Goal: Task Accomplishment & Management: Complete application form

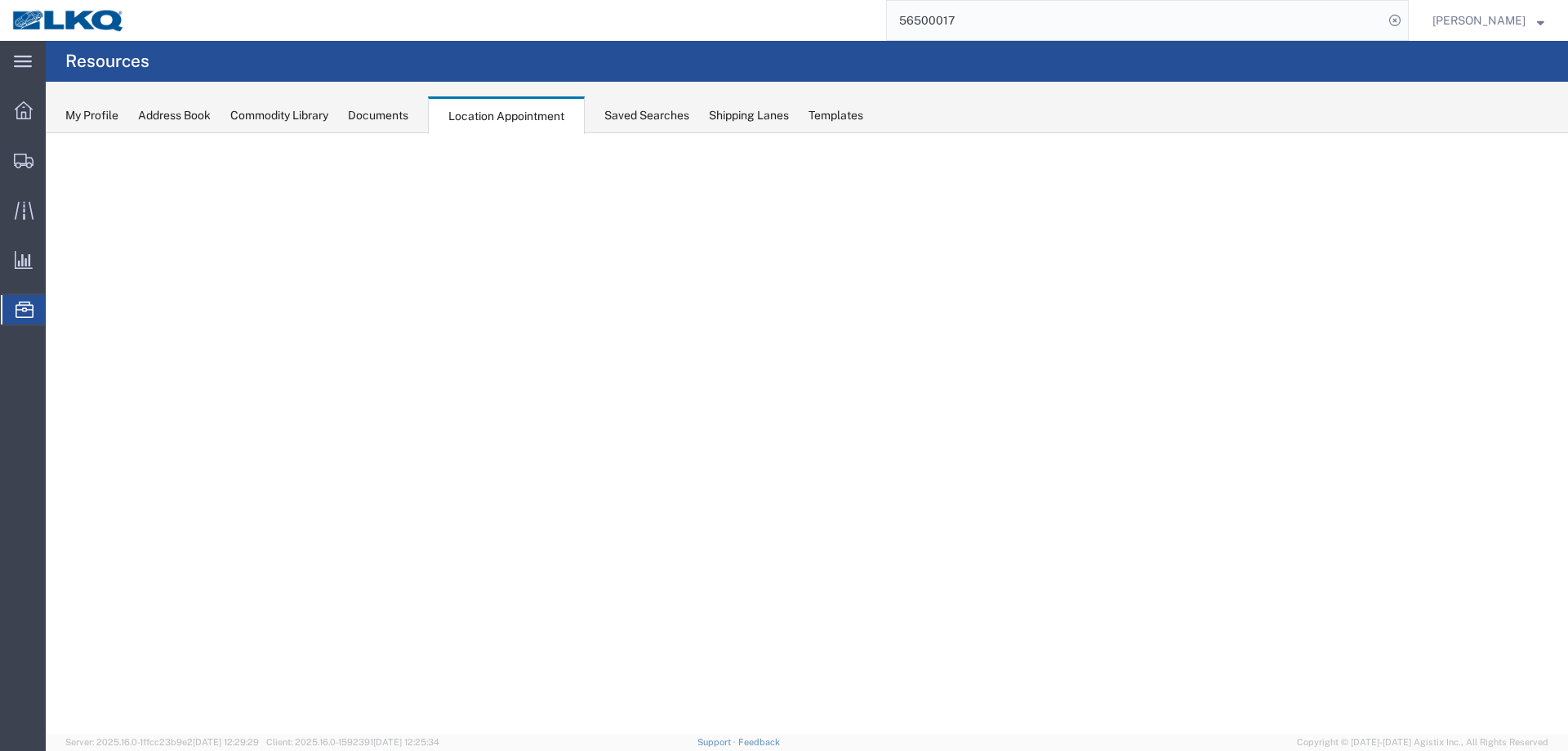
select select "27634"
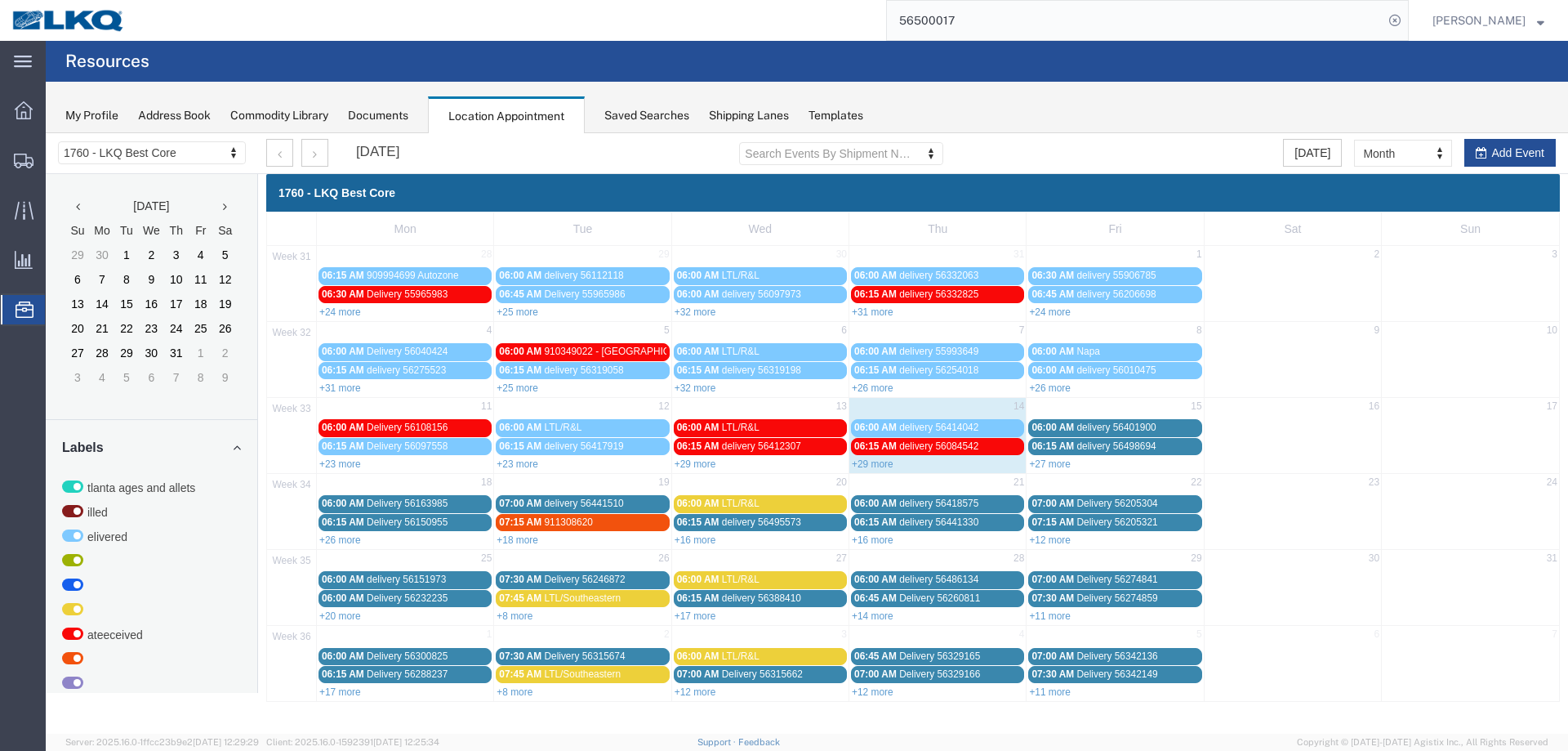
click at [1046, 454] on link "06:15 AM delivery 56498694" at bounding box center [1115, 446] width 173 height 17
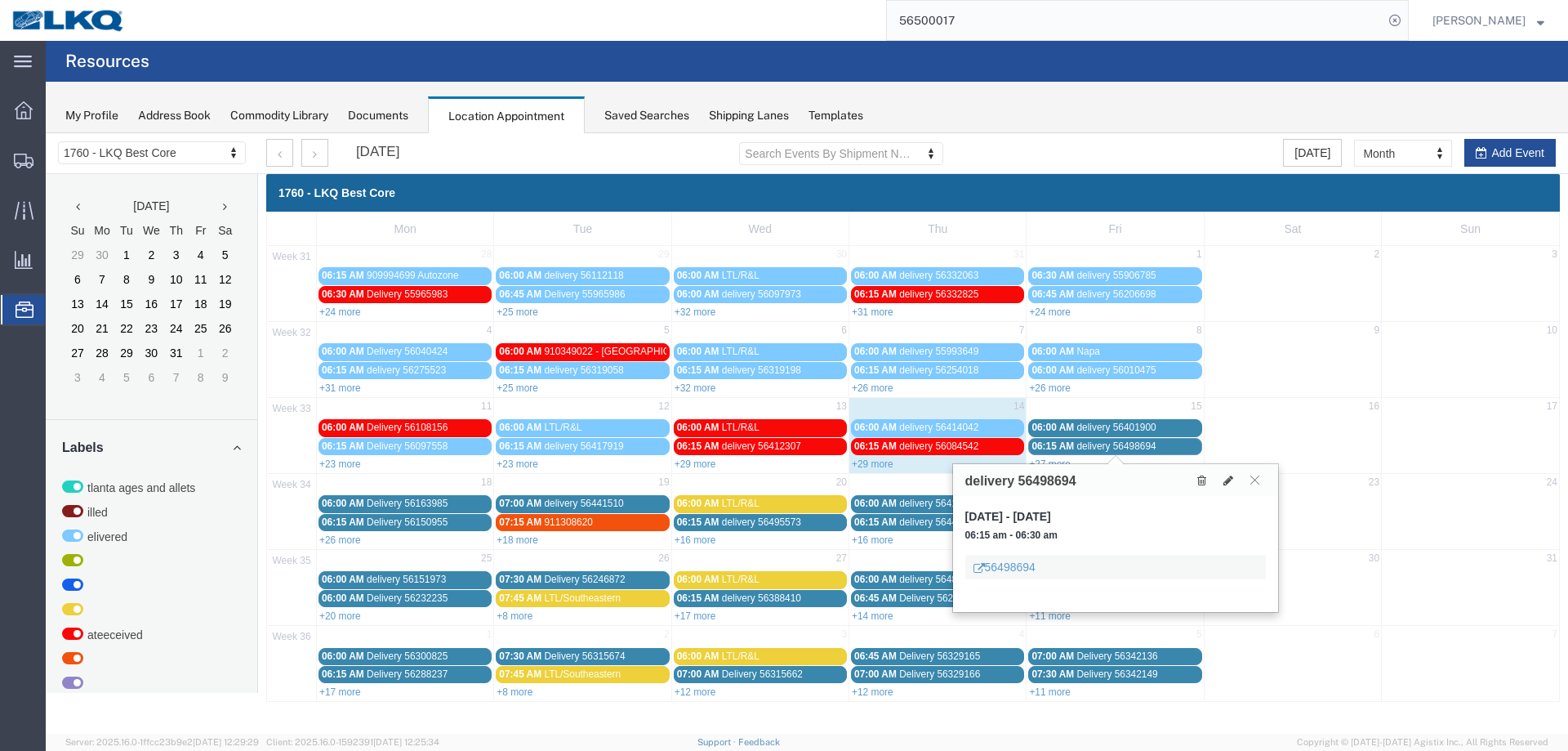
click at [1032, 452] on div "06:15 AM delivery 56498694" at bounding box center [1114, 446] width 167 height 12
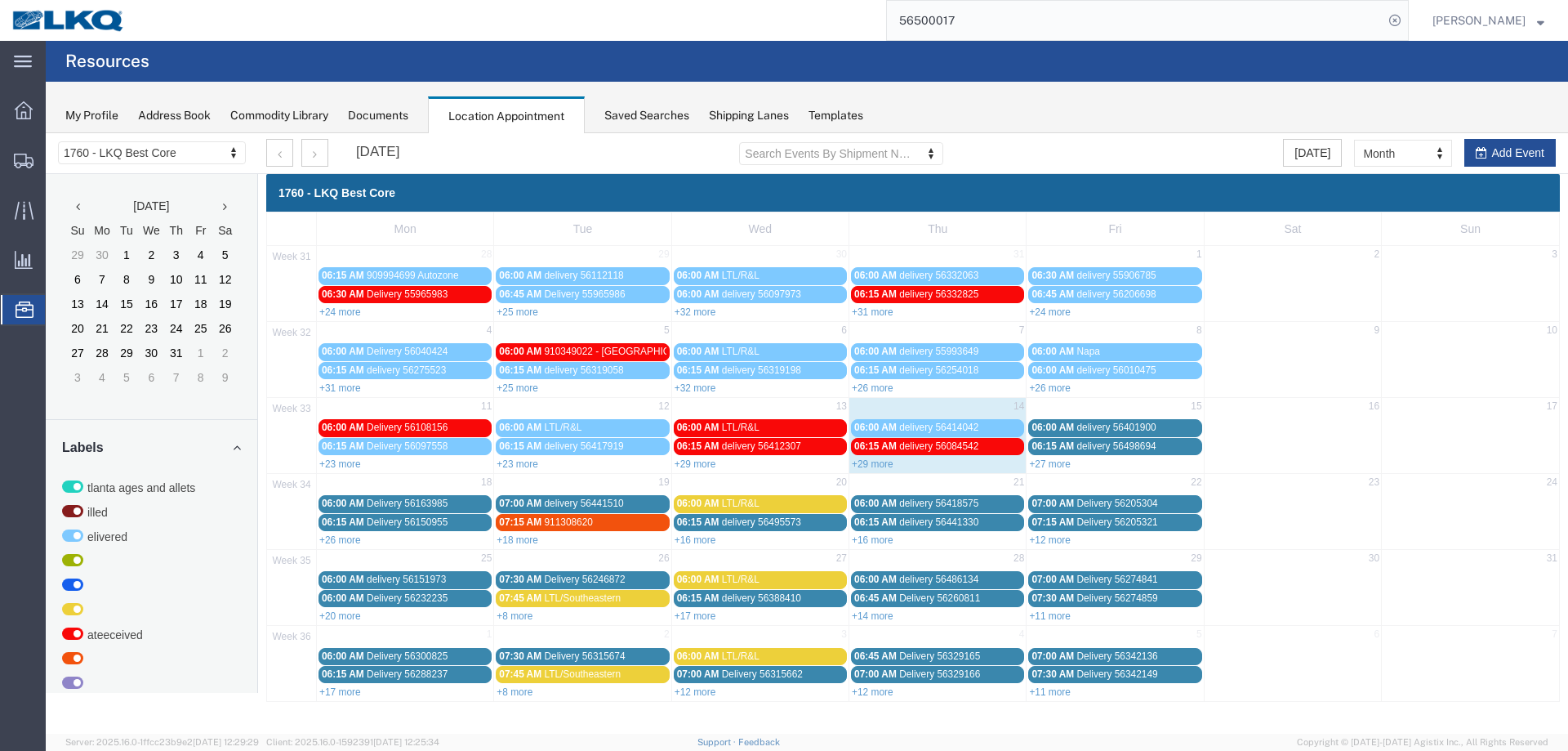
click at [1043, 460] on link "+27 more" at bounding box center [1050, 464] width 42 height 11
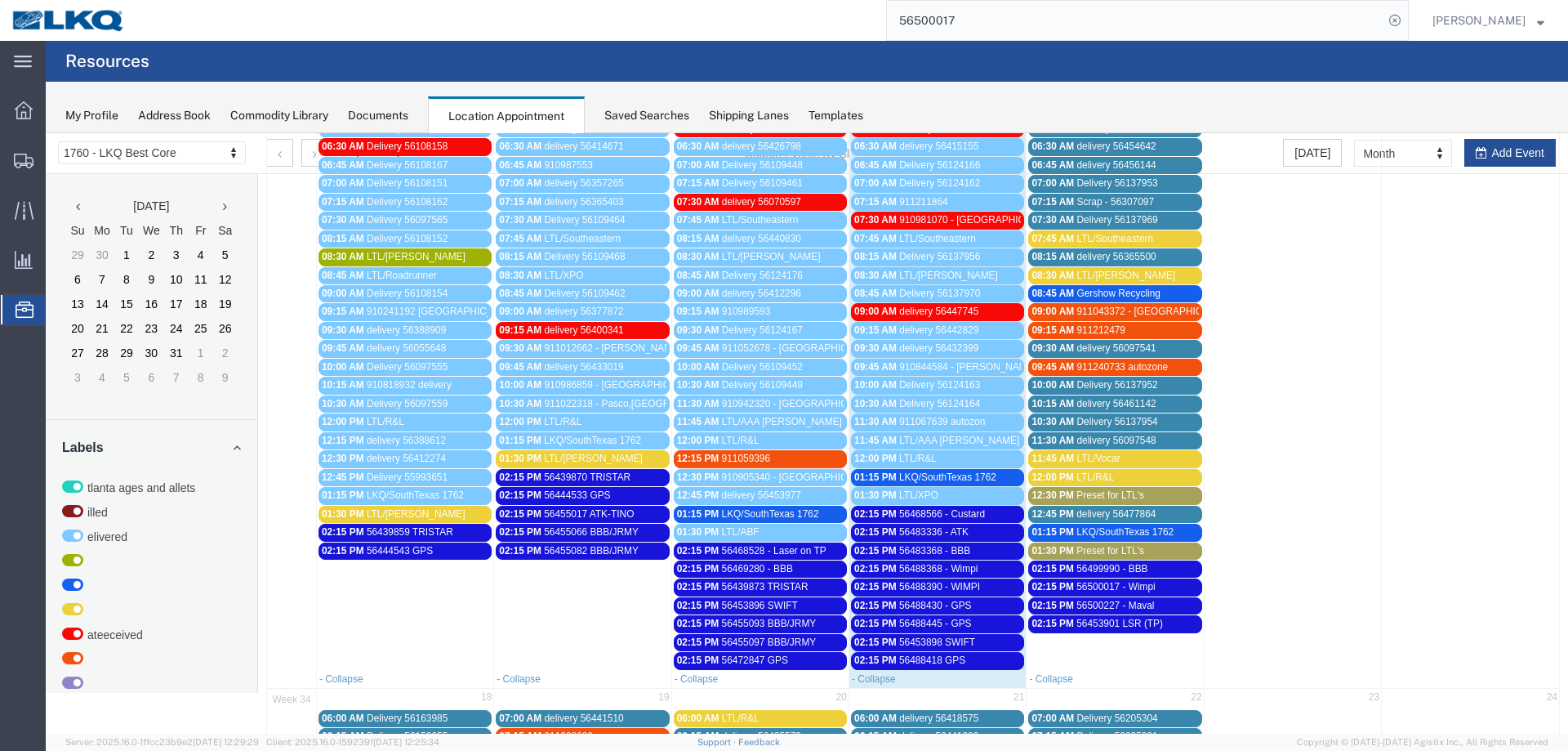
scroll to position [327, 0]
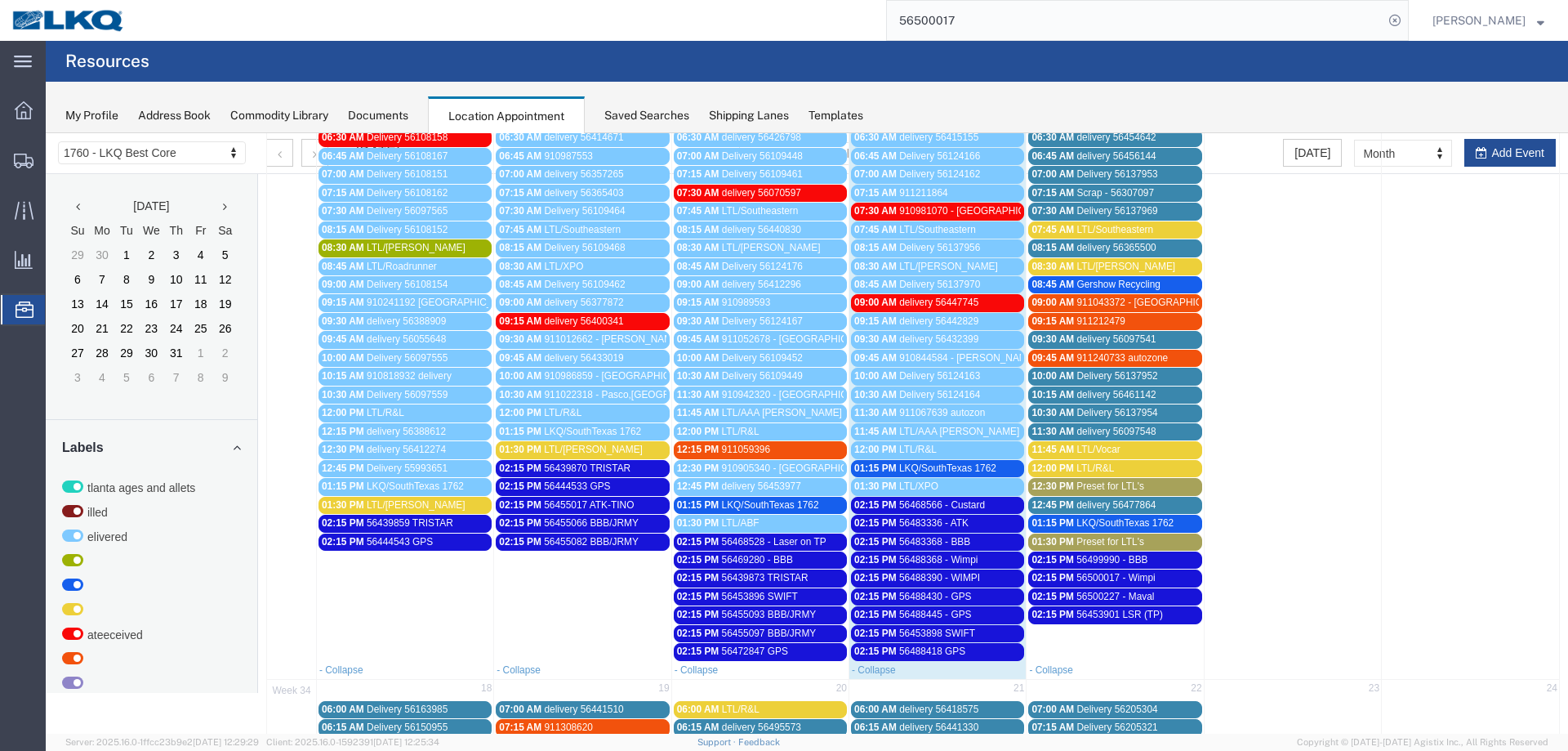
click at [944, 597] on span "56488430 - GPS" at bounding box center [935, 596] width 73 height 11
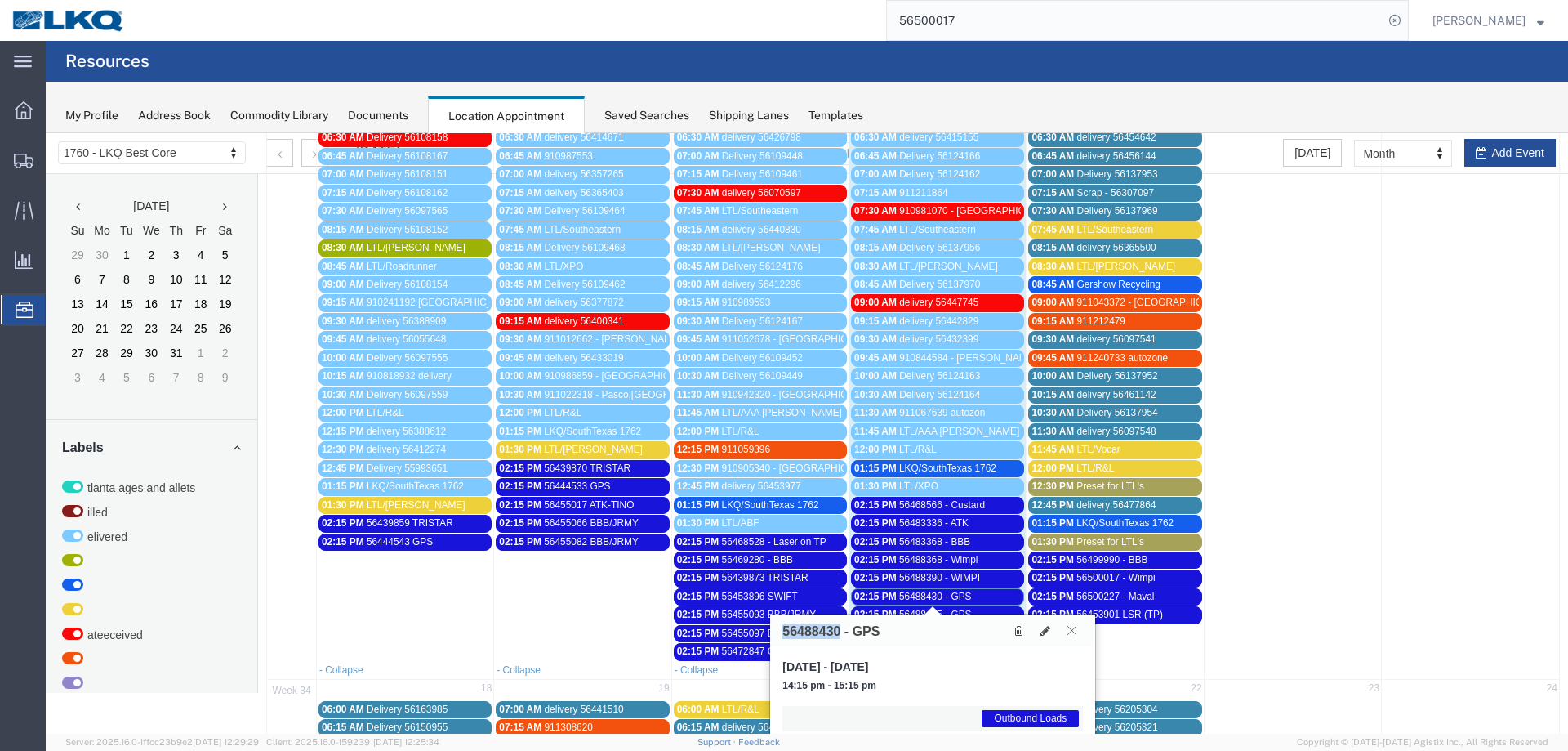
drag, startPoint x: 842, startPoint y: 632, endPoint x: 755, endPoint y: 631, distance: 87.0
click at [755, 631] on div "1760 - LKQ Best Core 1633 - Atlanta - [PERSON_NAME] Core 1634 - [GEOGRAPHIC_DAT…" at bounding box center [807, 357] width 1522 height 1101
copy div "Mon Tue Wed Thu Fri Sat Sun 31 28 29 30 31 1 2 3 06:15 AM 909994699 Autozone 06…"
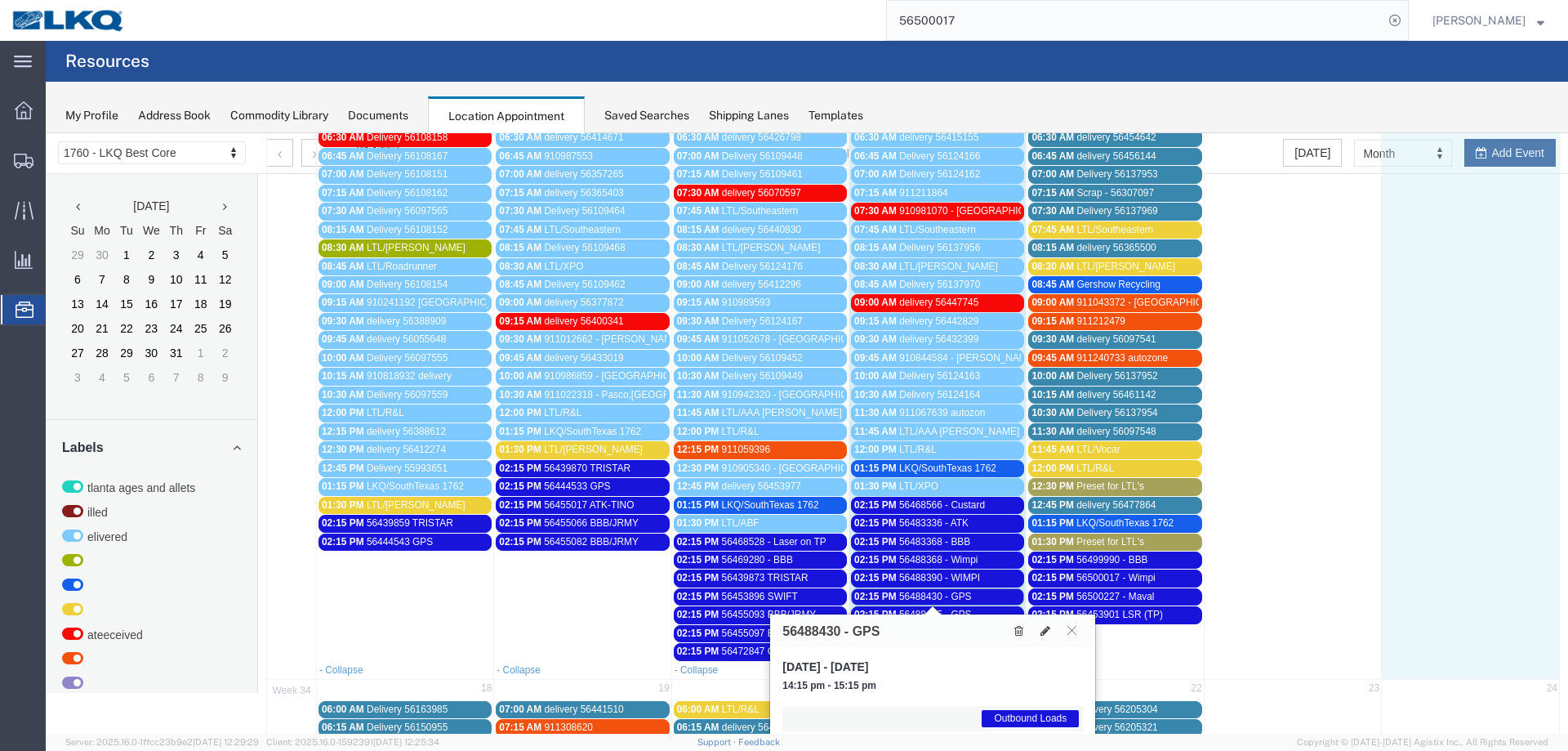
click at [1491, 157] on td at bounding box center [1470, 376] width 177 height 570
select select "1"
select select
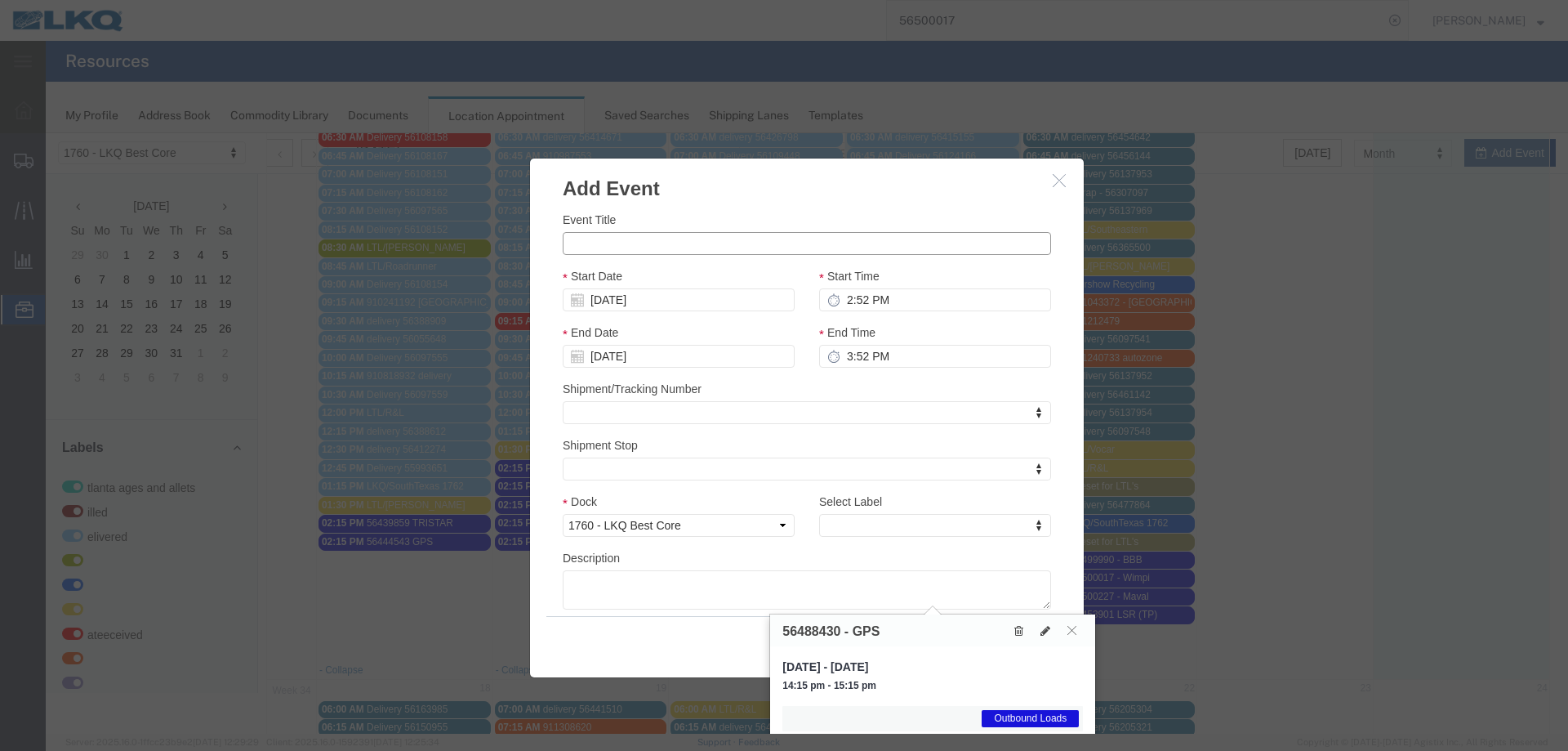
click at [590, 240] on input "Event Title" at bounding box center [807, 243] width 488 height 23
paste input "56500744"
type input "56500744 - GPS"
type input "o"
select select "80"
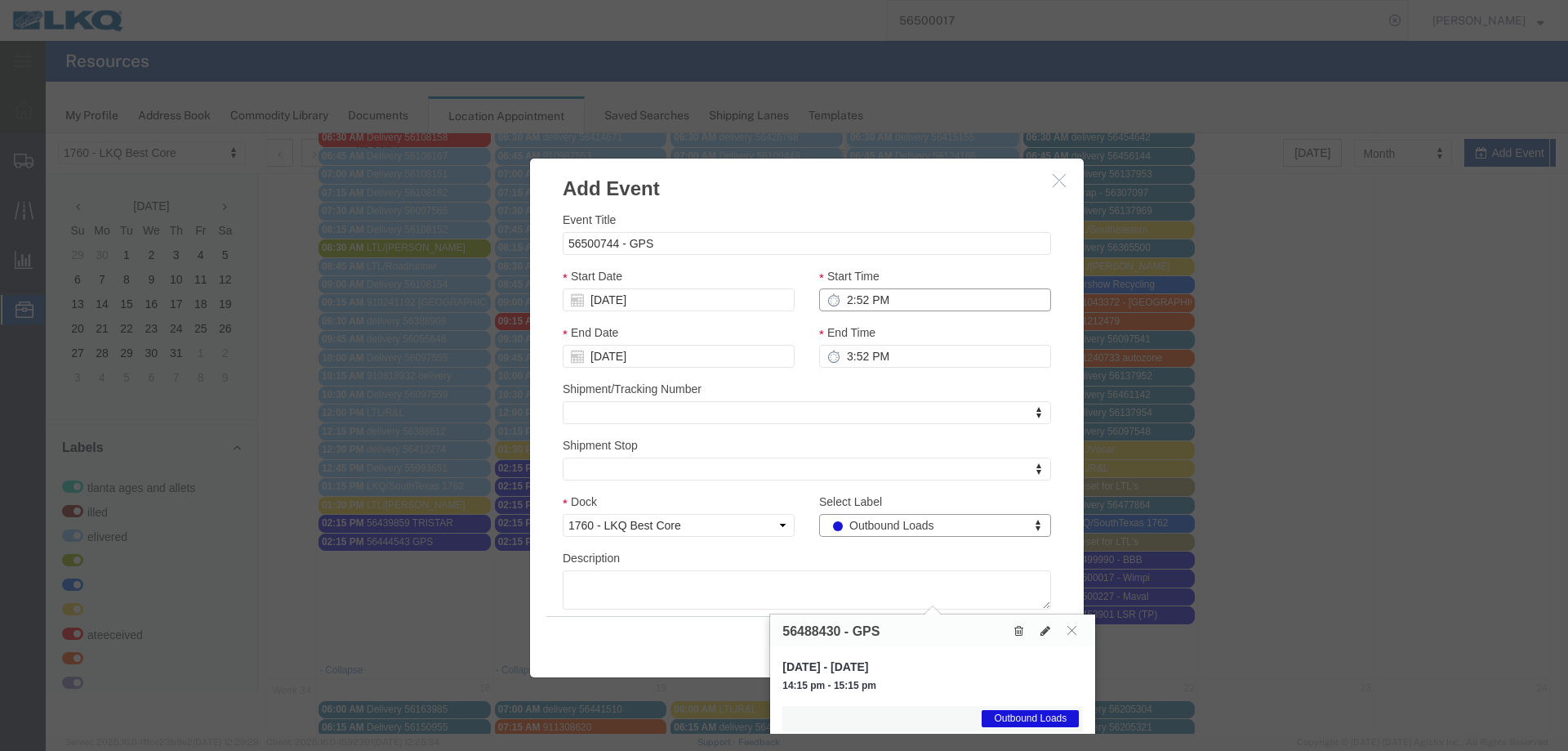
click at [890, 301] on input "2:52 PM" at bounding box center [934, 299] width 232 height 23
type input "2:15 PM"
type input "3:15 PM"
click at [720, 296] on input "[DATE]" at bounding box center [678, 299] width 232 height 23
click at [692, 427] on td "15" at bounding box center [698, 426] width 24 height 24
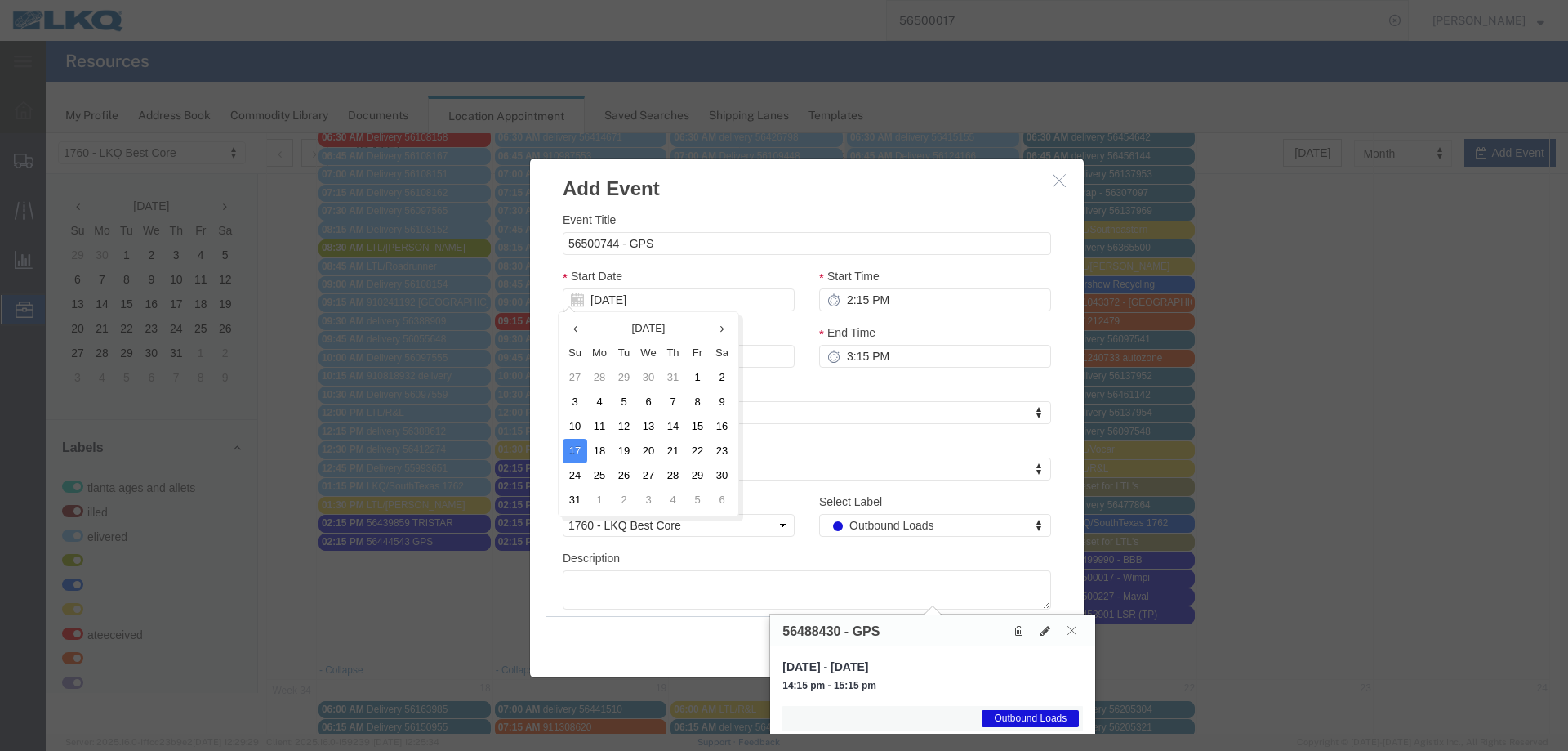
type input "[DATE]"
click at [1053, 180] on icon "button" at bounding box center [1059, 180] width 13 height 14
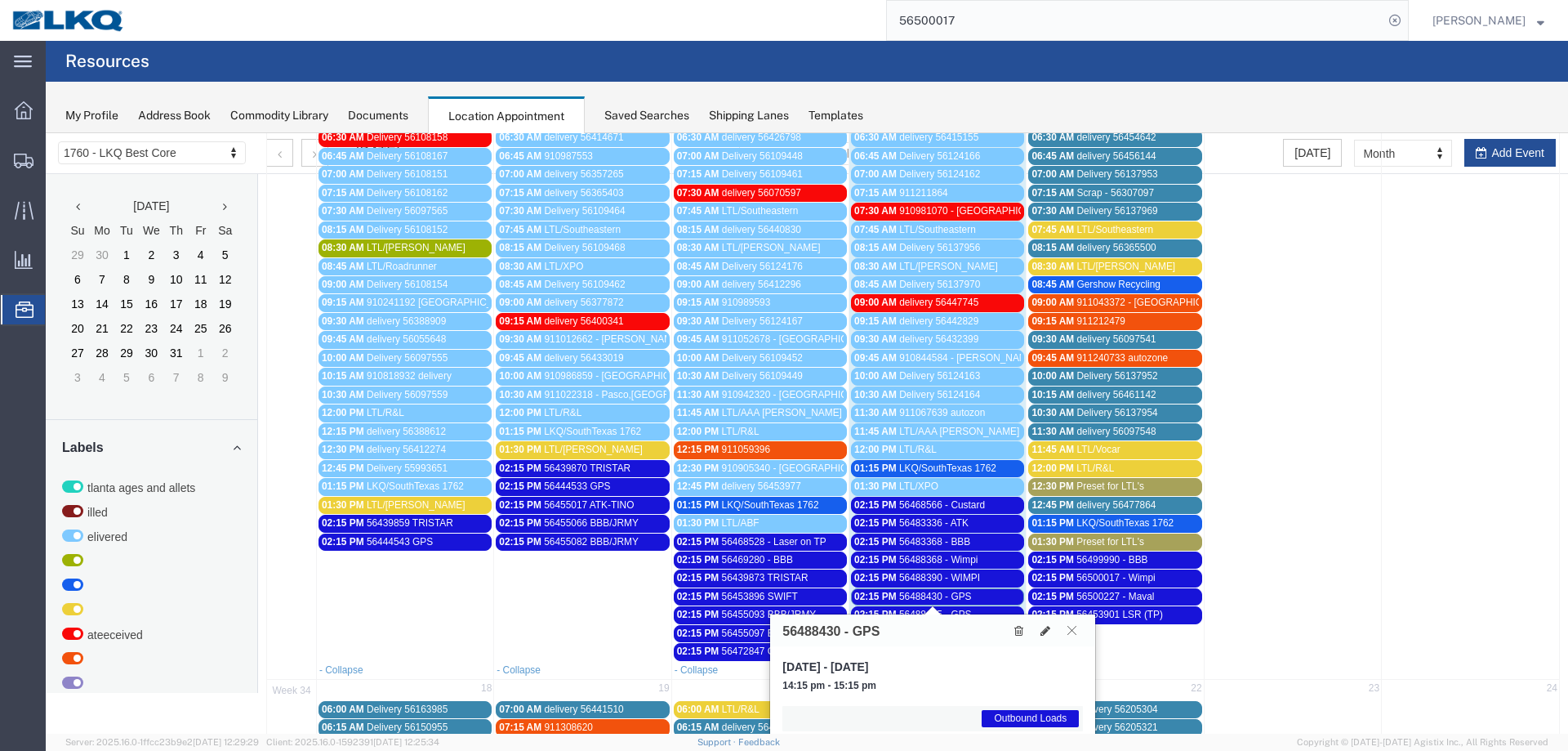
drag, startPoint x: 1064, startPoint y: 634, endPoint x: 1091, endPoint y: 607, distance: 38.2
click at [1064, 633] on button at bounding box center [1072, 630] width 22 height 16
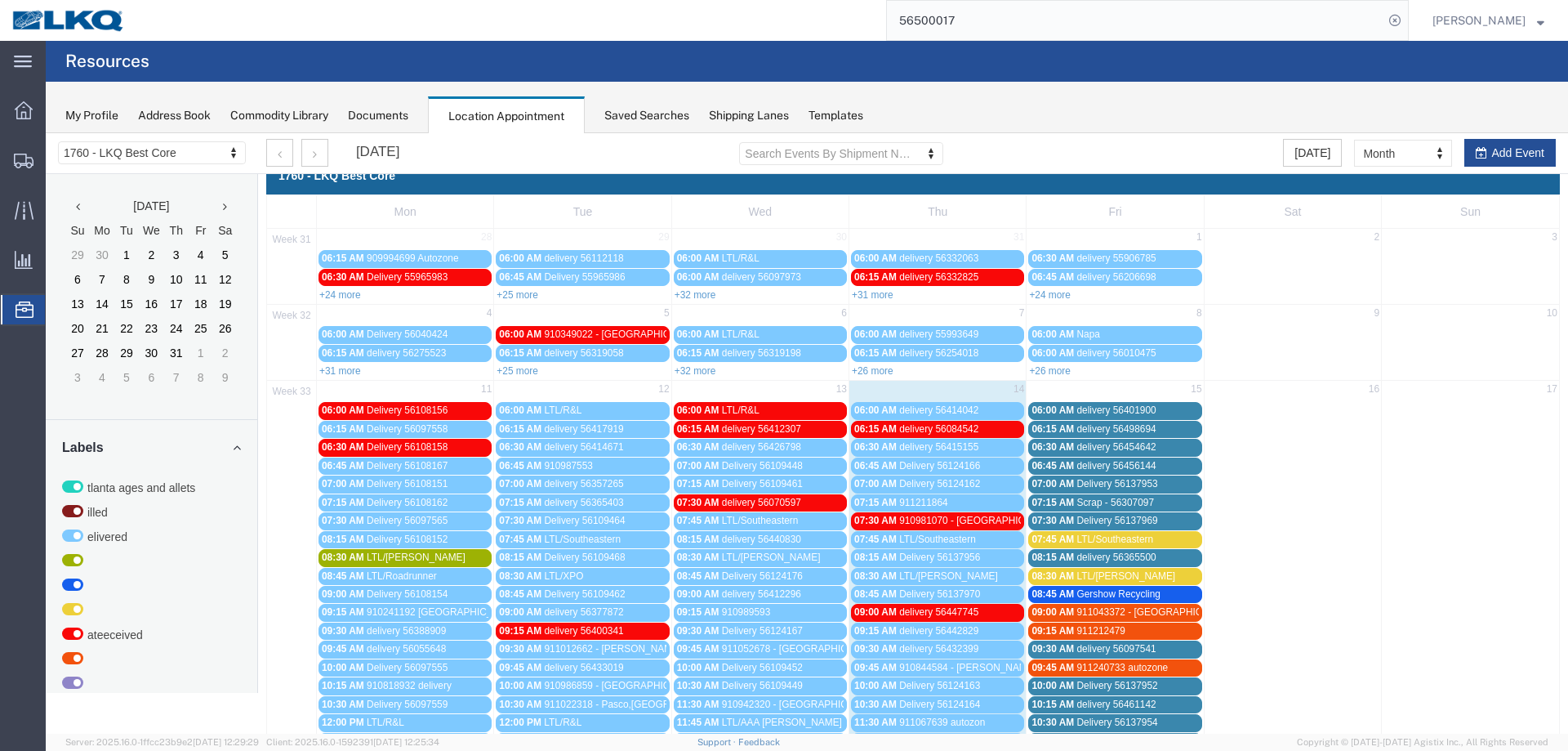
scroll to position [0, 0]
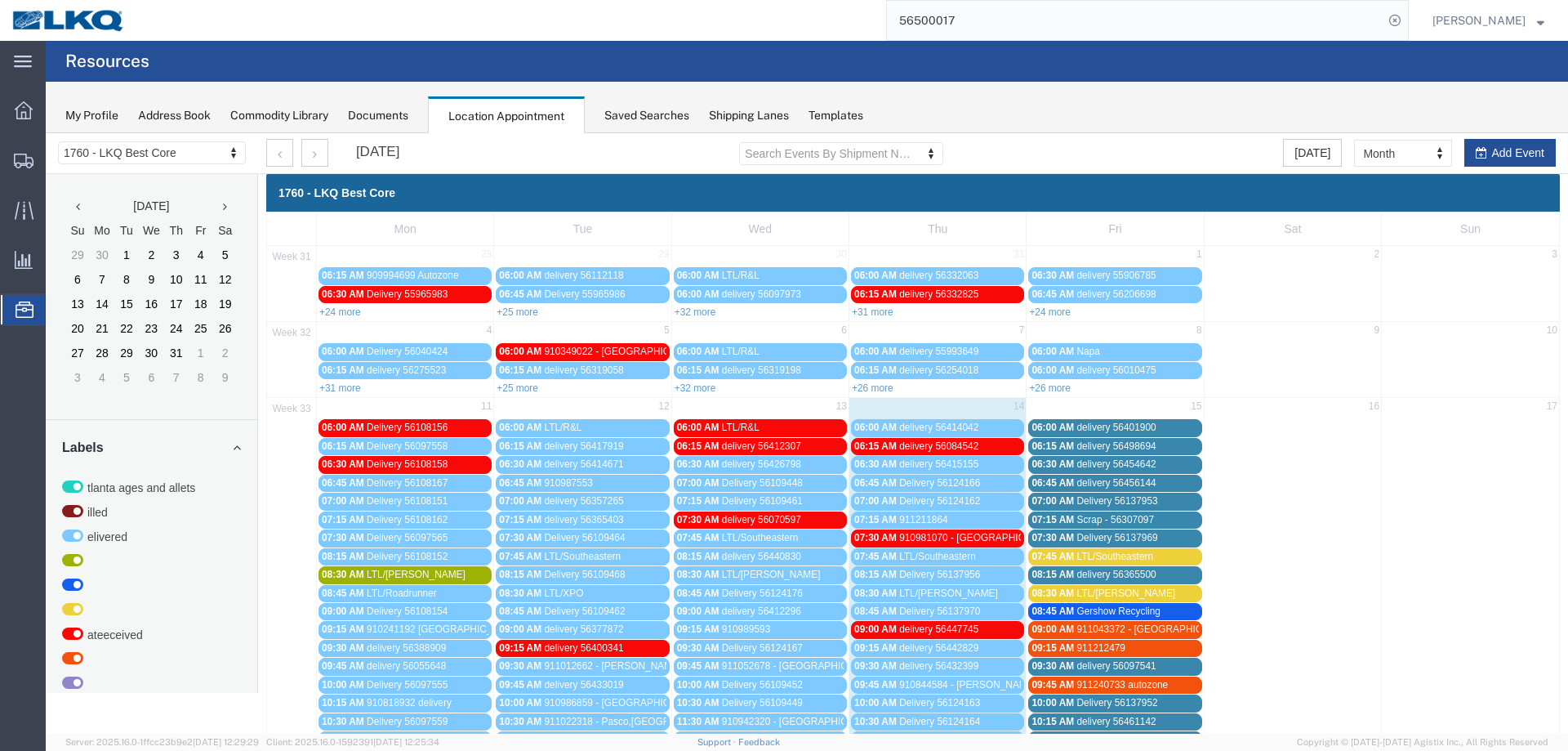
click at [1510, 131] on div "My Profile Address Book Commodity Library Documents Location Appointment Saved …" at bounding box center [807, 107] width 1522 height 51
click at [1476, 151] on icon "button" at bounding box center [1481, 153] width 11 height 11
select select
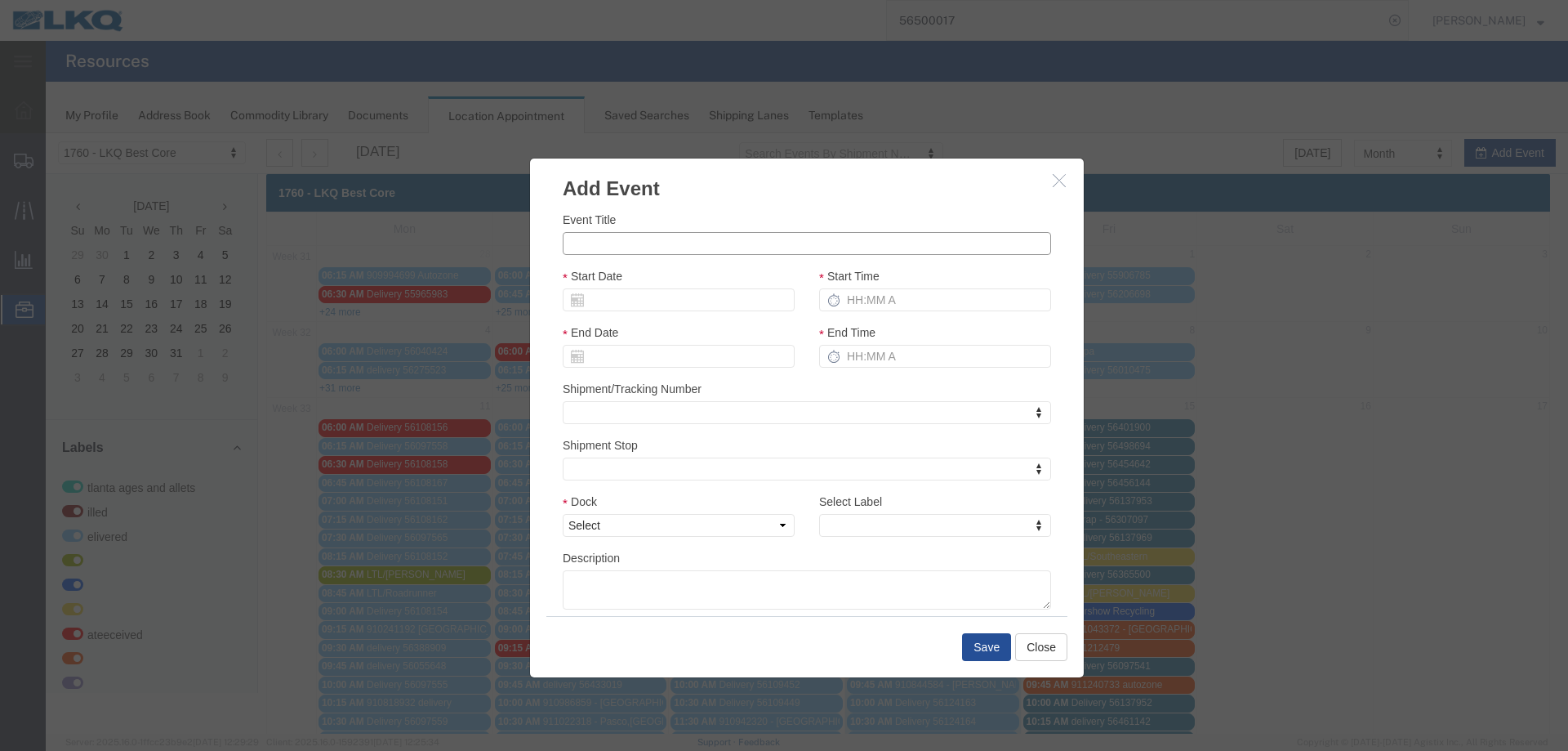
click at [648, 248] on input "Event Title" at bounding box center [807, 243] width 488 height 23
paste input "56500744"
type input "56500744 - GPS"
click at [657, 294] on input "Start Date" at bounding box center [678, 299] width 232 height 23
drag, startPoint x: 694, startPoint y: 426, endPoint x: 735, endPoint y: 364, distance: 74.3
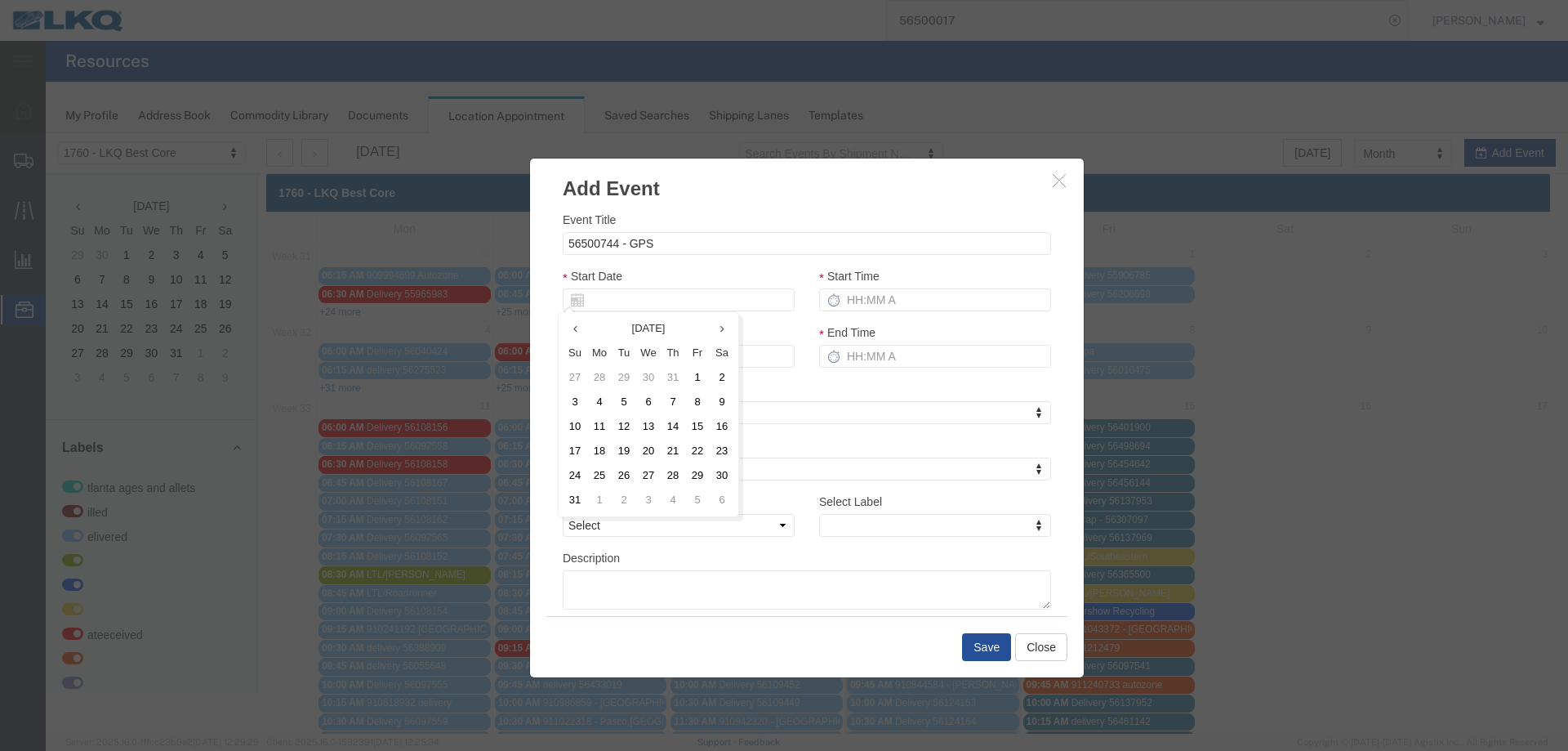
click at [696, 421] on td "15" at bounding box center [698, 426] width 24 height 24
type input "[DATE]"
click at [882, 302] on input "Start Time" at bounding box center [934, 299] width 232 height 23
type input "2:15 PM"
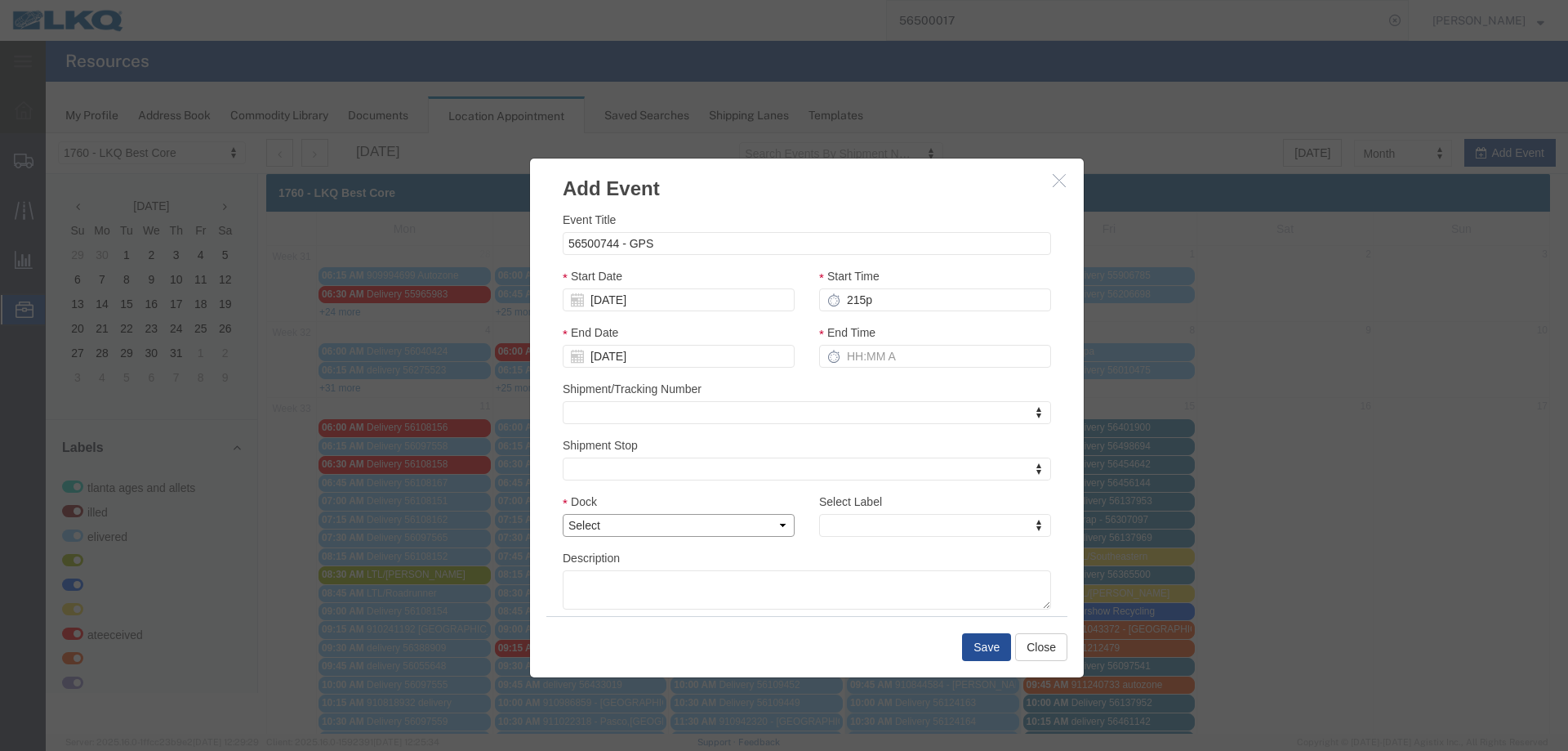
type input "3:15 PM"
click at [664, 533] on select "Select 1760 - LKQ Best Core 1760 - Outbound Loads" at bounding box center [678, 525] width 232 height 23
select select "1"
click at [563, 513] on select "Select 1760 - LKQ Best Core 1760 - Outbound Loads" at bounding box center [678, 525] width 232 height 23
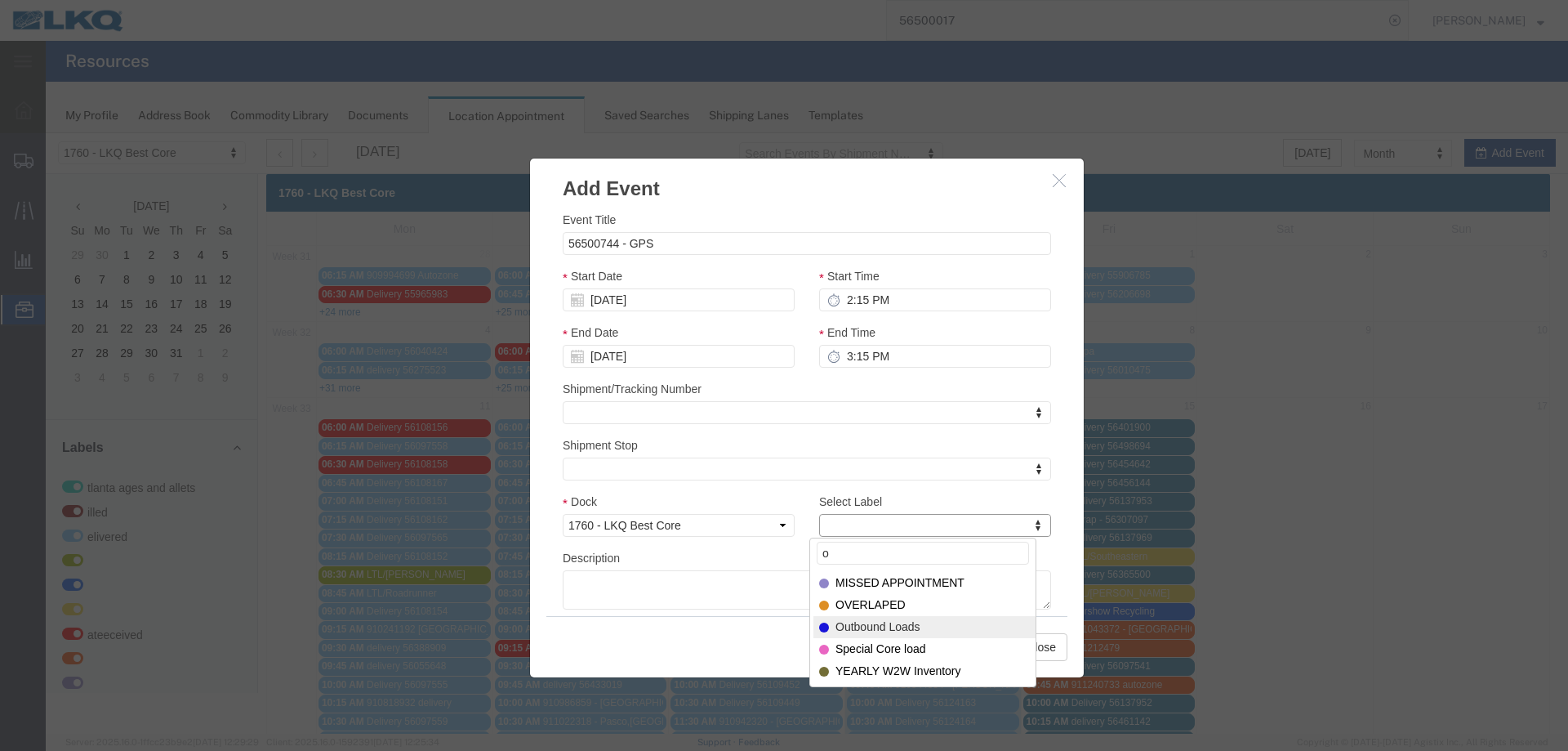
type input "o"
select select "80"
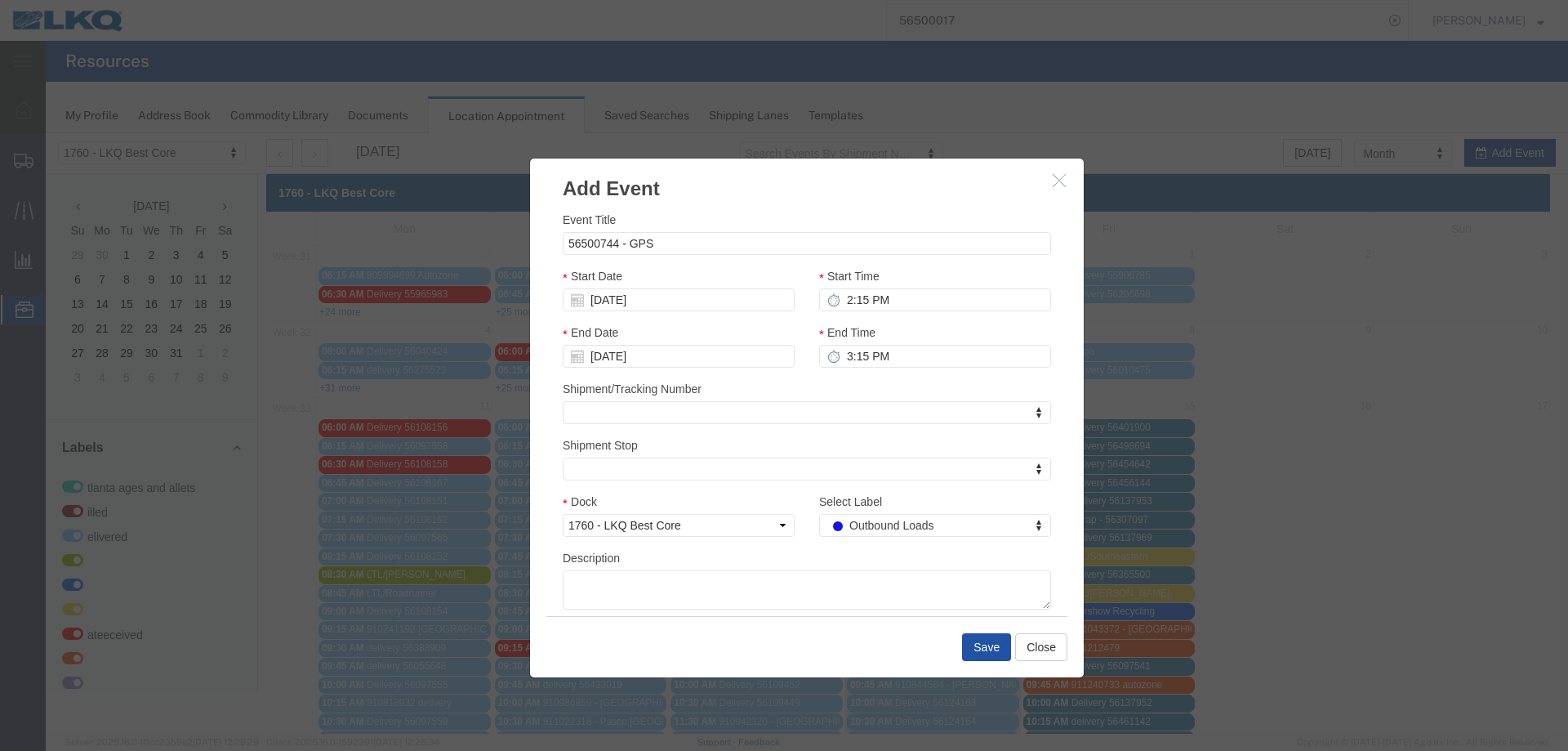
click at [976, 649] on button "Save" at bounding box center [987, 647] width 49 height 28
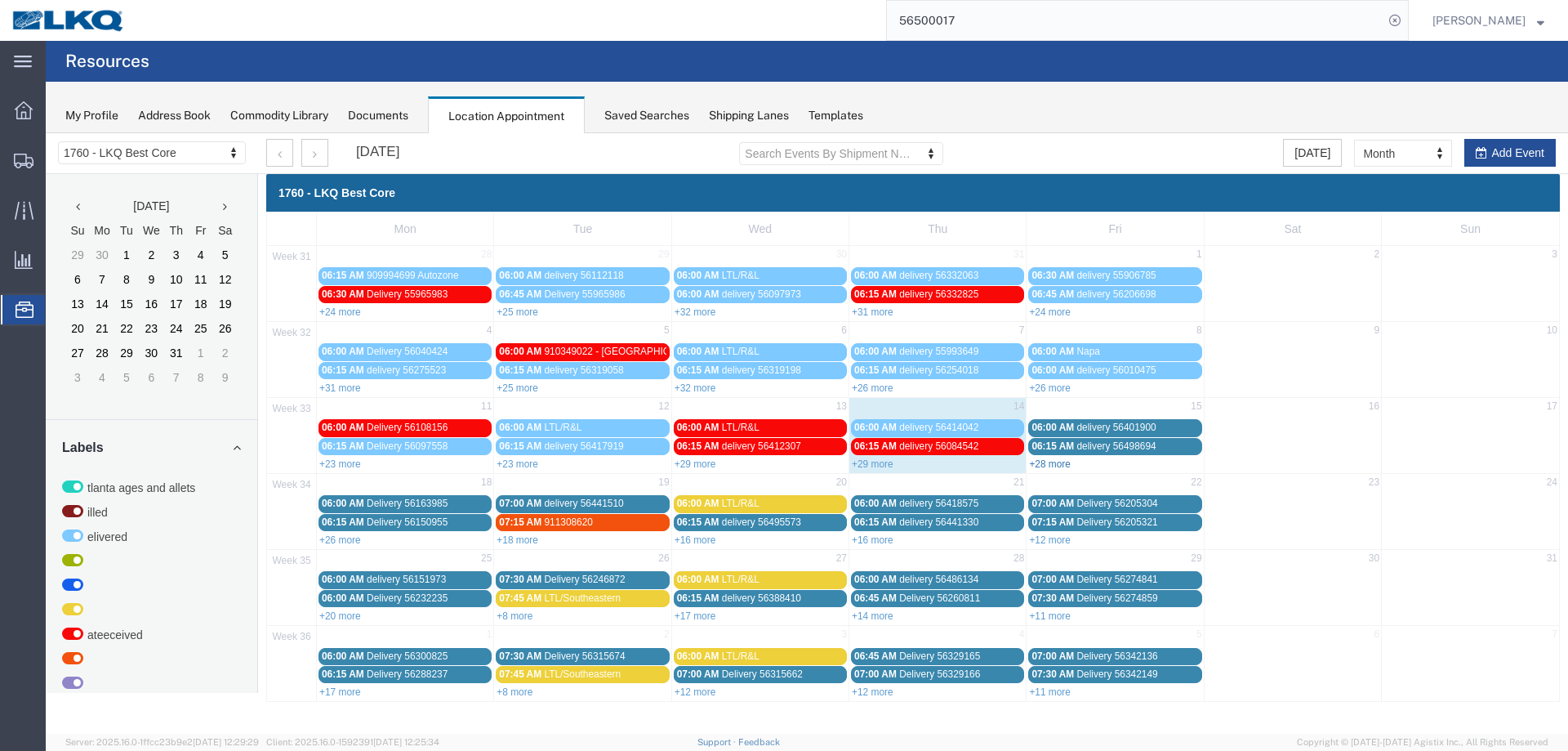
click at [1037, 460] on link "+28 more" at bounding box center [1050, 464] width 42 height 11
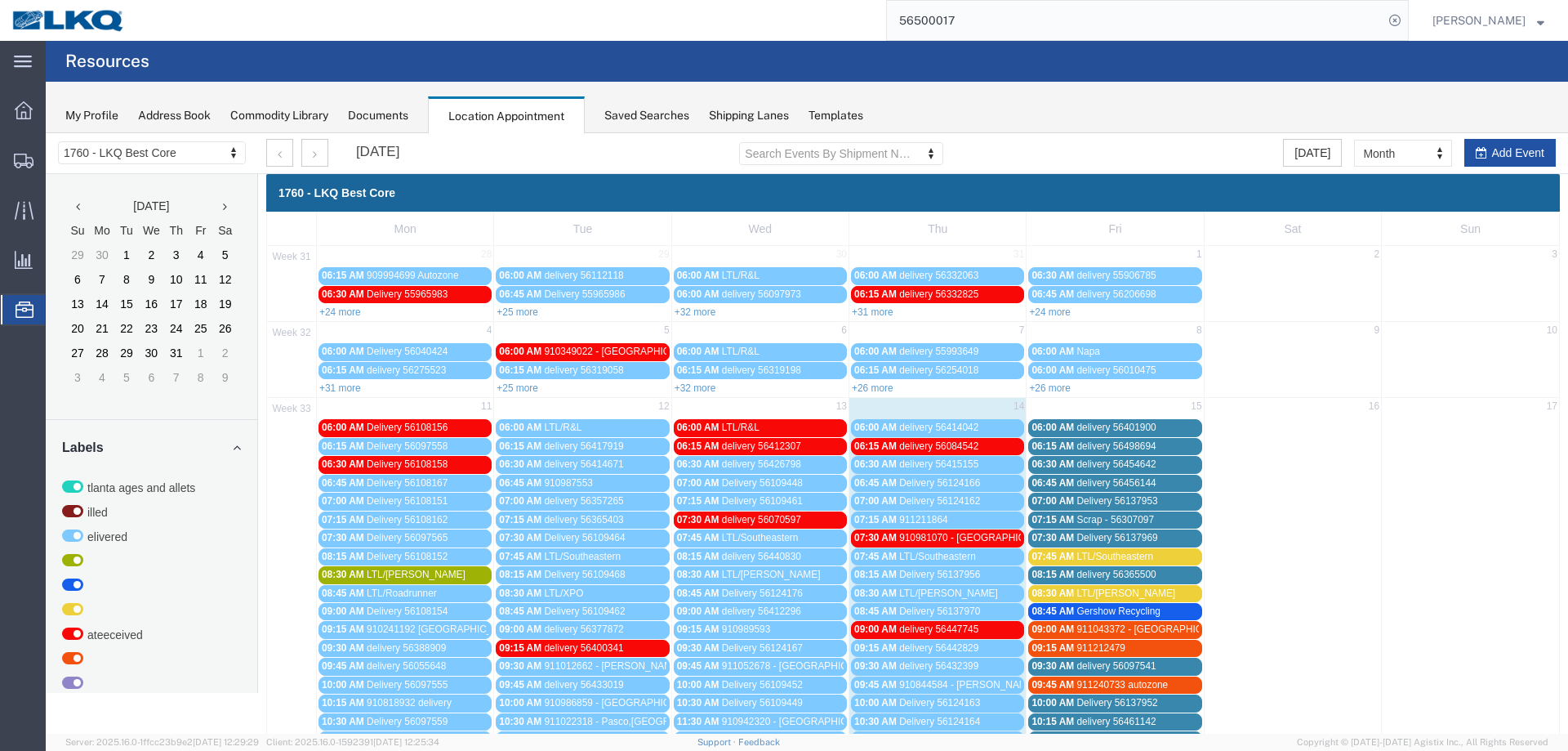
click at [1510, 157] on button "Add Event" at bounding box center [1510, 153] width 91 height 28
select select
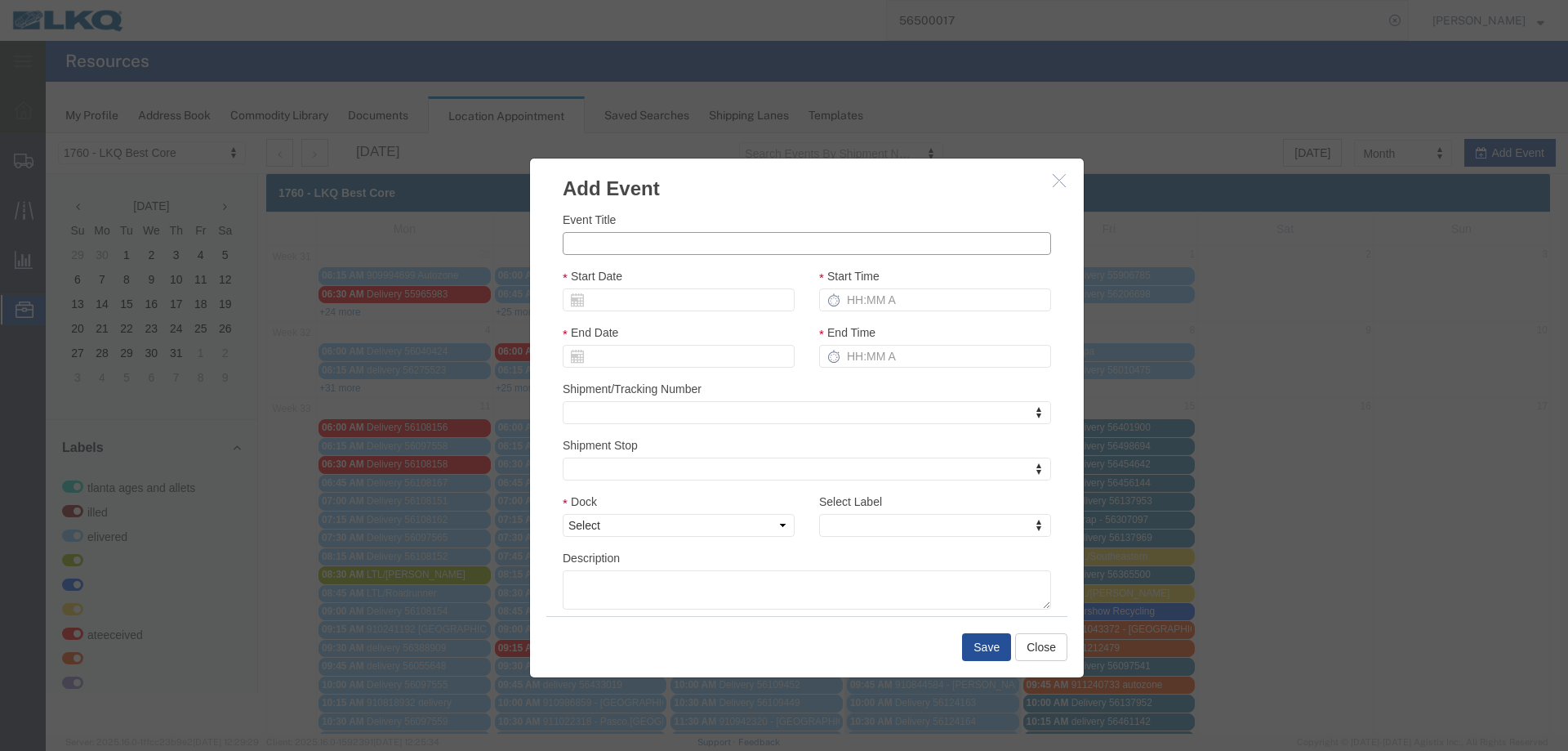
click at [632, 246] on input "Event Title" at bounding box center [807, 243] width 488 height 23
paste input "56500778"
type input "56500778 - GPS"
click at [598, 300] on input "Start Date" at bounding box center [678, 299] width 232 height 23
click at [696, 421] on td "15" at bounding box center [698, 426] width 24 height 24
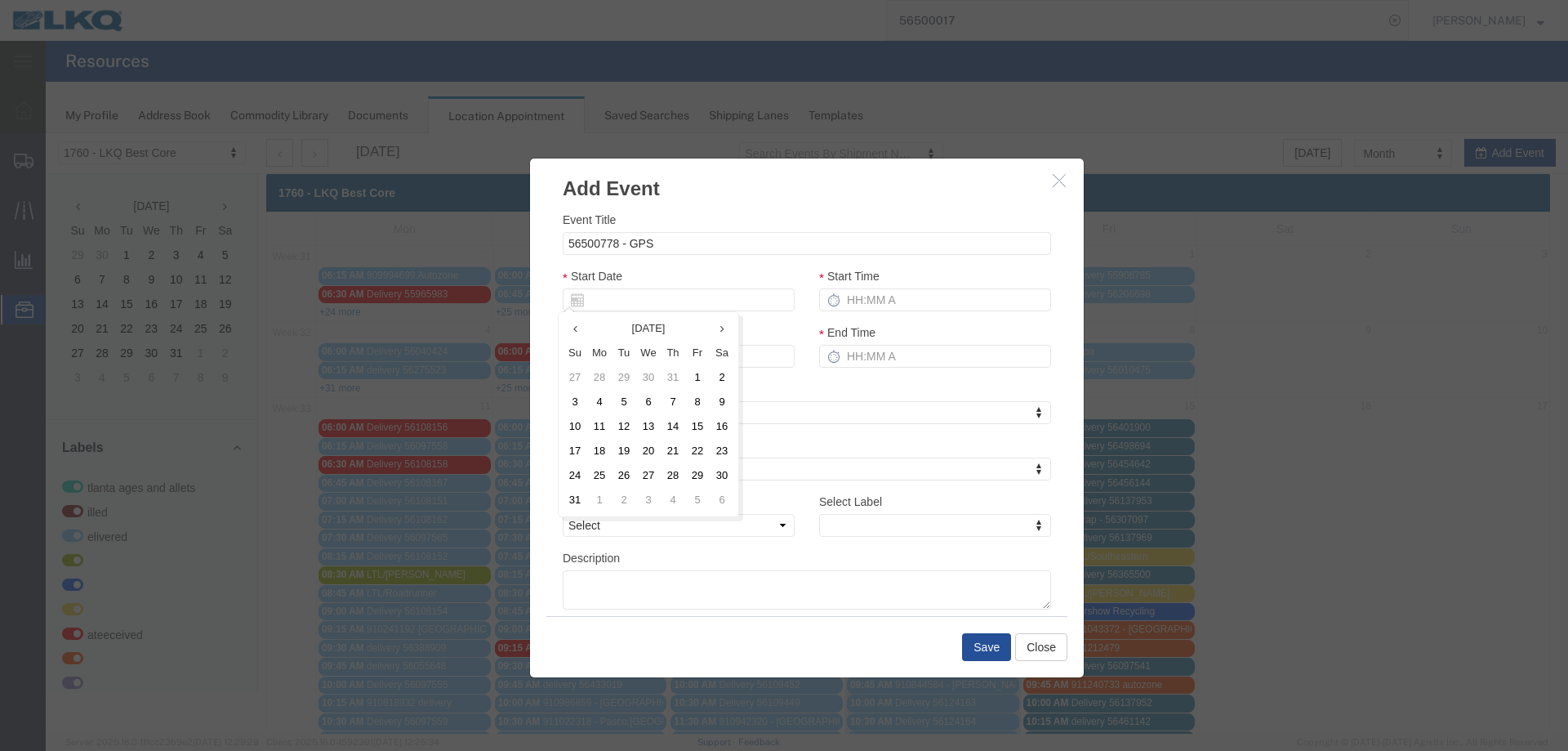
type input "[DATE]"
click at [877, 294] on input "Start Time" at bounding box center [934, 299] width 232 height 23
type input "2:15 PM"
type input "3:15 PM"
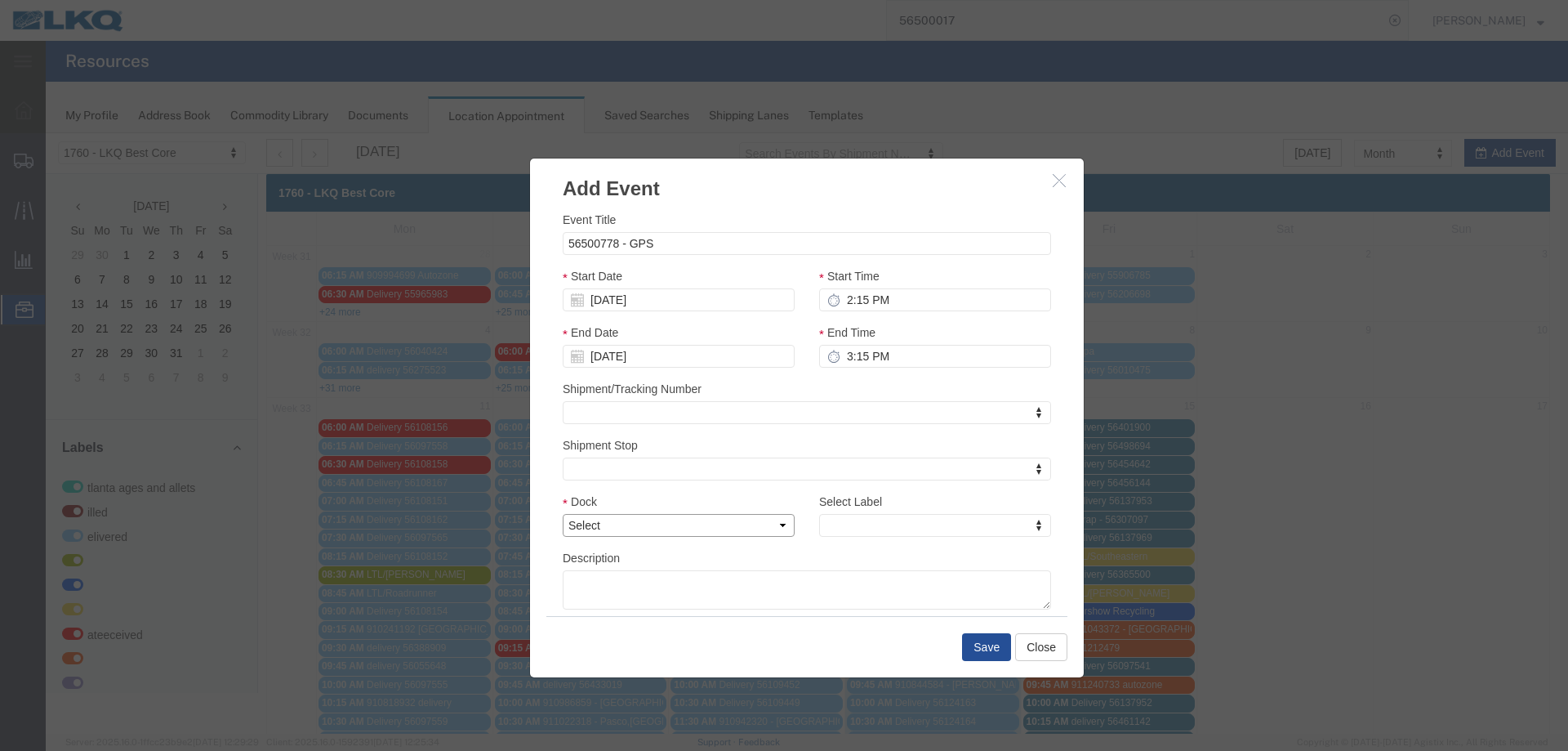
drag, startPoint x: 699, startPoint y: 526, endPoint x: 699, endPoint y: 537, distance: 11.0
click at [699, 526] on select "Select 1760 - LKQ Best Core 1760 - Outbound Loads" at bounding box center [678, 525] width 232 height 23
click at [563, 513] on select "Select 1760 - LKQ Best Core 1760 - Outbound Loads" at bounding box center [678, 525] width 232 height 23
click at [702, 530] on select "Select 1760 - LKQ Best Core 1760 - Outbound Loads" at bounding box center [678, 525] width 232 height 23
select select "1"
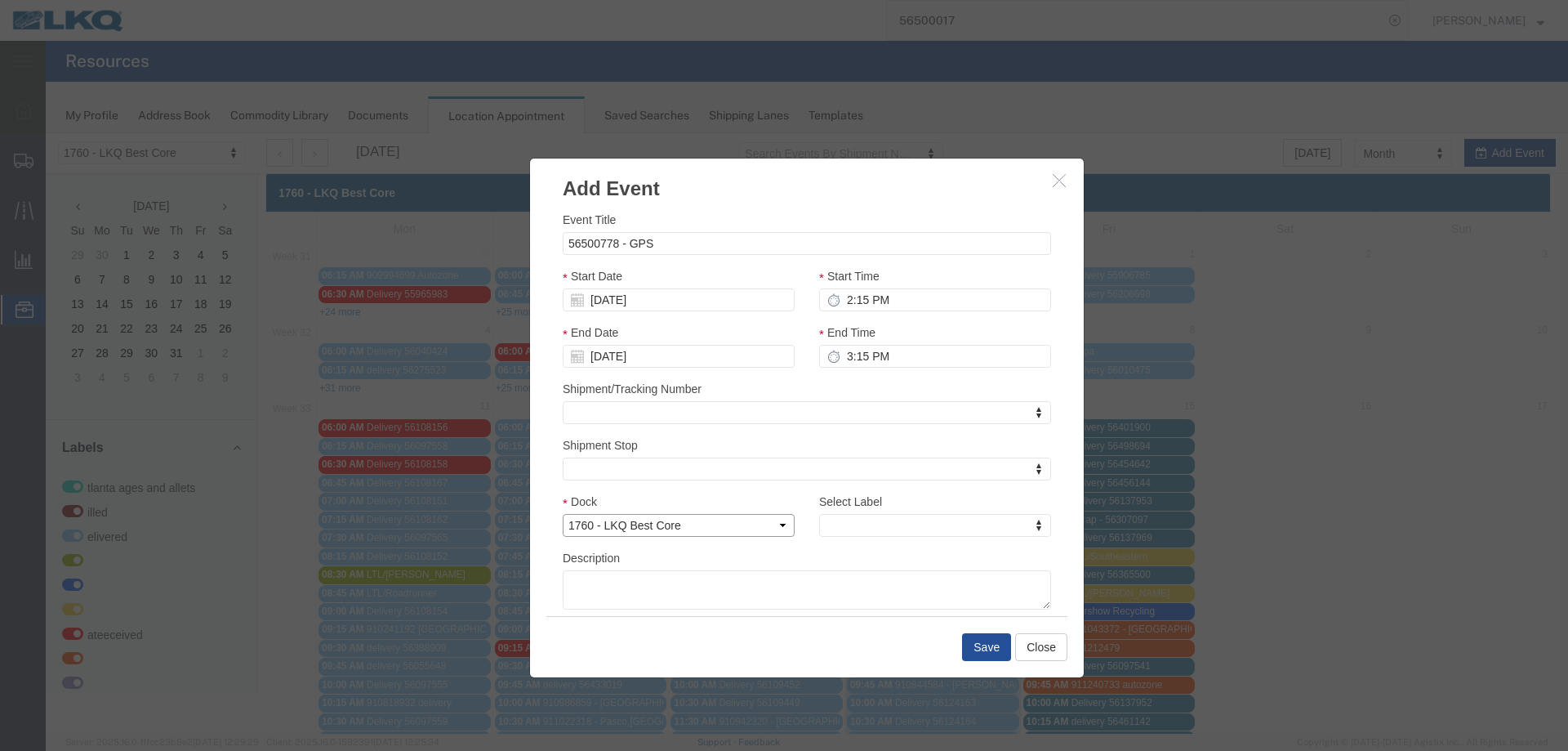
click at [563, 513] on select "Select 1760 - LKQ Best Core 1760 - Outbound Loads" at bounding box center [678, 525] width 232 height 23
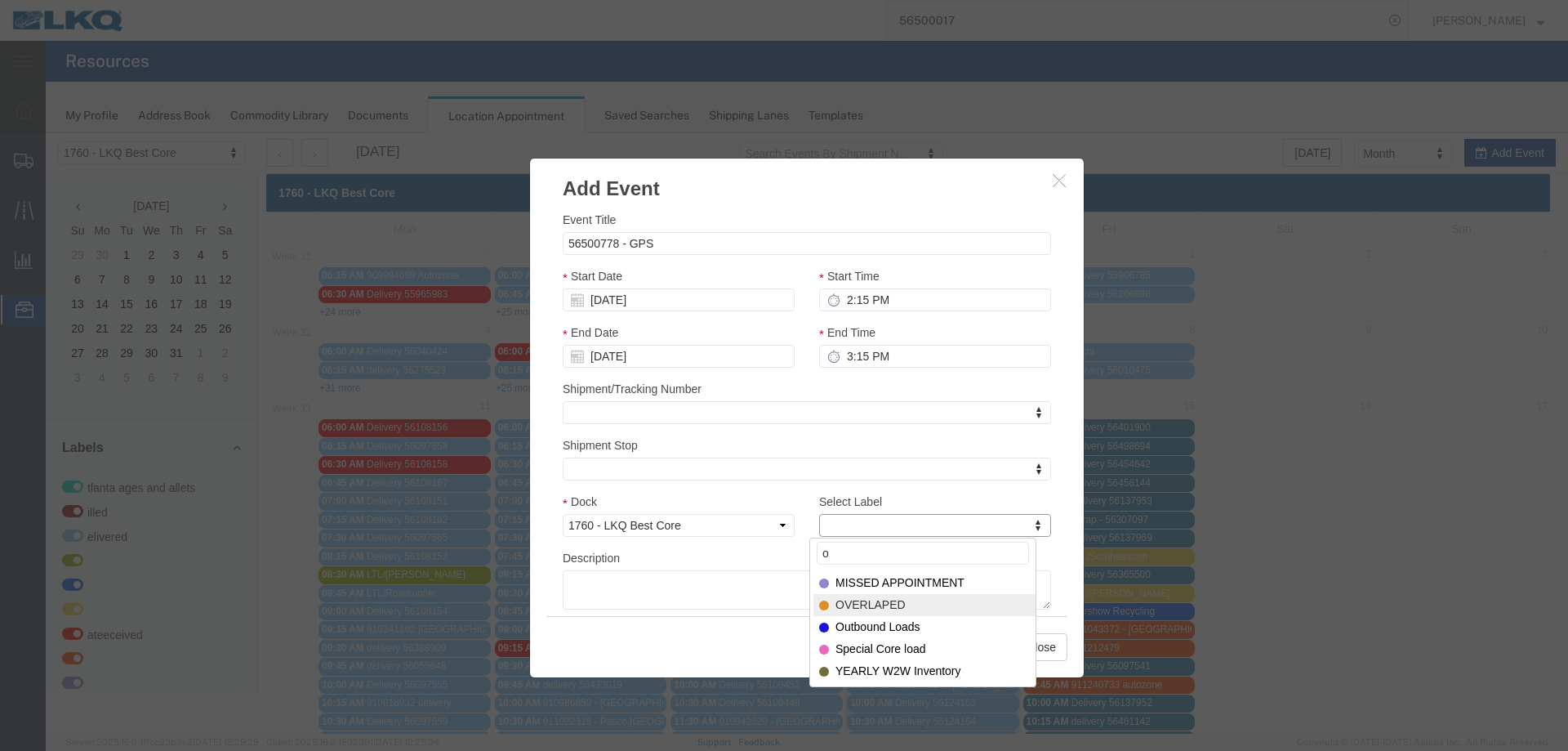
type input "o"
select select "80"
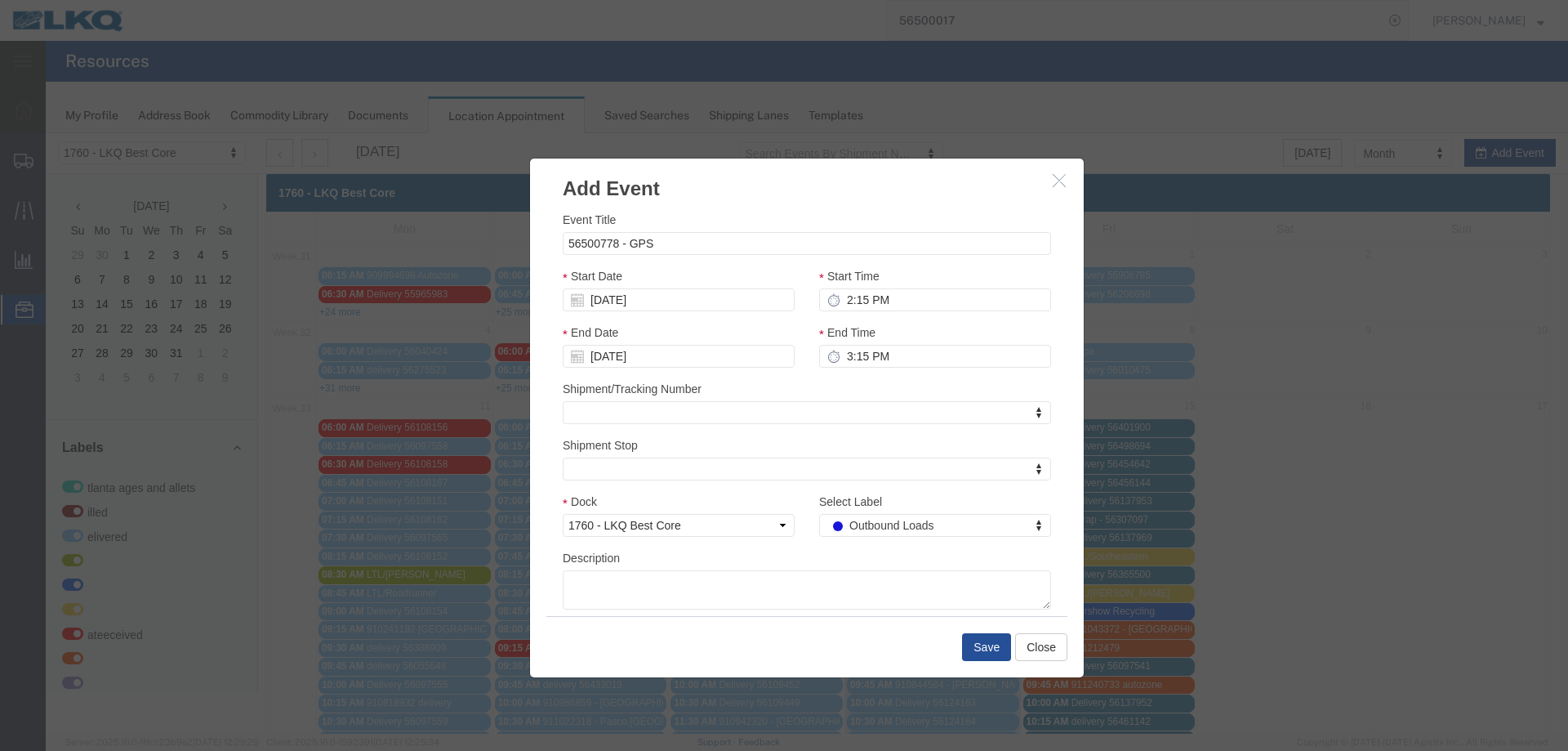
click at [996, 667] on div "Save Close" at bounding box center [806, 647] width 521 height 61
click at [985, 649] on button "Save" at bounding box center [987, 647] width 49 height 28
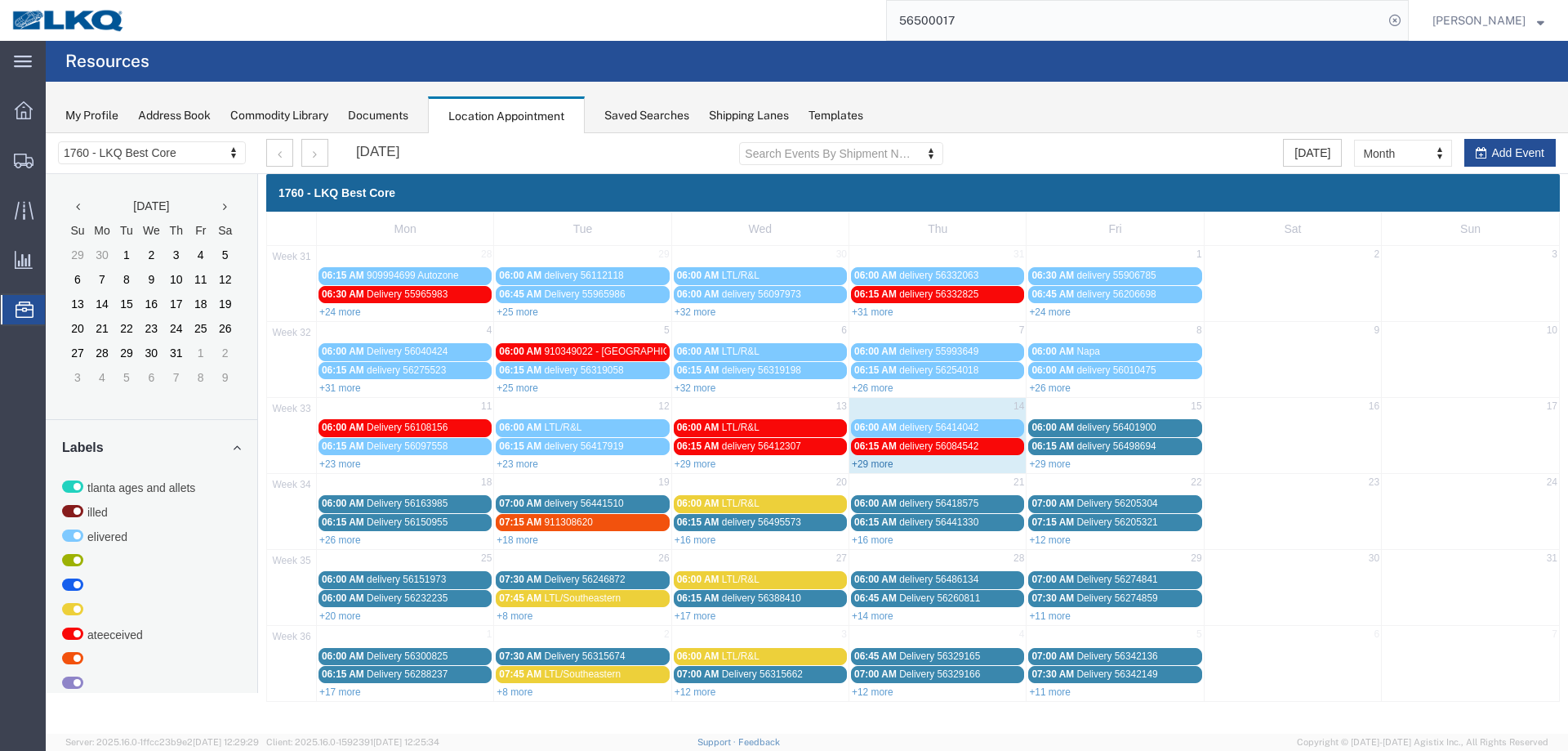
click at [880, 469] on link "+29 more" at bounding box center [872, 464] width 42 height 11
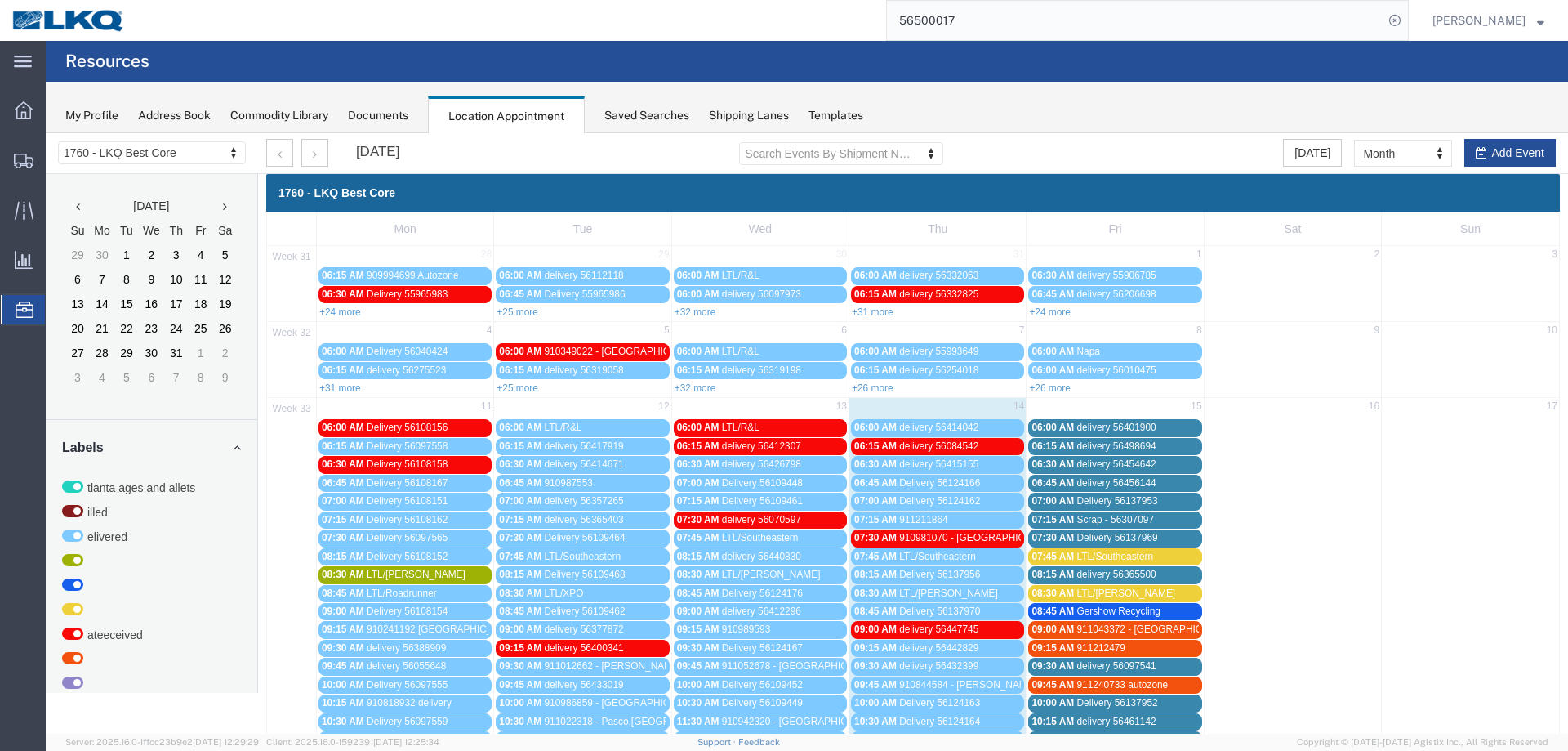
scroll to position [327, 0]
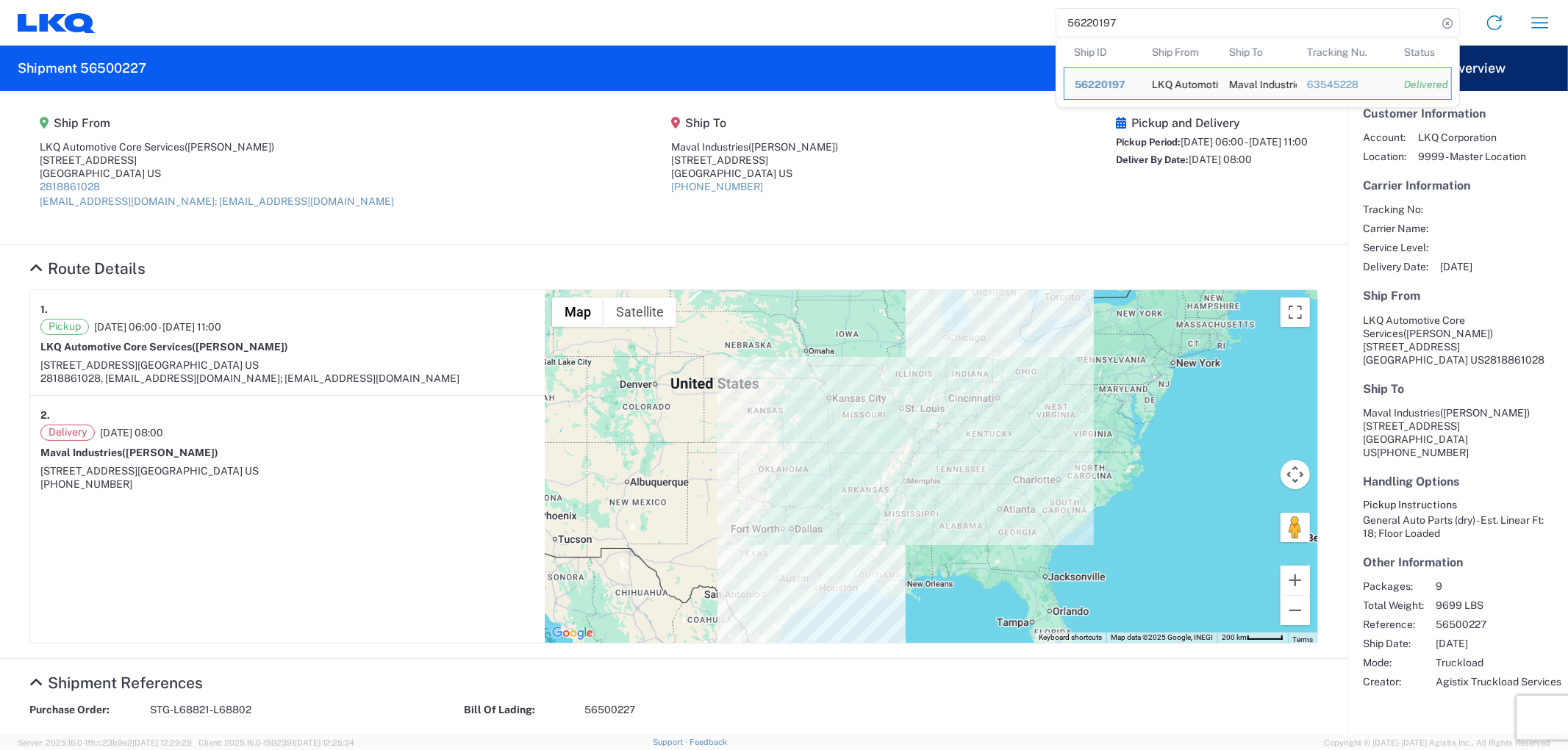
drag, startPoint x: 1125, startPoint y: 28, endPoint x: 1051, endPoint y: 27, distance: 74.0
click at [1051, 27] on div "56220197 Ship ID Ship From Ship To Tracking Nu. Status Ship ID 56220197 Ship Fr…" at bounding box center [829, 23] width 1467 height 35
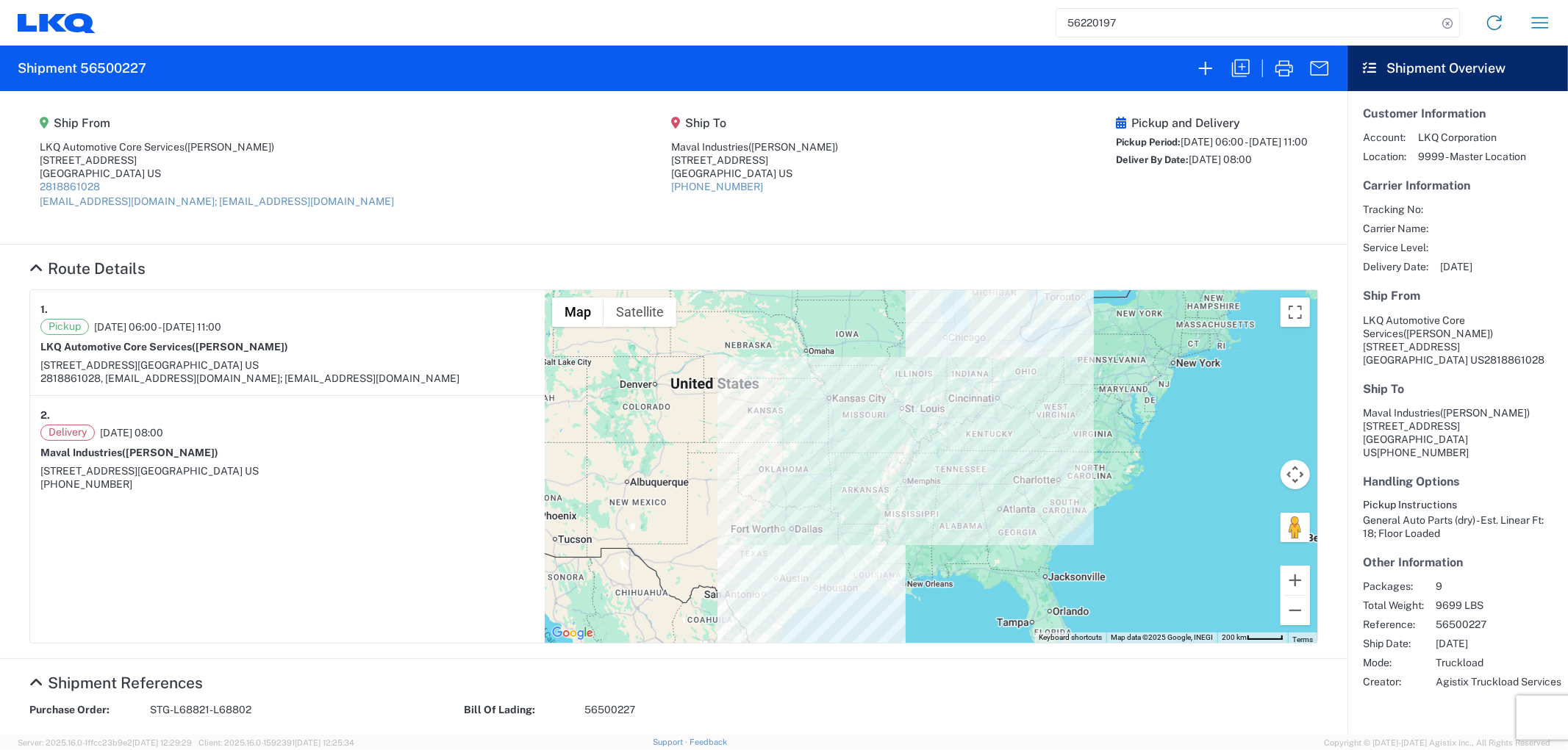
paste input "56488430"
type input "56488430"
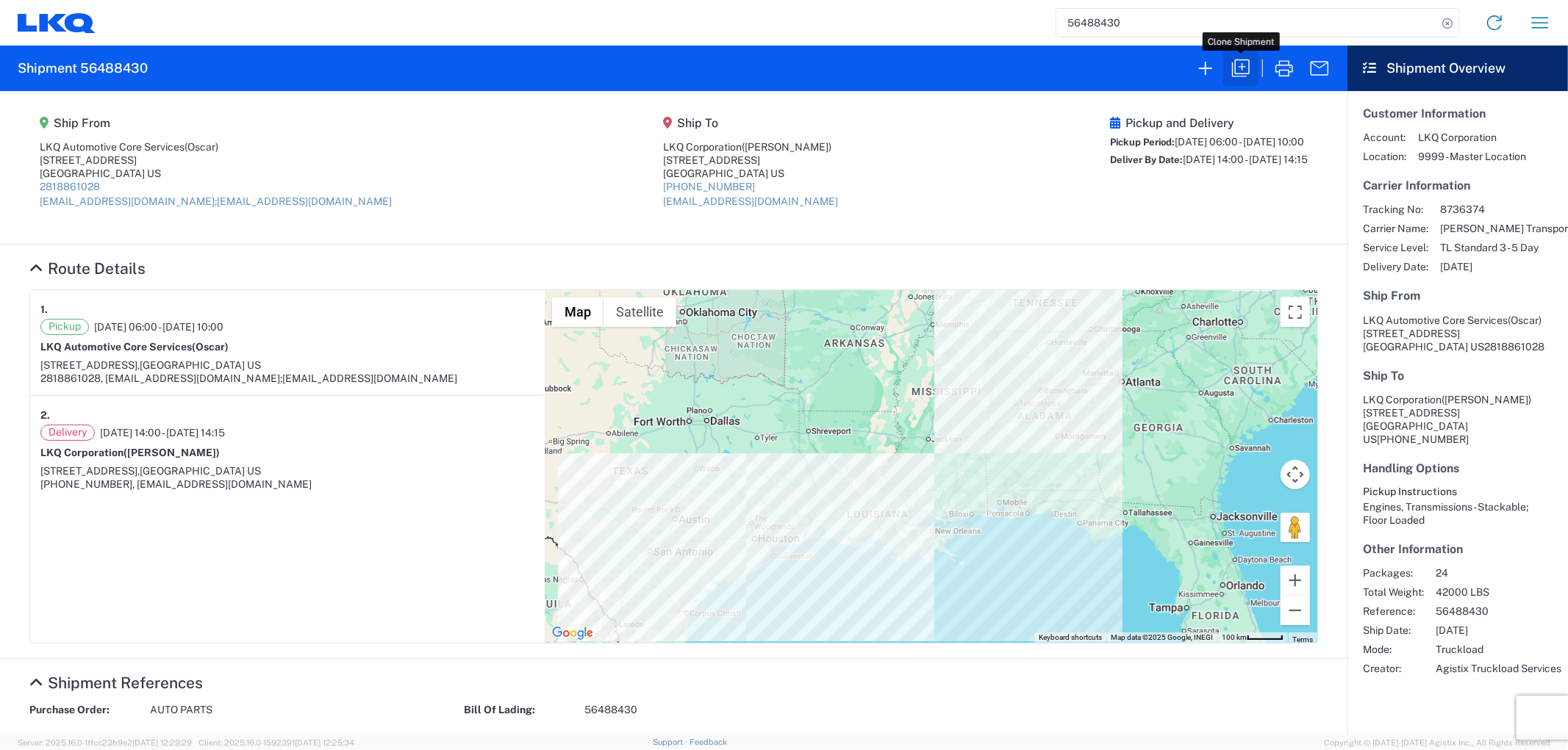
click at [1237, 65] on icon "button" at bounding box center [1241, 69] width 23 height 23
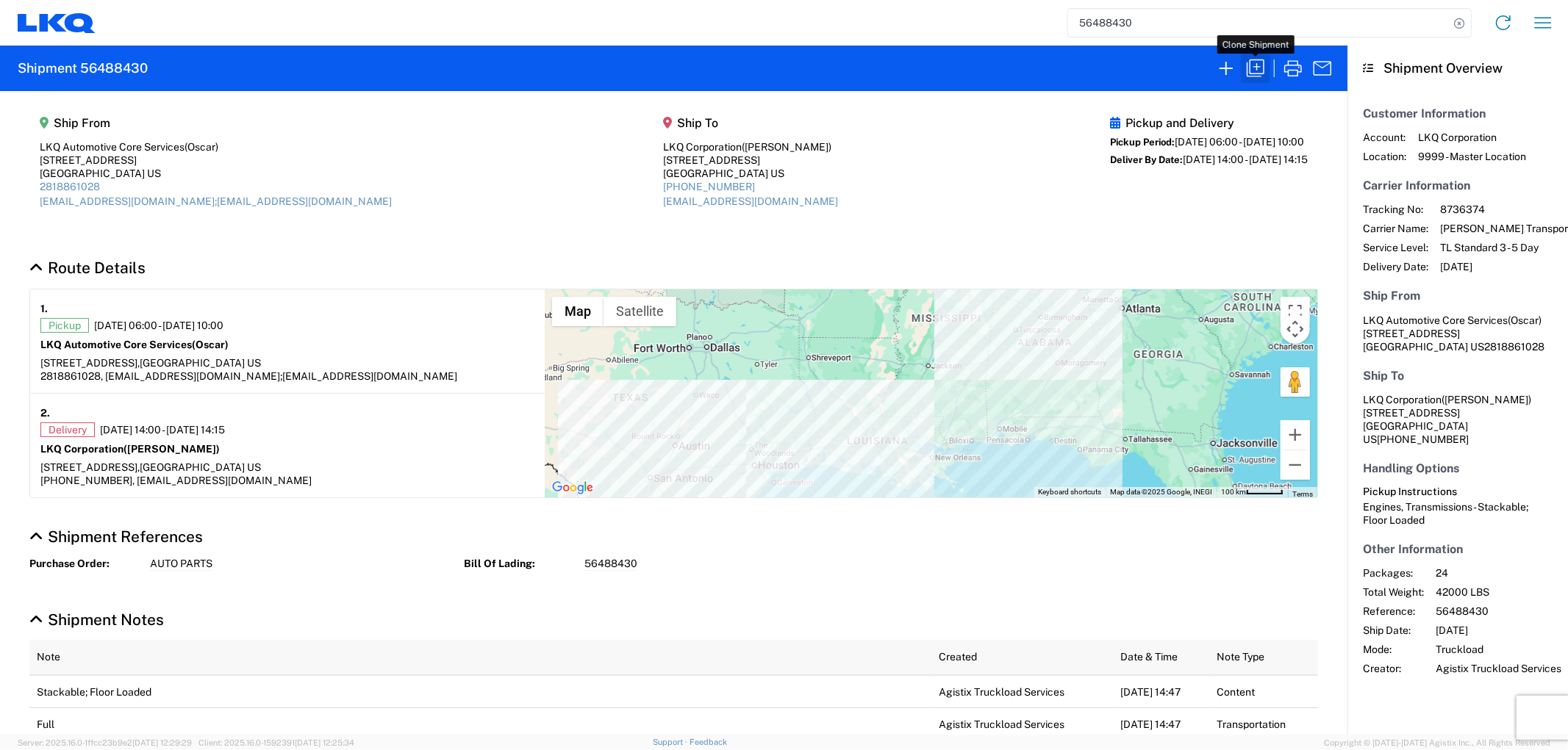
select select "FULL"
select select "US"
select select "LBS"
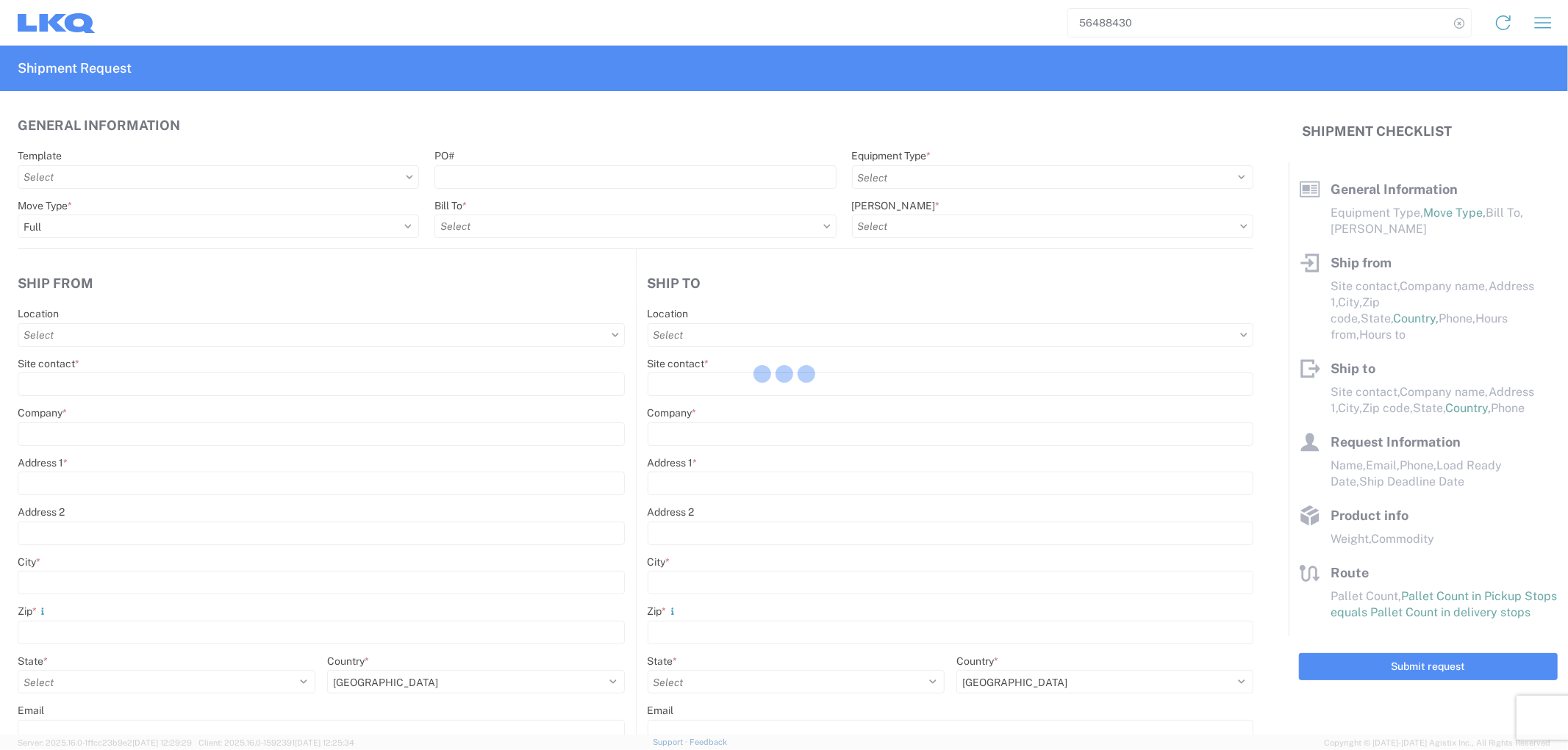
select select "STDV"
type input "Oscar"
type input "LKQ Automotive Core Services"
type input "1714 West Mount Houston Rd"
type input "Houston"
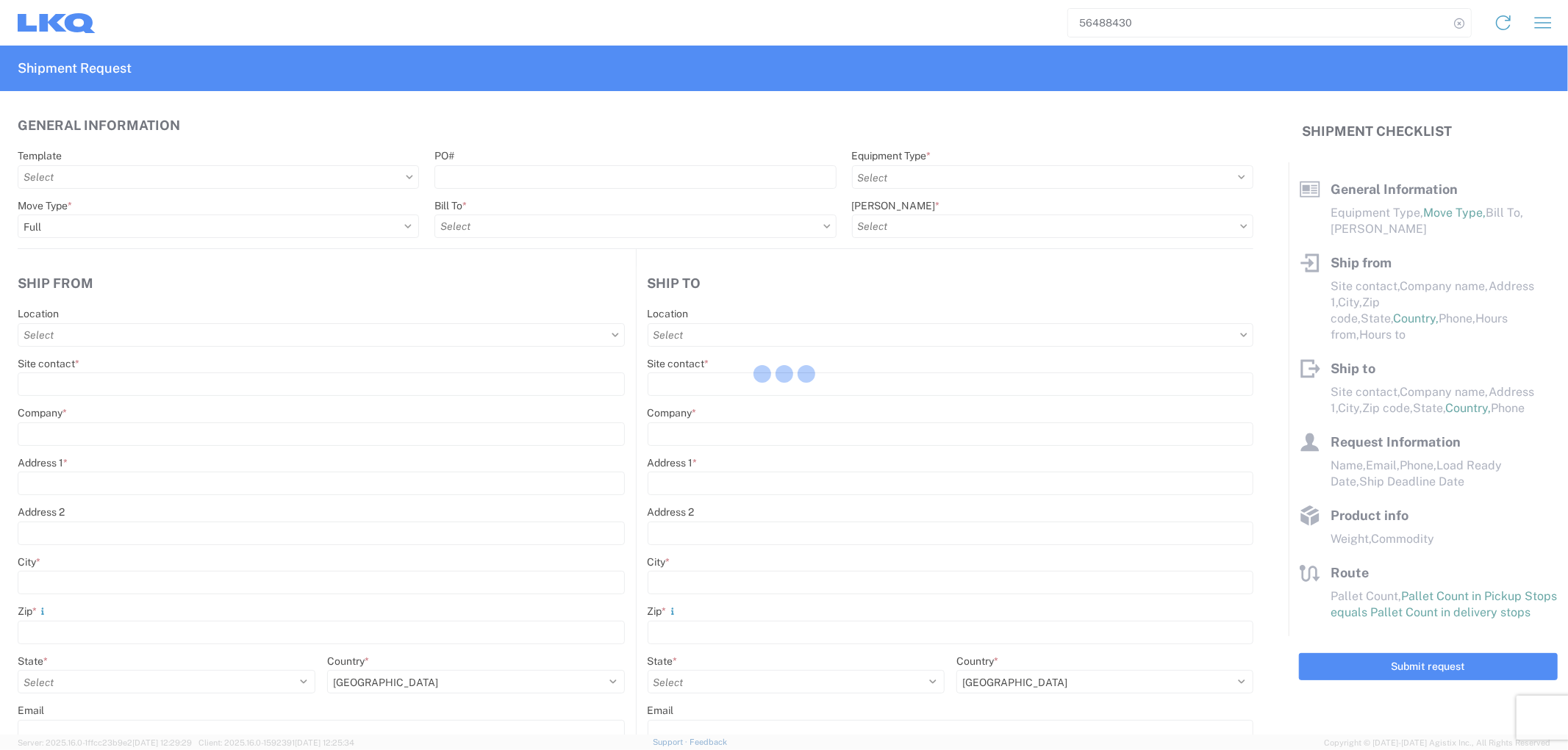
type input "77038"
type input "oxdavila@lkqcorp.com;acgarcia@lkqcorp.com"
type input "Brian Schmidt"
type input "LKQ Corporation"
type input "32 Dart Rd"
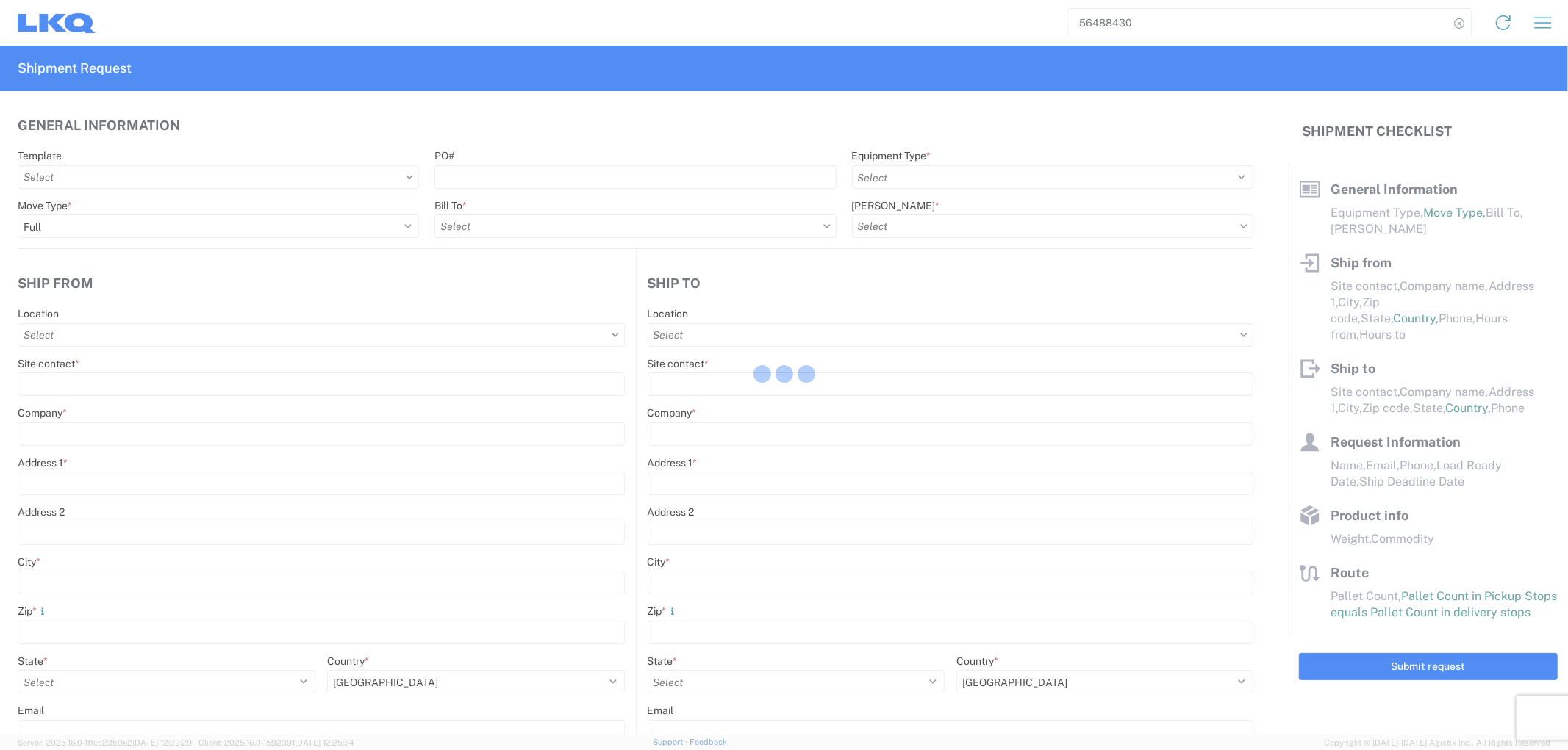
type input "Newnan"
type input "30265"
type input "jbschmidt@lkqcorp.com"
type input "Oscar"
type input "oxdavila@lkqcorp.com"
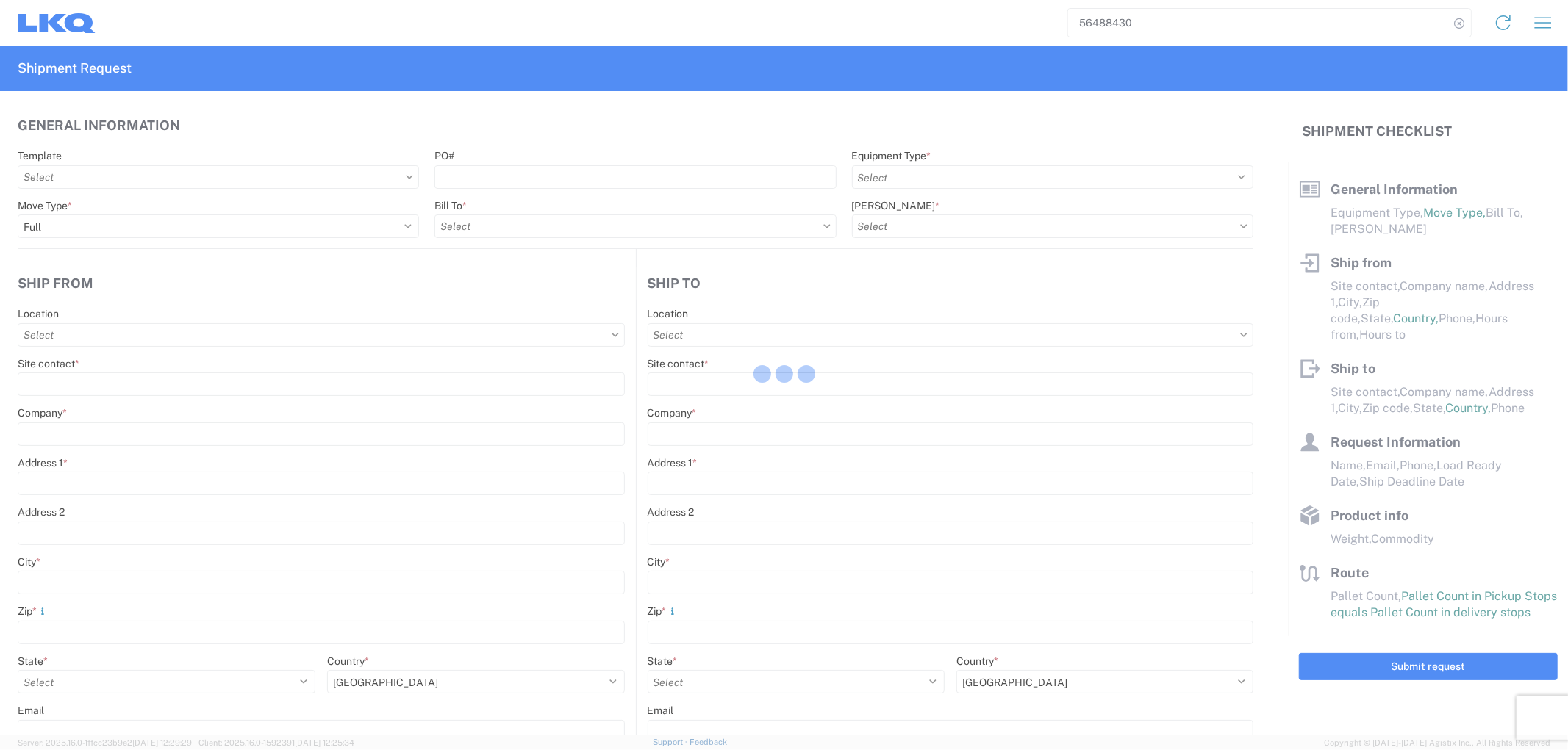
type input "2818861028"
type input "2025-08-14"
type input "2025-08-15"
type input "42000"
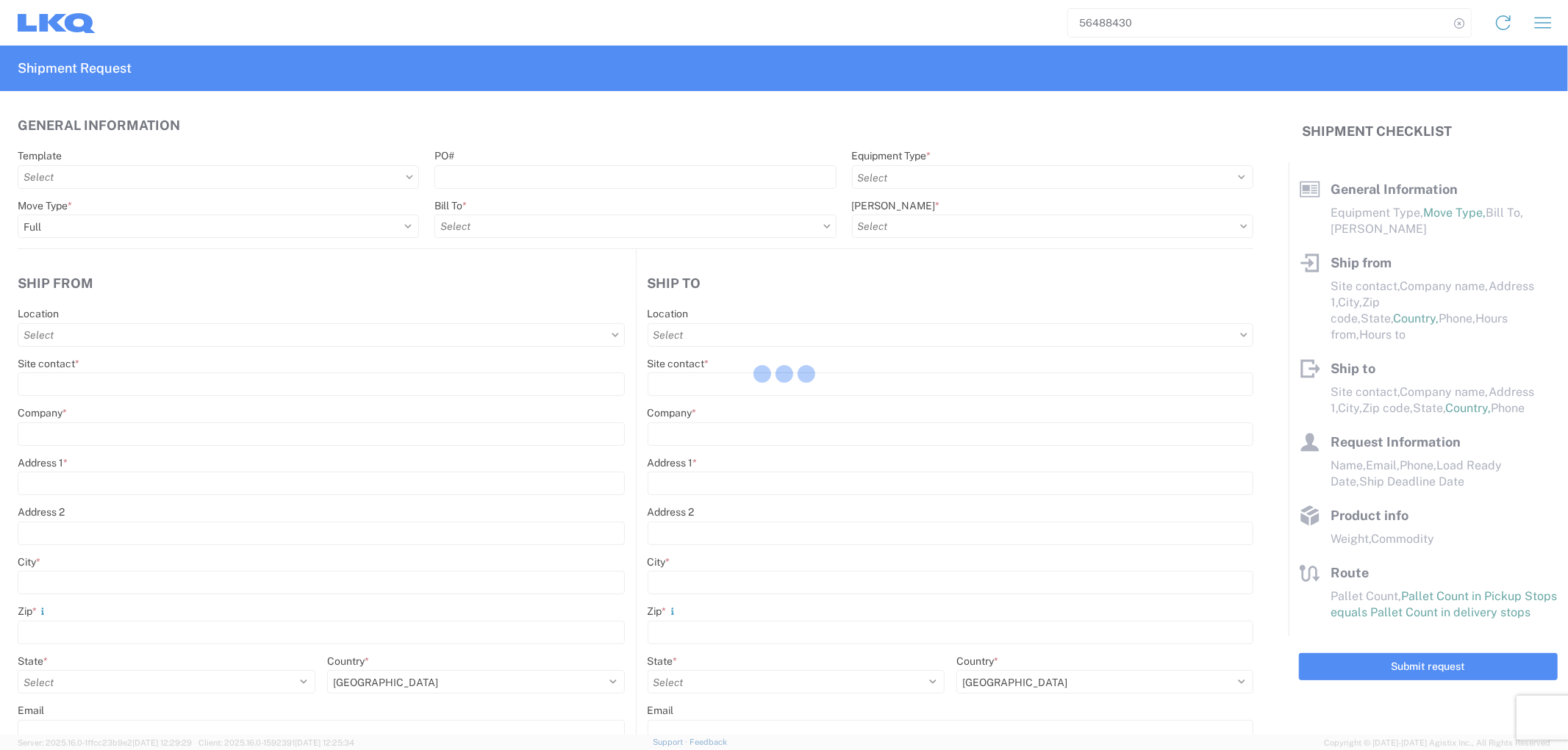
type input "Engines, Transmissions"
type input "24"
type input "0"
type input "40"
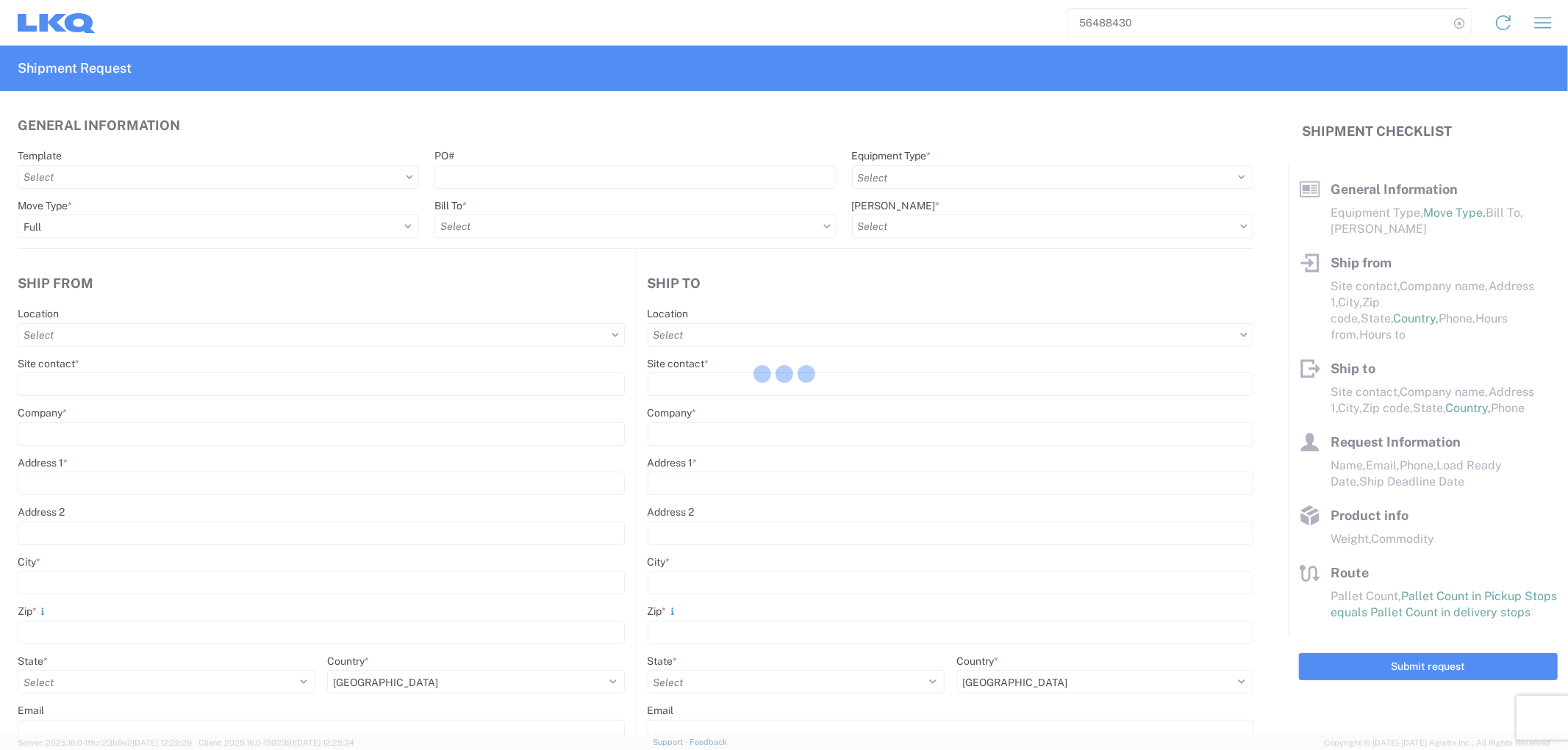
type input "36"
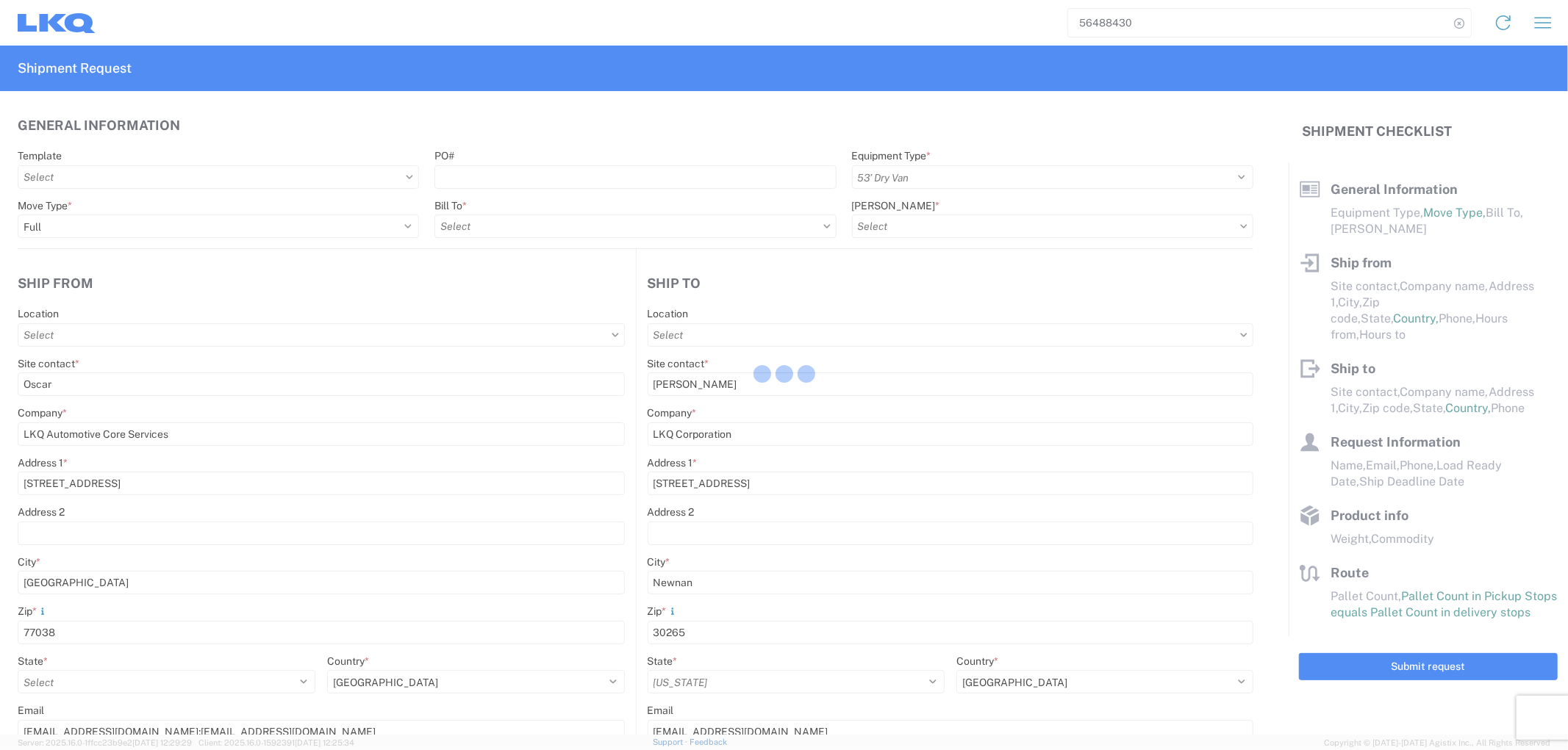
select select "US"
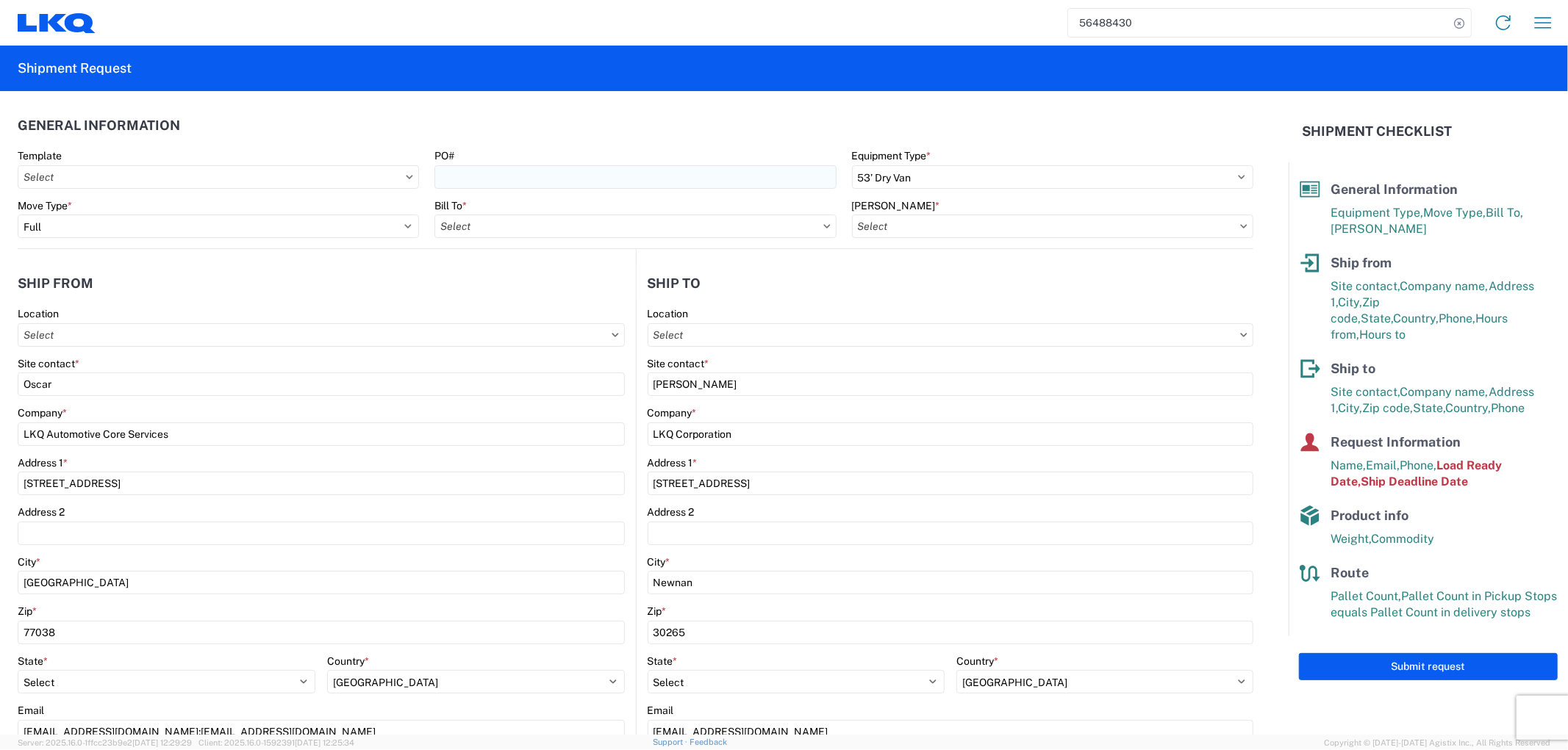
type input "1760 - LKQ Best Core"
type input "1772 - LKQ Atlanta Core Newnan"
type input "1760-1300-50180-0000 - 1760 Freight In - Cores"
type input "1760 - LKQ Best Core"
click at [538, 189] on agx-form-control-wrapper-v2 "PO#" at bounding box center [635, 174] width 417 height 50
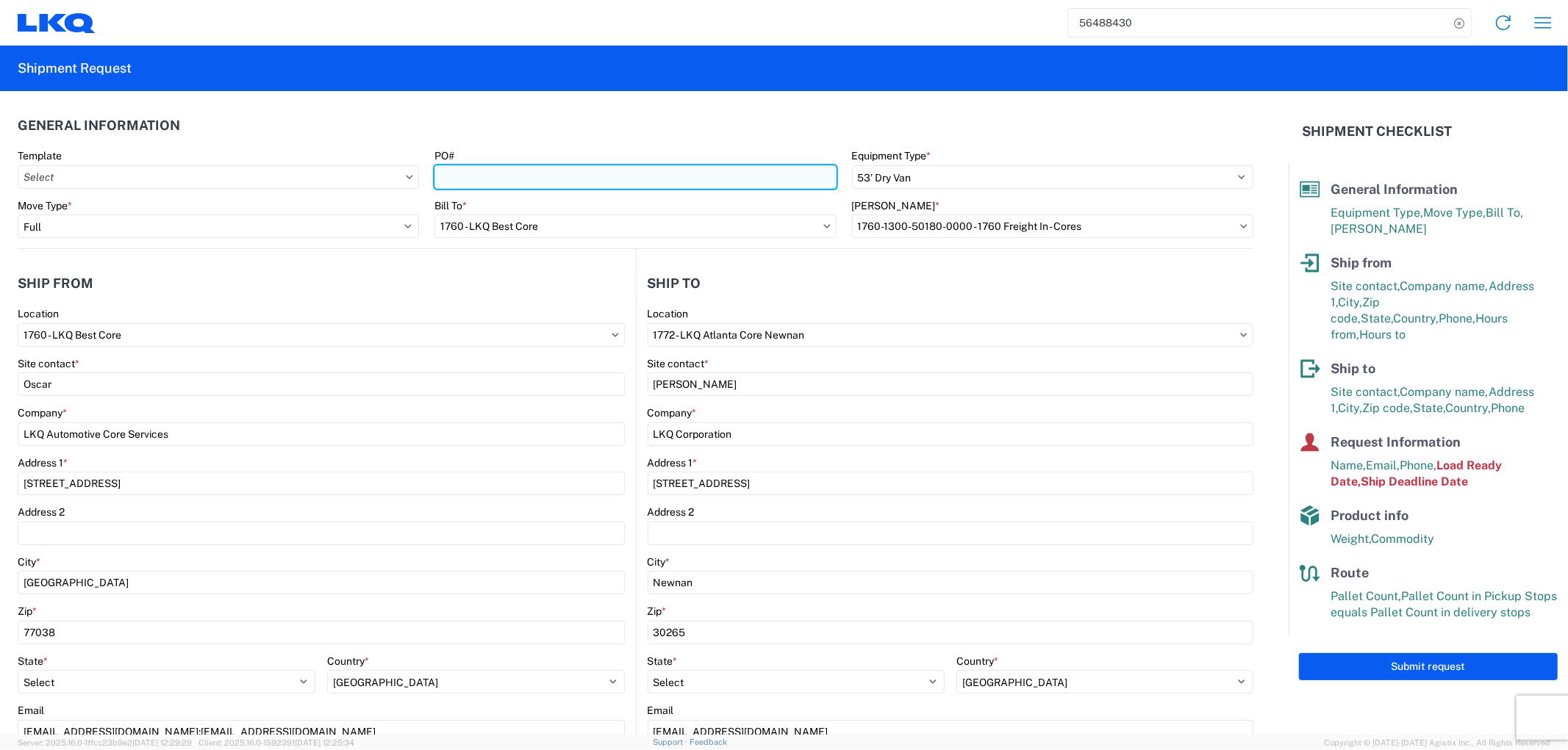
click at [541, 181] on input "PO#" at bounding box center [635, 177] width 402 height 23
type input "GPS-08152025"
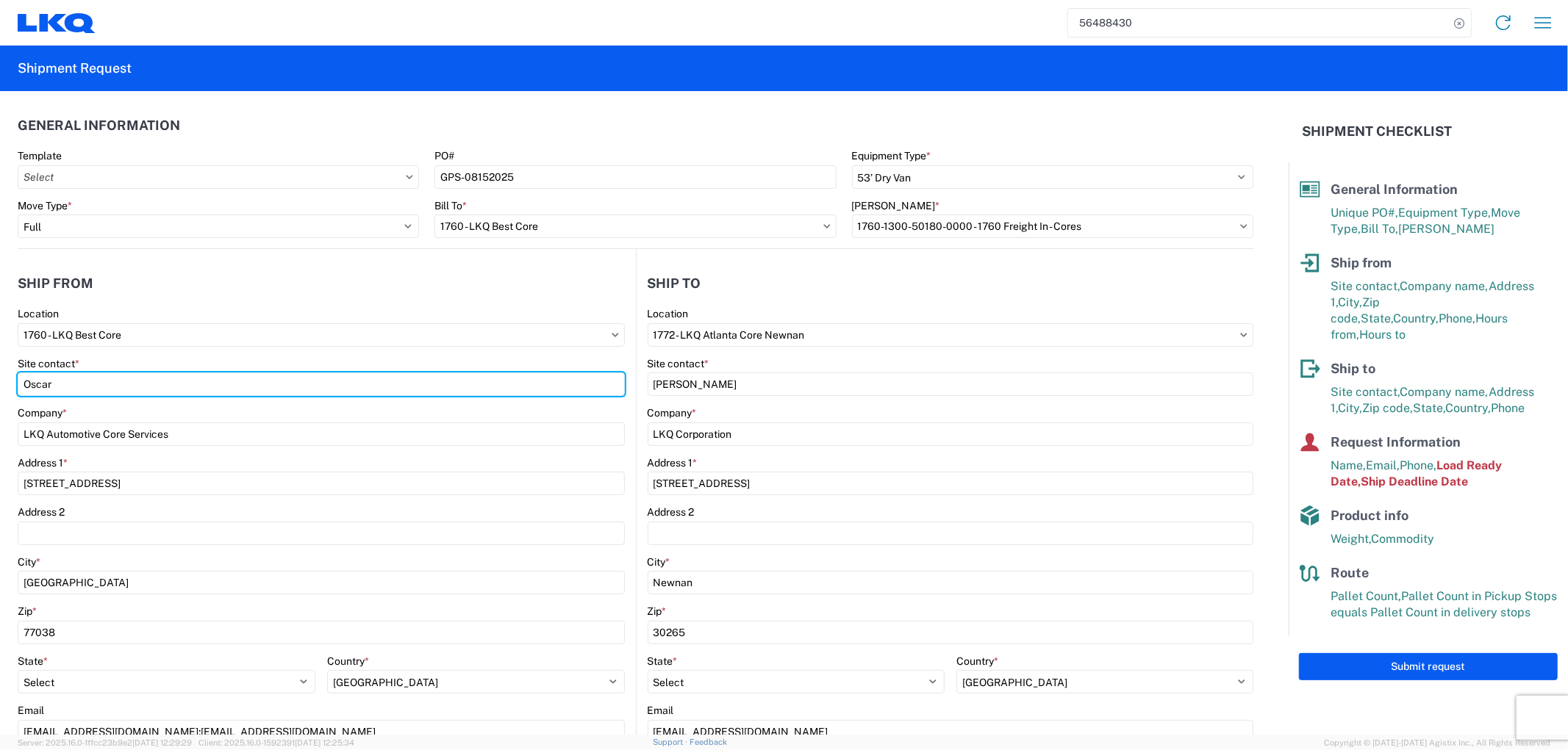
drag, startPoint x: 49, startPoint y: 387, endPoint x: -43, endPoint y: 387, distance: 92.0
click at [0, 387] on html "56488430 Home Shipment request Shipment tracking Shipment Request General Infor…" at bounding box center [784, 375] width 1568 height 750
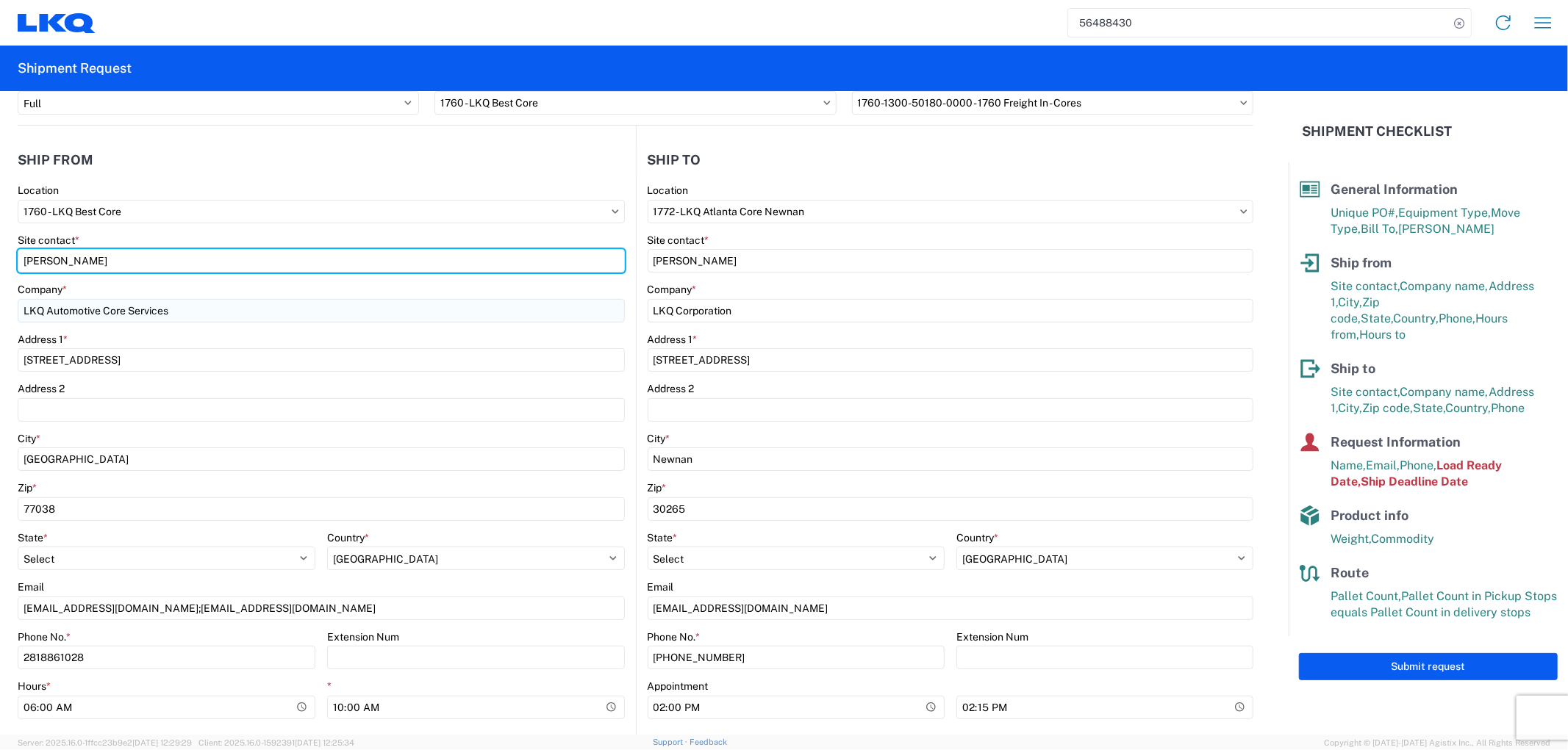
scroll to position [245, 0]
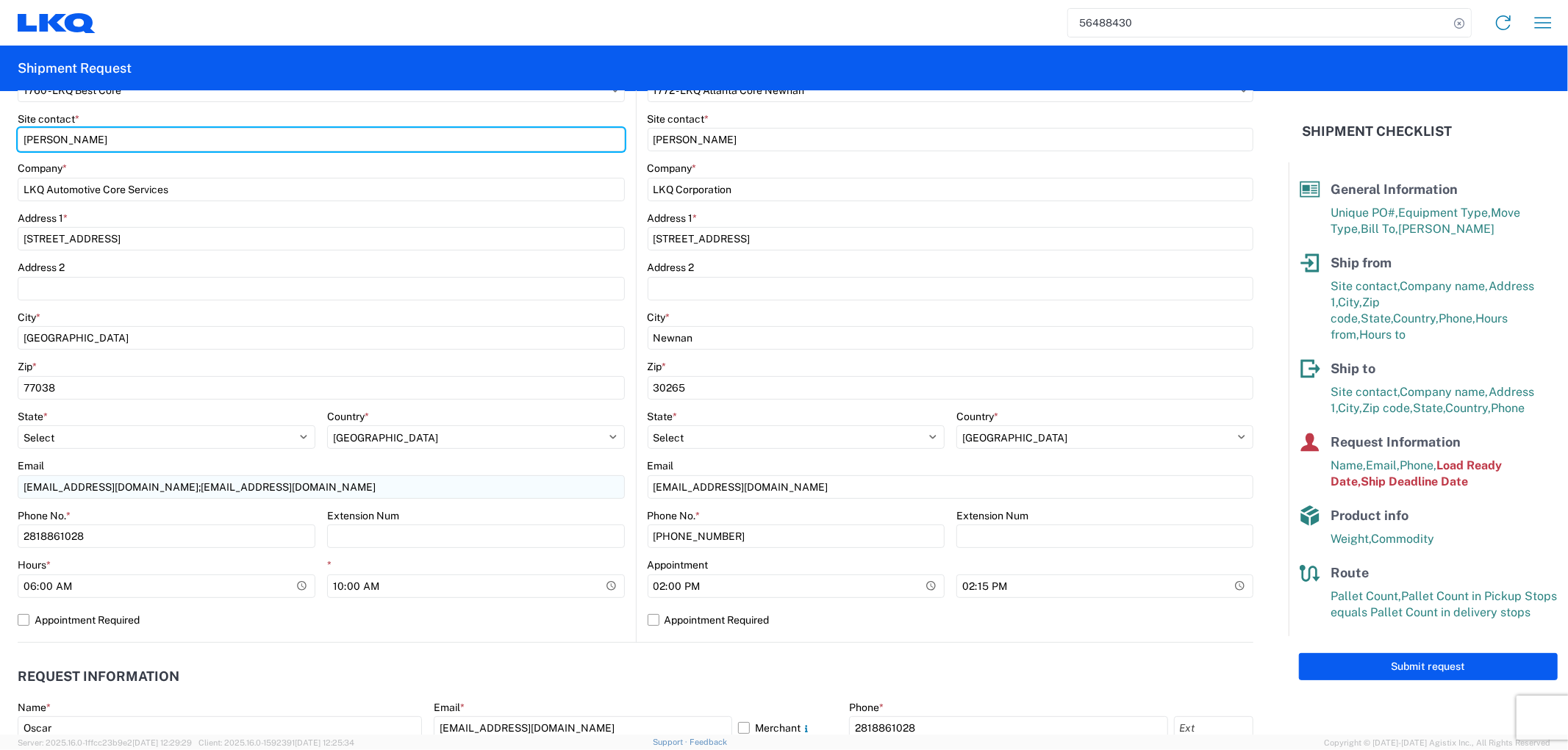
type input "Alfredo Canales"
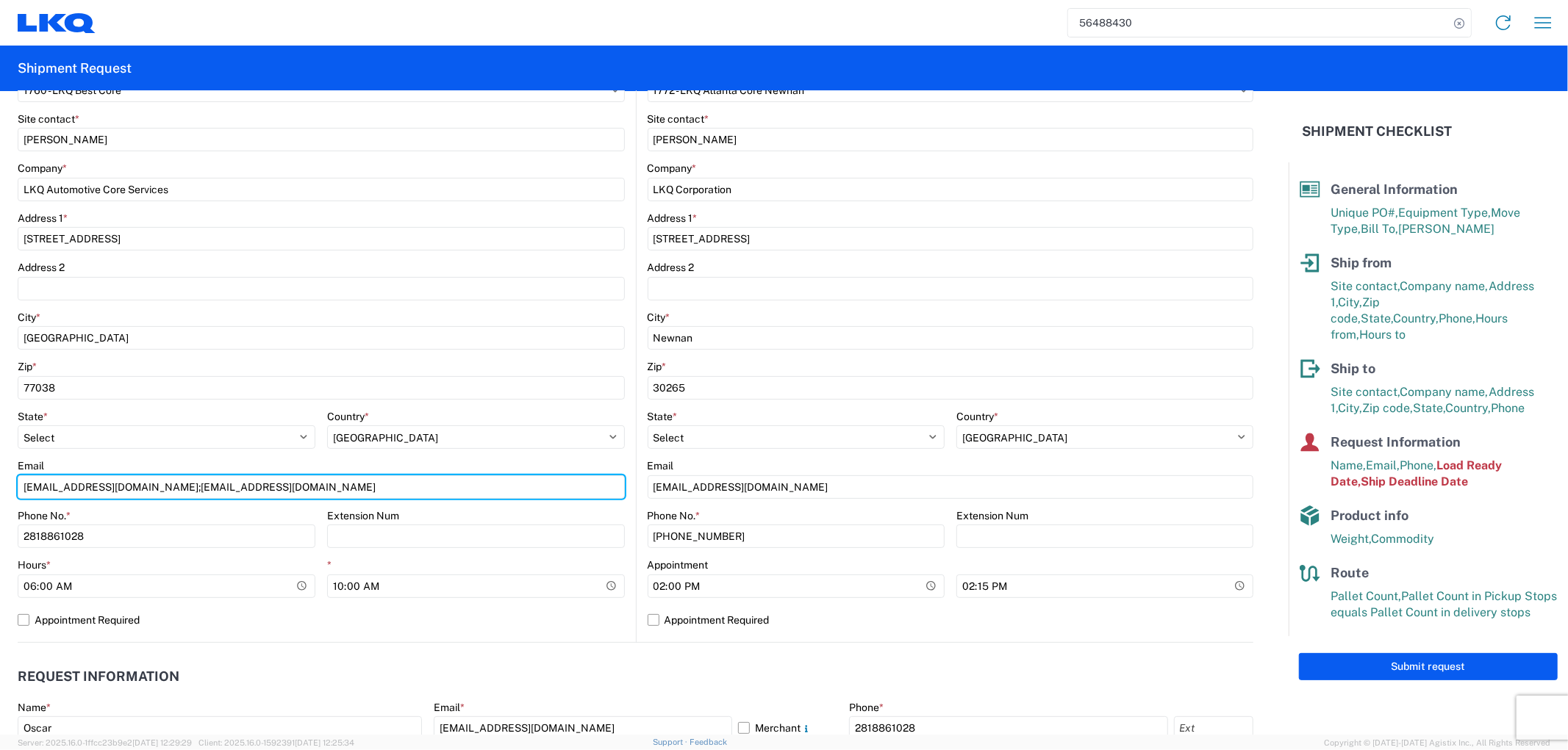
drag, startPoint x: 189, startPoint y: 485, endPoint x: -148, endPoint y: 474, distance: 337.2
click at [0, 474] on html "56488430 Home Shipment request Shipment tracking Shipment Request General Infor…" at bounding box center [784, 375] width 1568 height 750
type input "acgarcia@lkqcorp.com; oxdavila@lkqcorp.com"
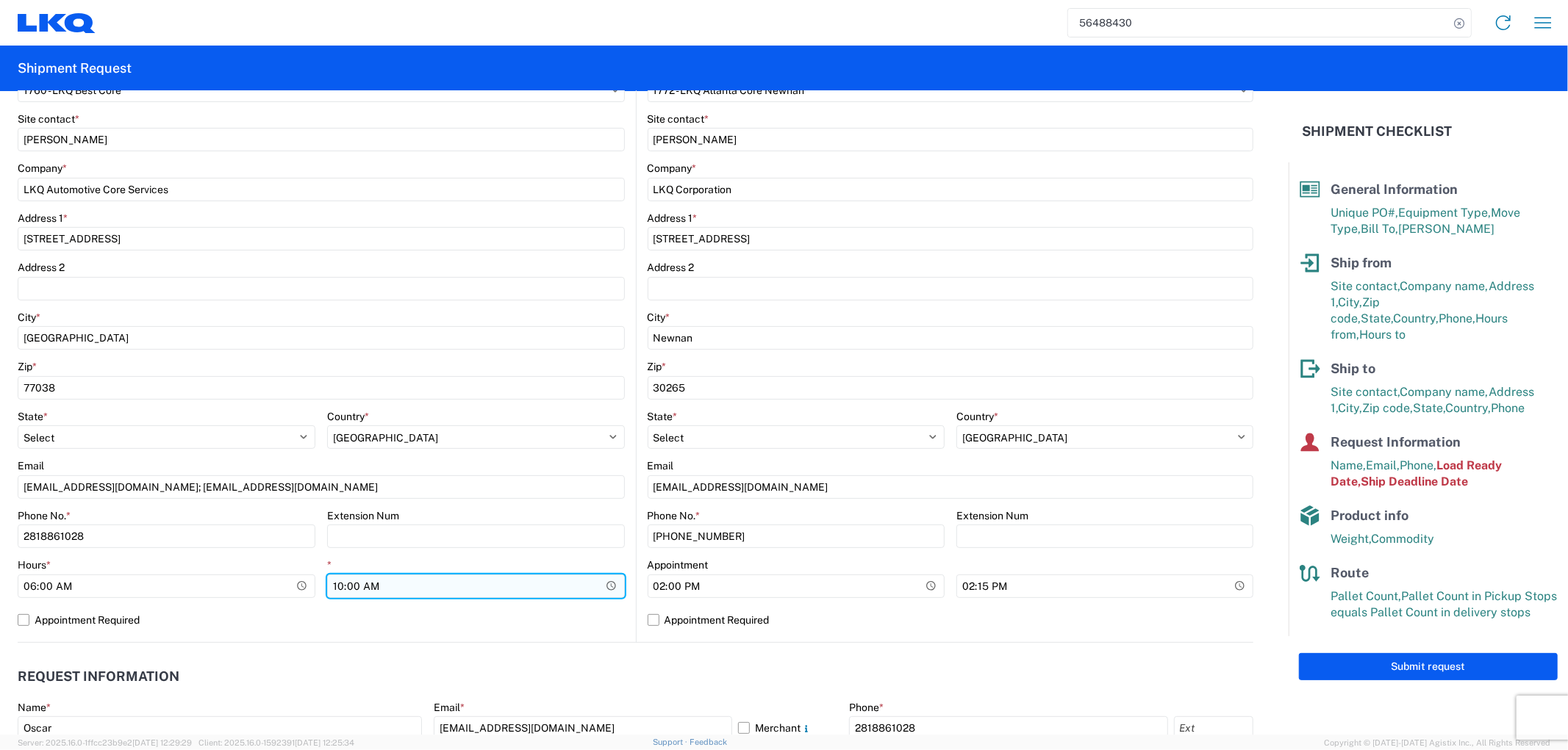
click at [350, 586] on input "10:00:00" at bounding box center [475, 587] width 298 height 23
type input "11:00"
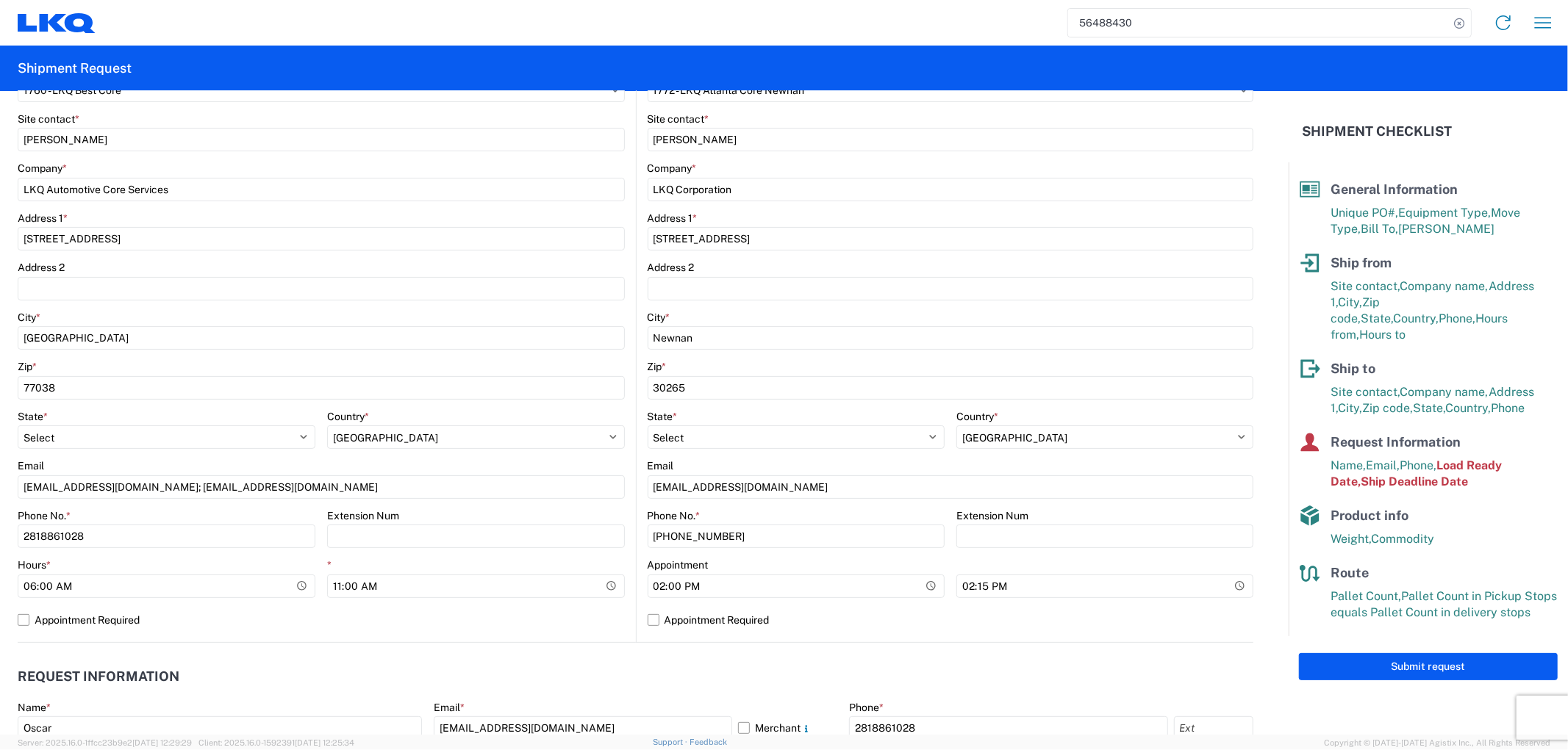
drag, startPoint x: 364, startPoint y: 634, endPoint x: 394, endPoint y: 633, distance: 30.0
click at [368, 634] on div "1760 Location 1760 - LKQ Best Core Site contact * Alfredo Canales Company * LKQ…" at bounding box center [321, 353] width 607 height 580
click at [655, 624] on label "Appointment Required" at bounding box center [950, 620] width 606 height 23
click at [0, 0] on input "Appointment Required" at bounding box center [0, 0] width 0 height 0
select select "GA"
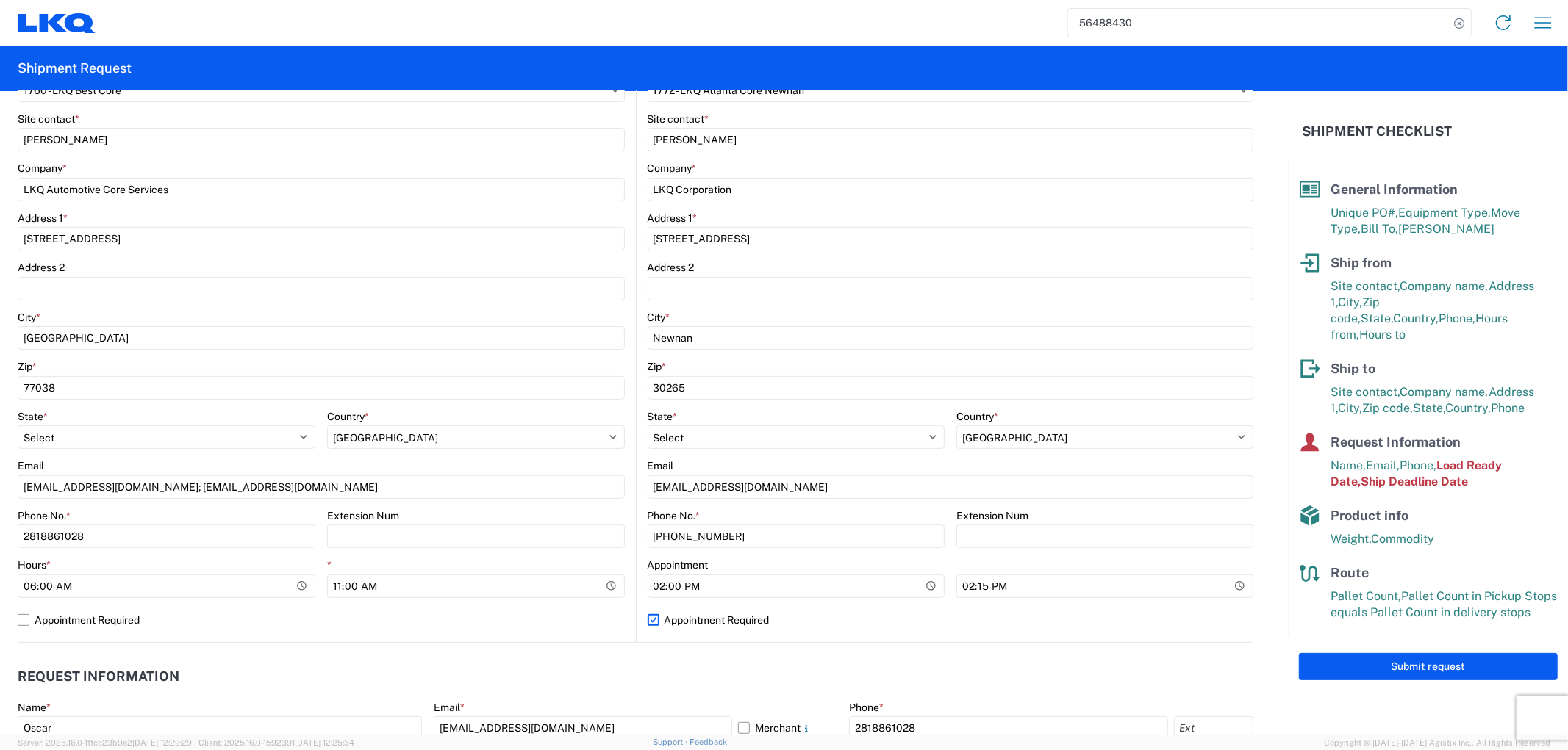
select select "US"
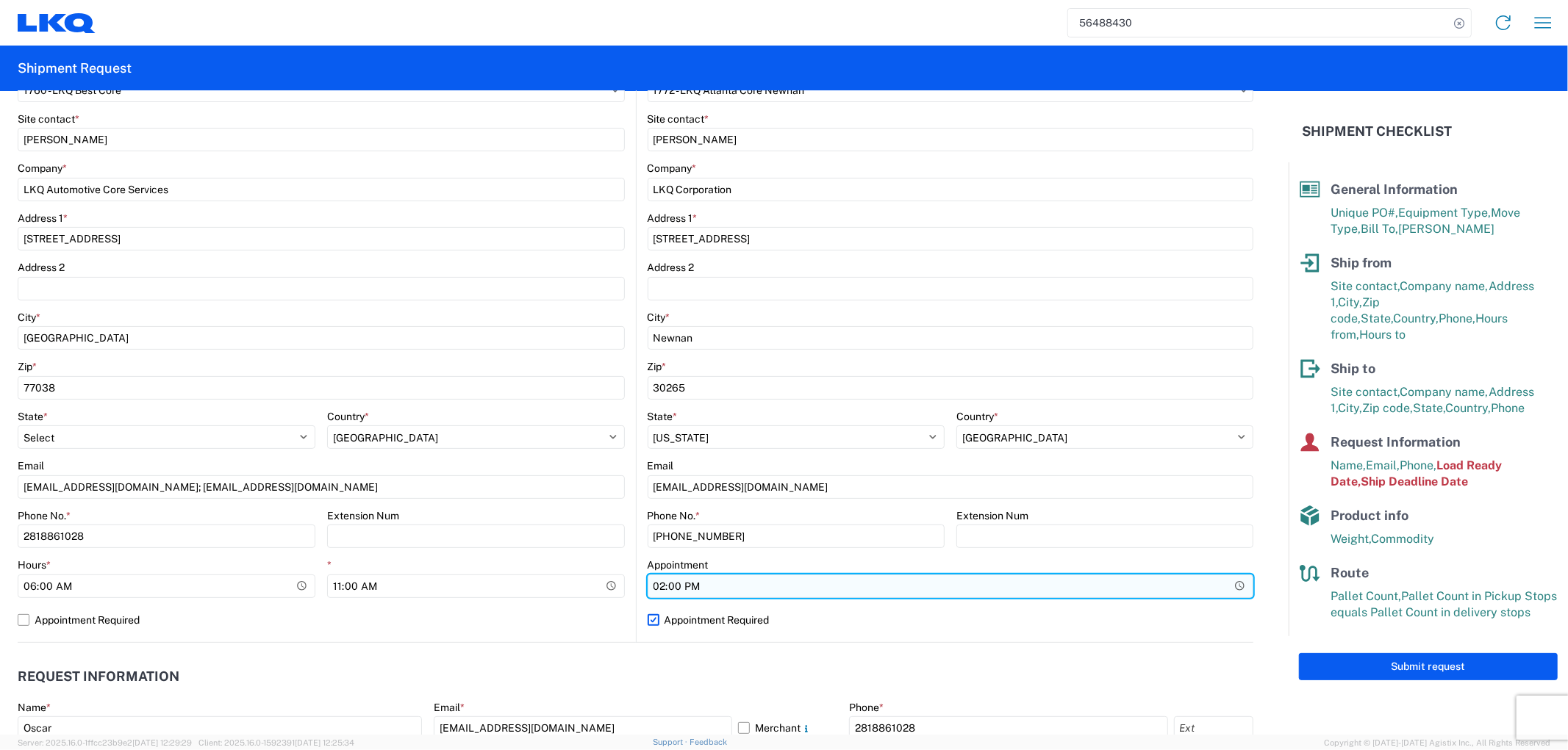
click at [315, 591] on input "14:00:00" at bounding box center [166, 587] width 298 height 23
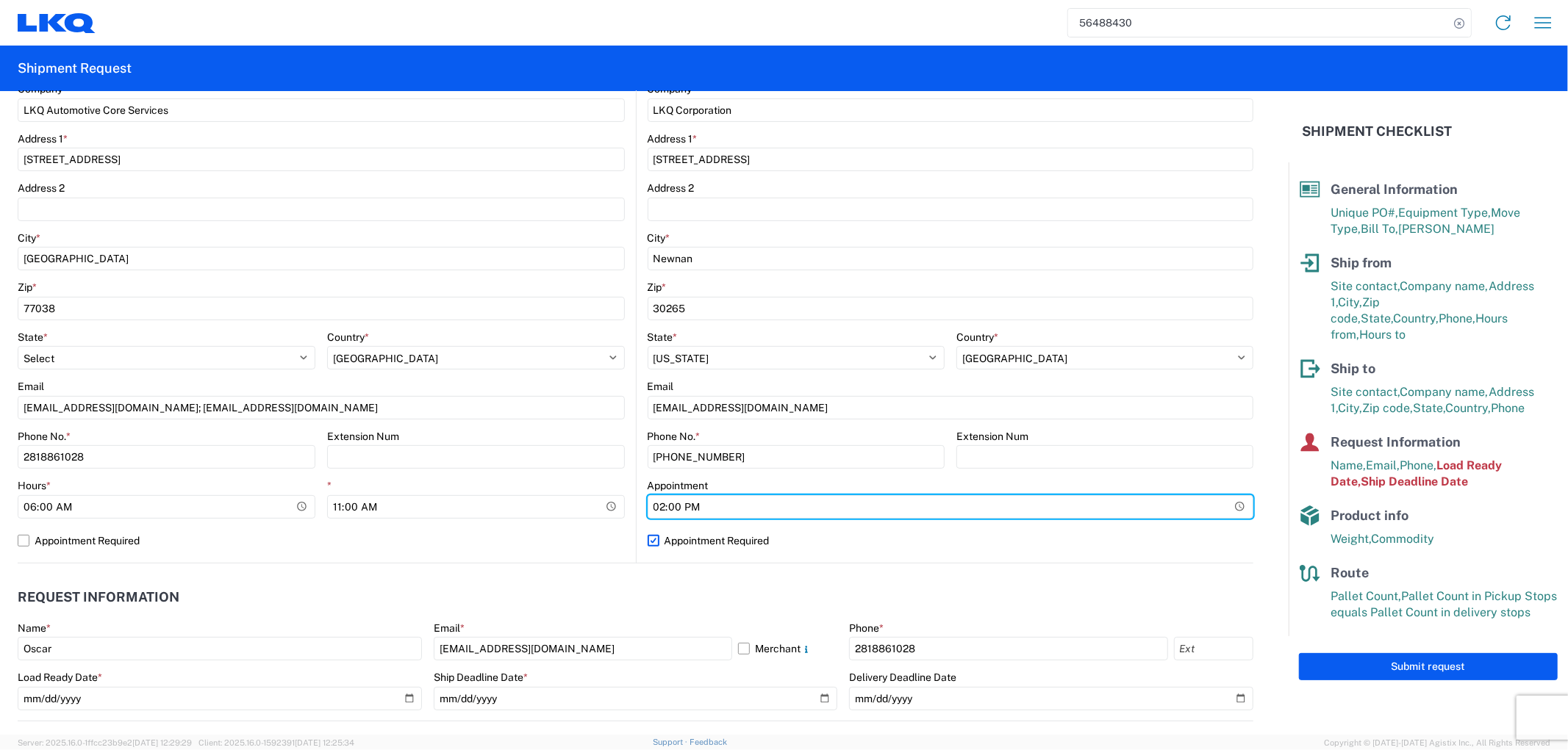
scroll to position [571, 0]
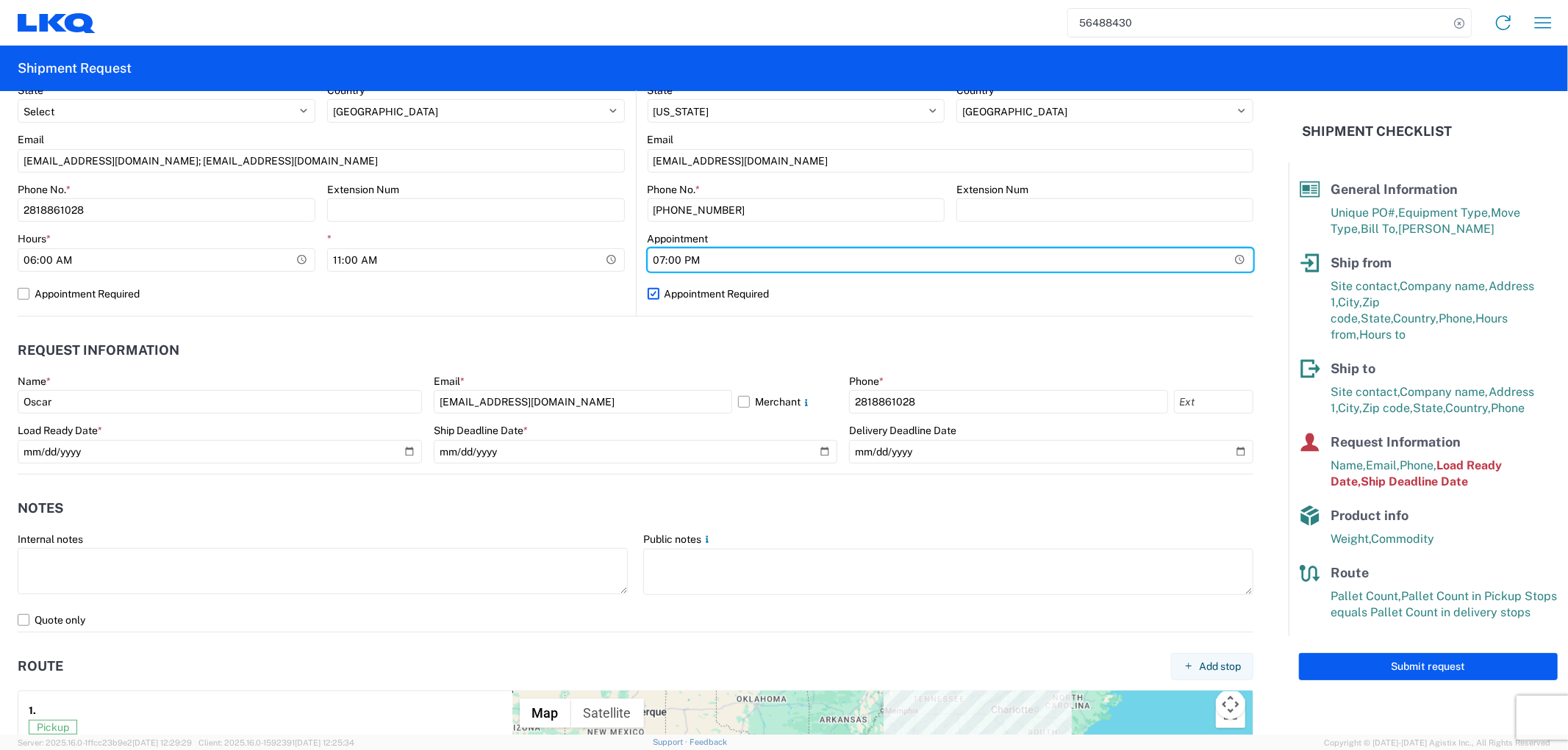
type input "07:00"
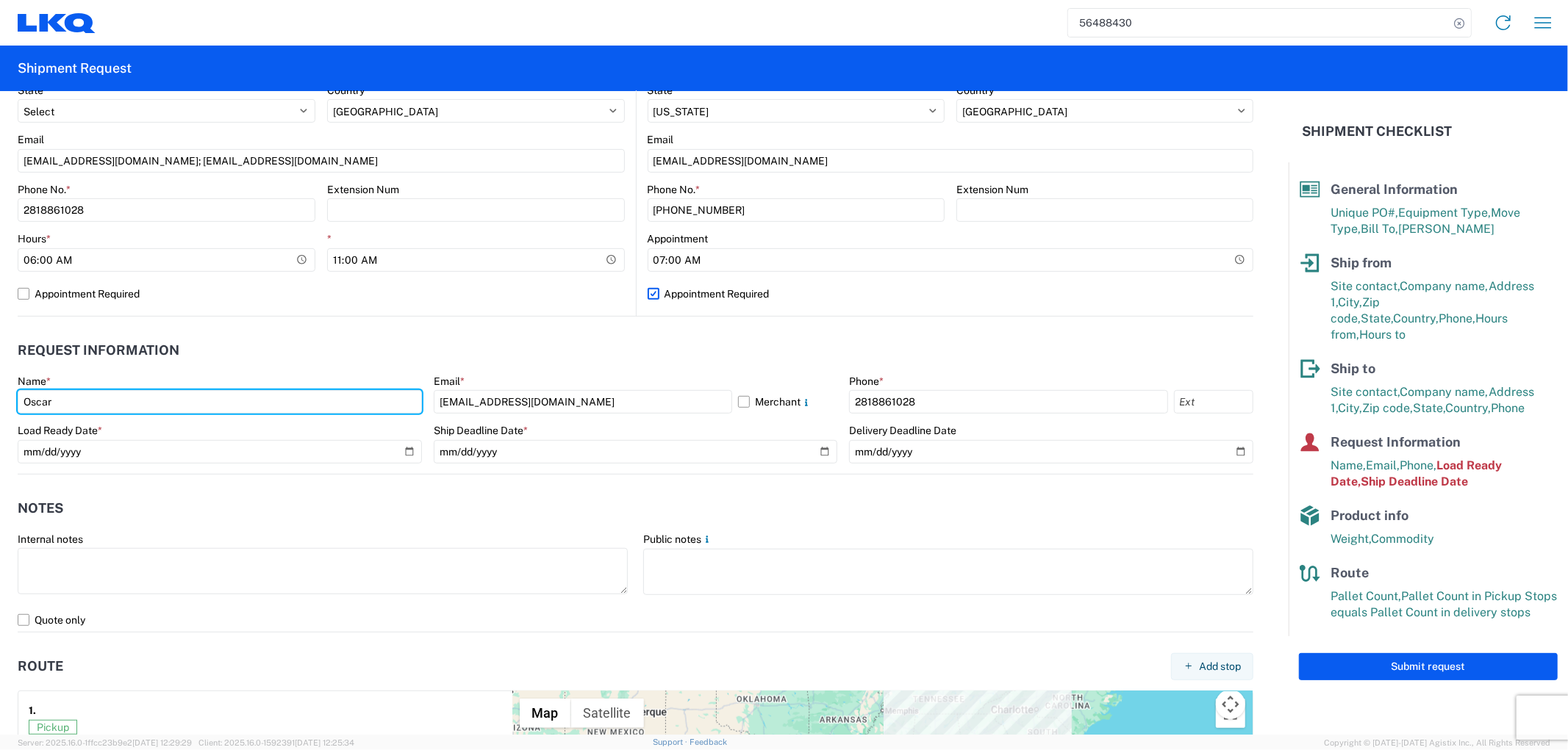
drag, startPoint x: 278, startPoint y: 401, endPoint x: 5, endPoint y: 405, distance: 273.0
click at [5, 405] on form "General Information Template PO# GPS-08152025 Equipment Type * Select 53’ Dry V…" at bounding box center [644, 413] width 1289 height 644
type input "Alfredo Canales"
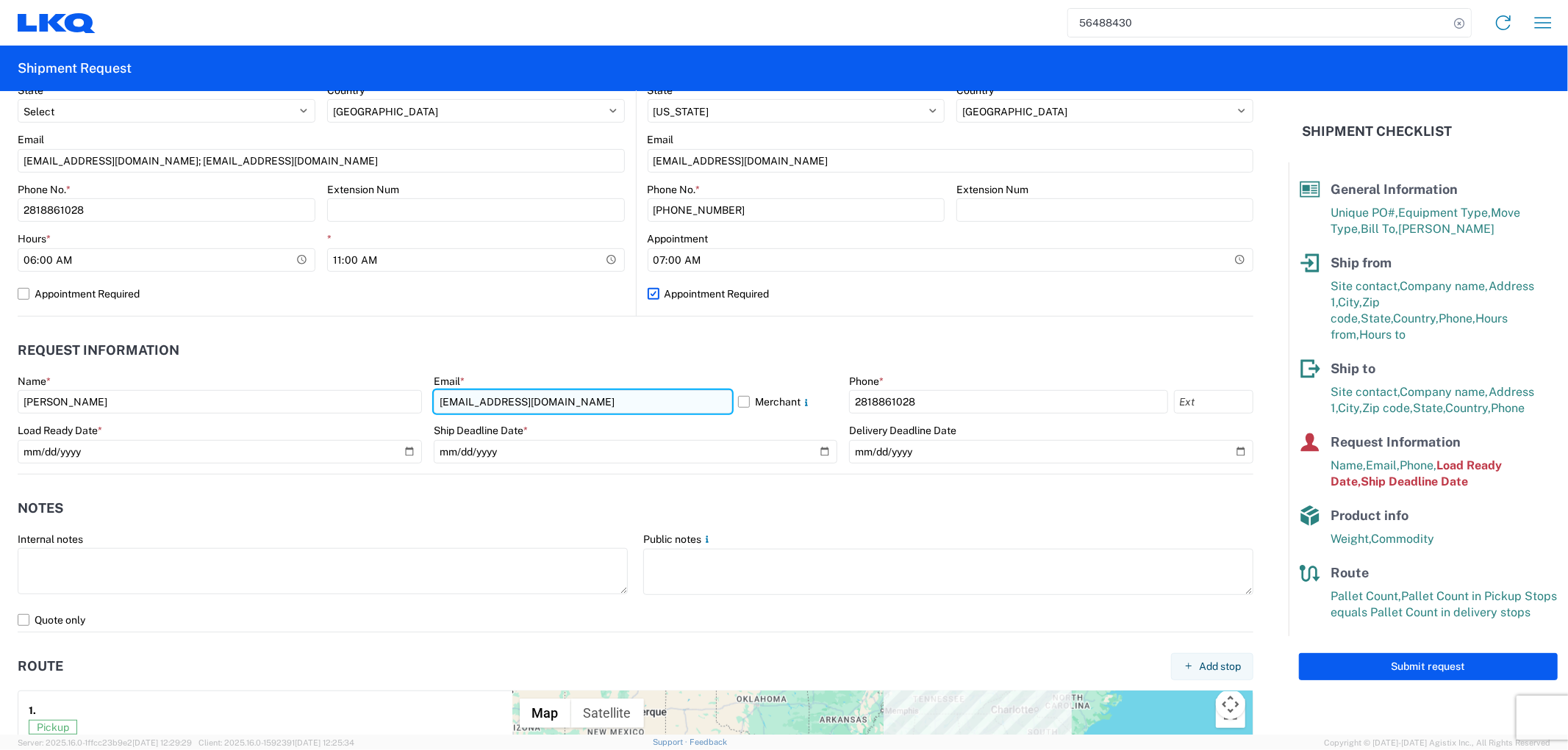
drag, startPoint x: 607, startPoint y: 402, endPoint x: 434, endPoint y: 391, distance: 173.3
click at [434, 391] on input "oxdavila@lkqcorp.com" at bounding box center [583, 402] width 299 height 23
type input "acgarcia@lkqcorp.com"
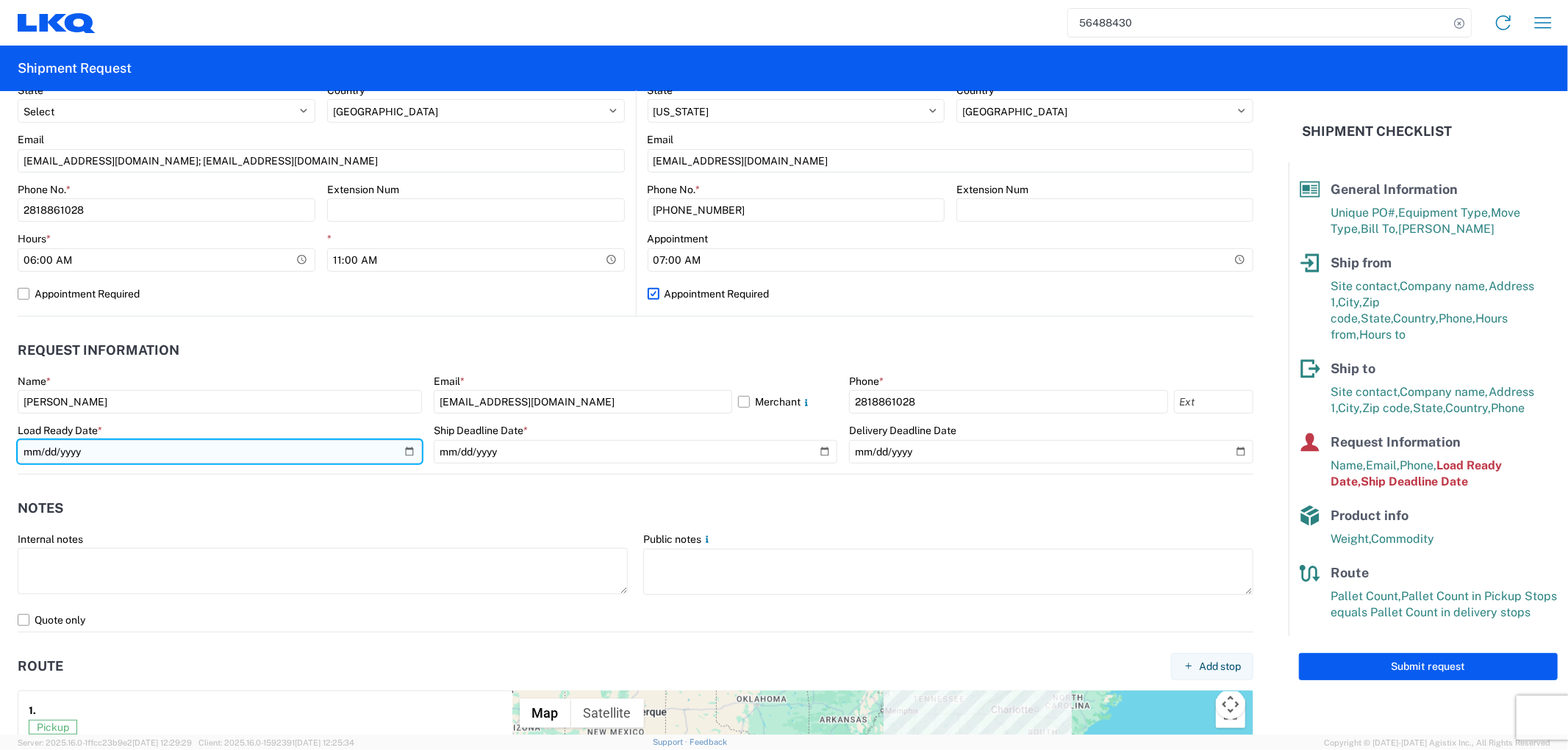
click at [408, 453] on input "2025-08-14" at bounding box center [220, 452] width 404 height 23
type input "2025-08-15"
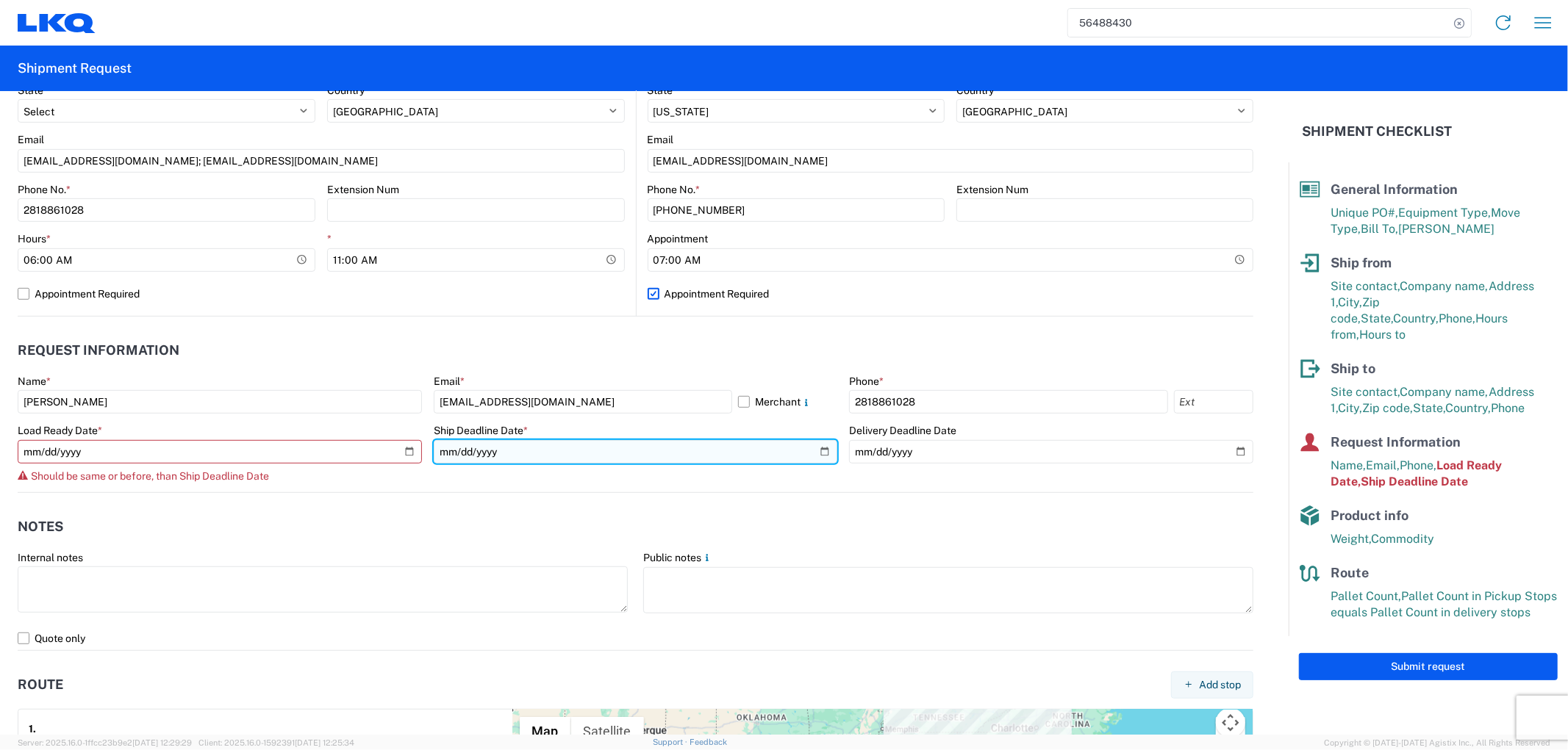
click at [811, 450] on input "2025-08-14" at bounding box center [636, 452] width 404 height 23
type input "2025-08-15"
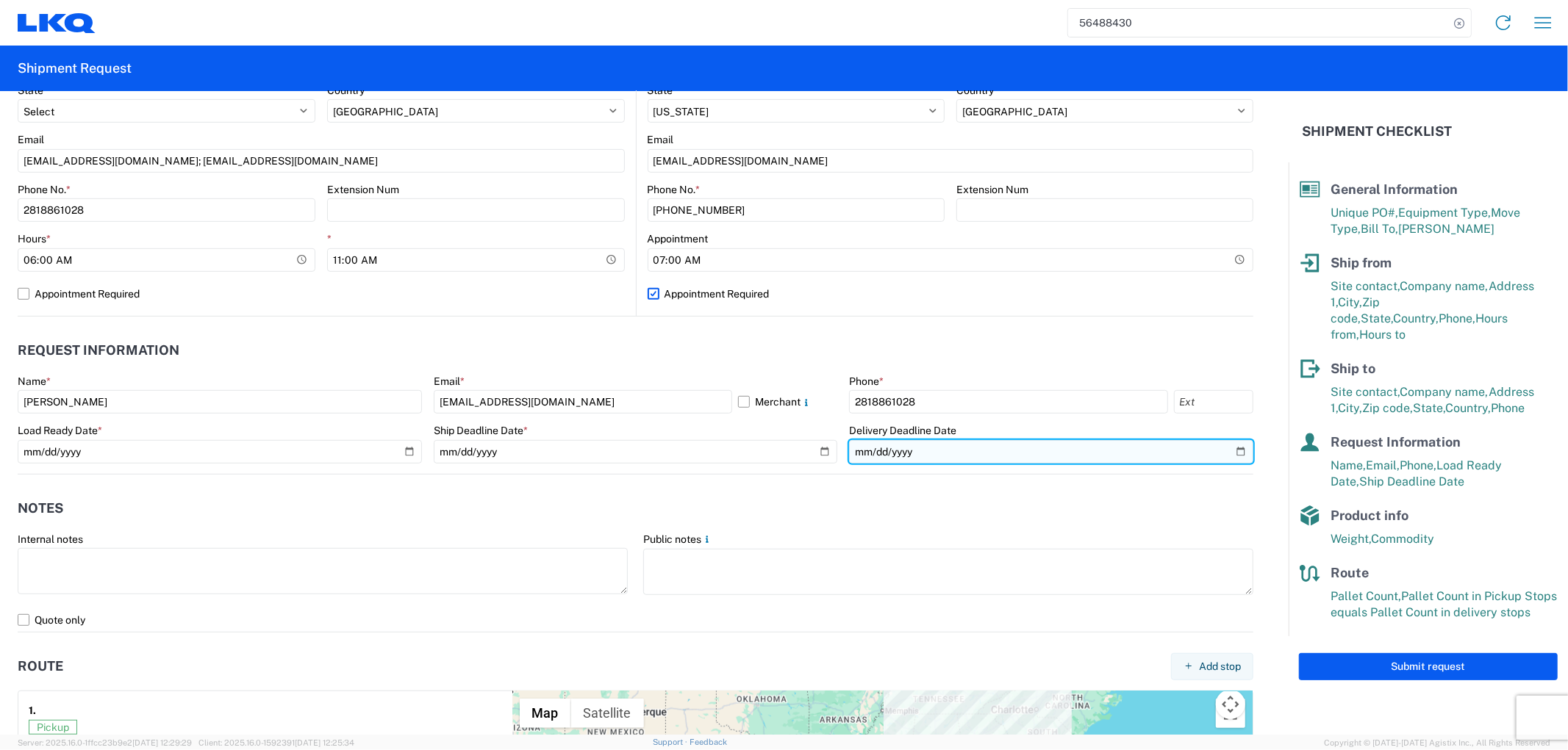
click at [1230, 452] on input "2025-08-15" at bounding box center [1051, 452] width 404 height 23
type input "2025-08-18"
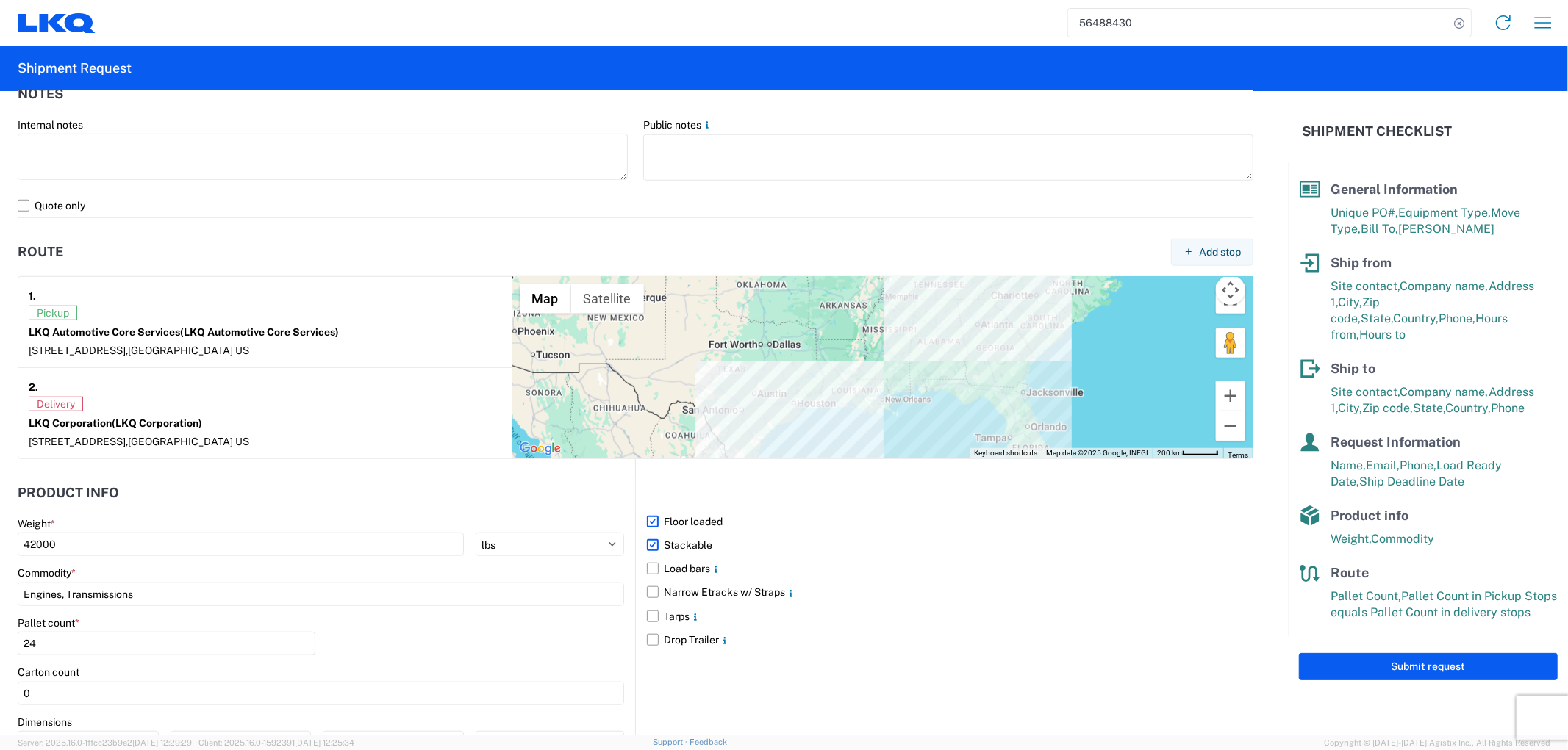
scroll to position [1119, 0]
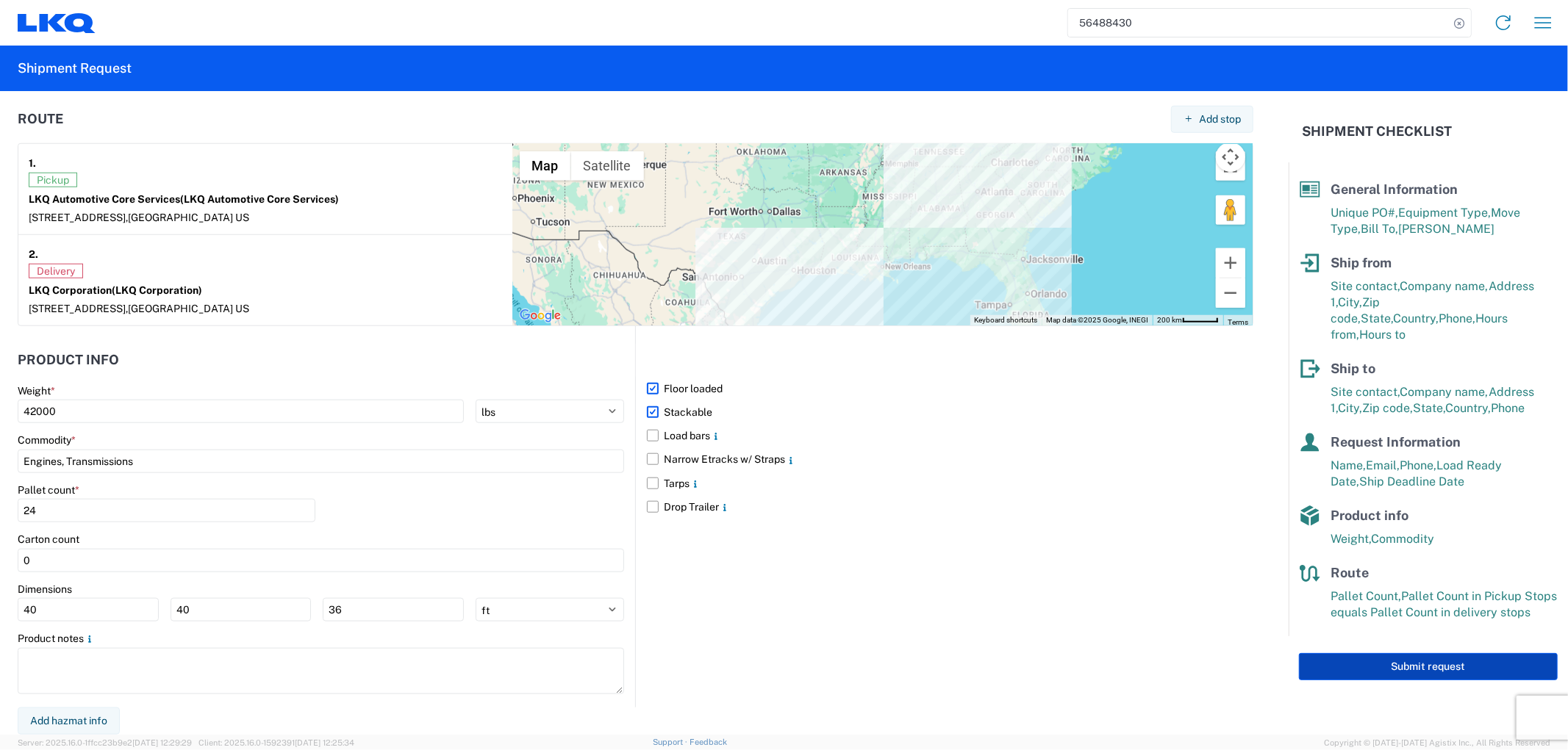
click at [1390, 658] on button "Submit request" at bounding box center [1428, 666] width 259 height 27
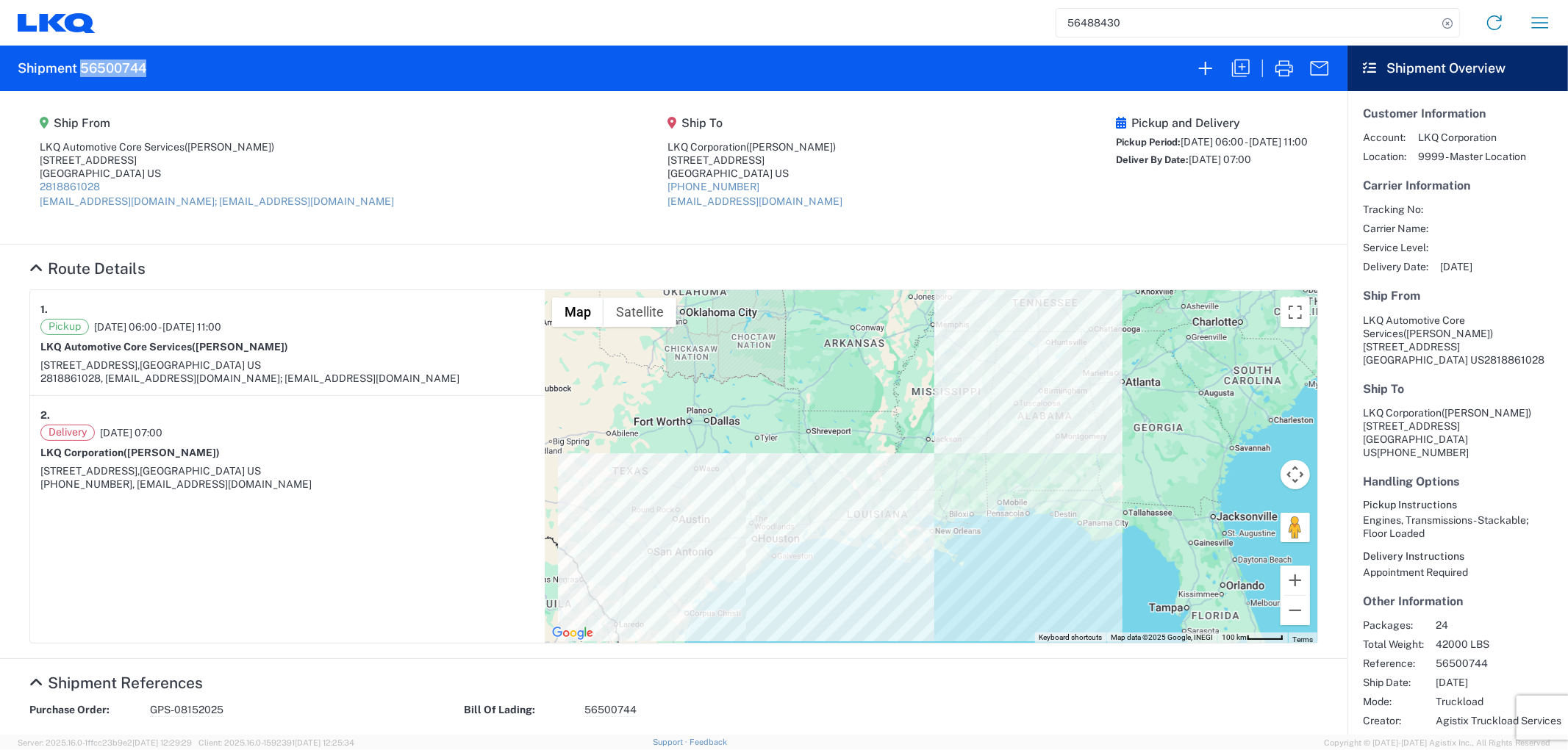
drag, startPoint x: 164, startPoint y: 74, endPoint x: 80, endPoint y: 74, distance: 84.0
click at [80, 74] on agx-form-header "Shipment 56500744" at bounding box center [673, 68] width 1347 height 45
copy h2 "56500744"
click at [1245, 67] on icon "button" at bounding box center [1240, 68] width 18 height 18
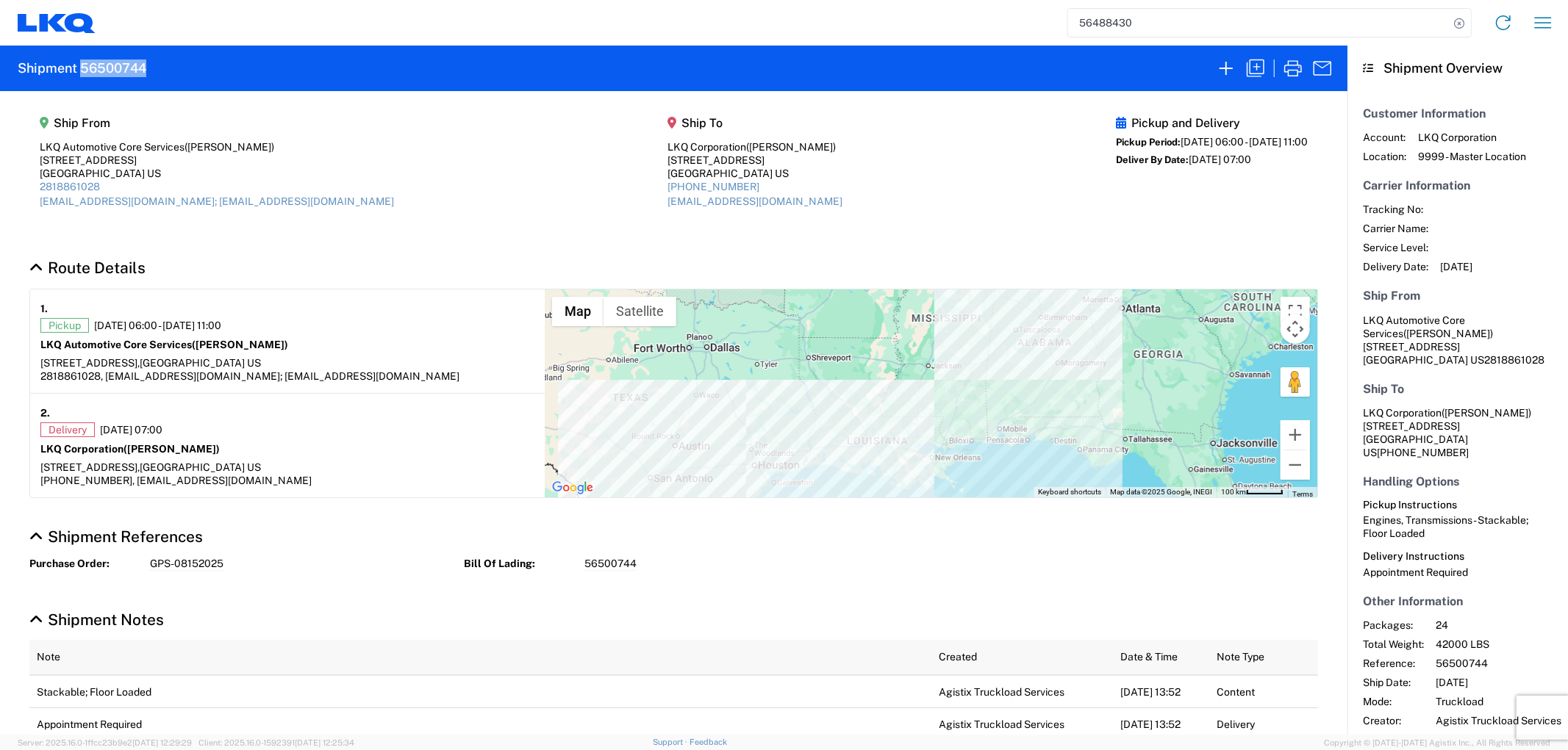
select select "STDV"
select select "FULL"
select select "US"
select select "LBS"
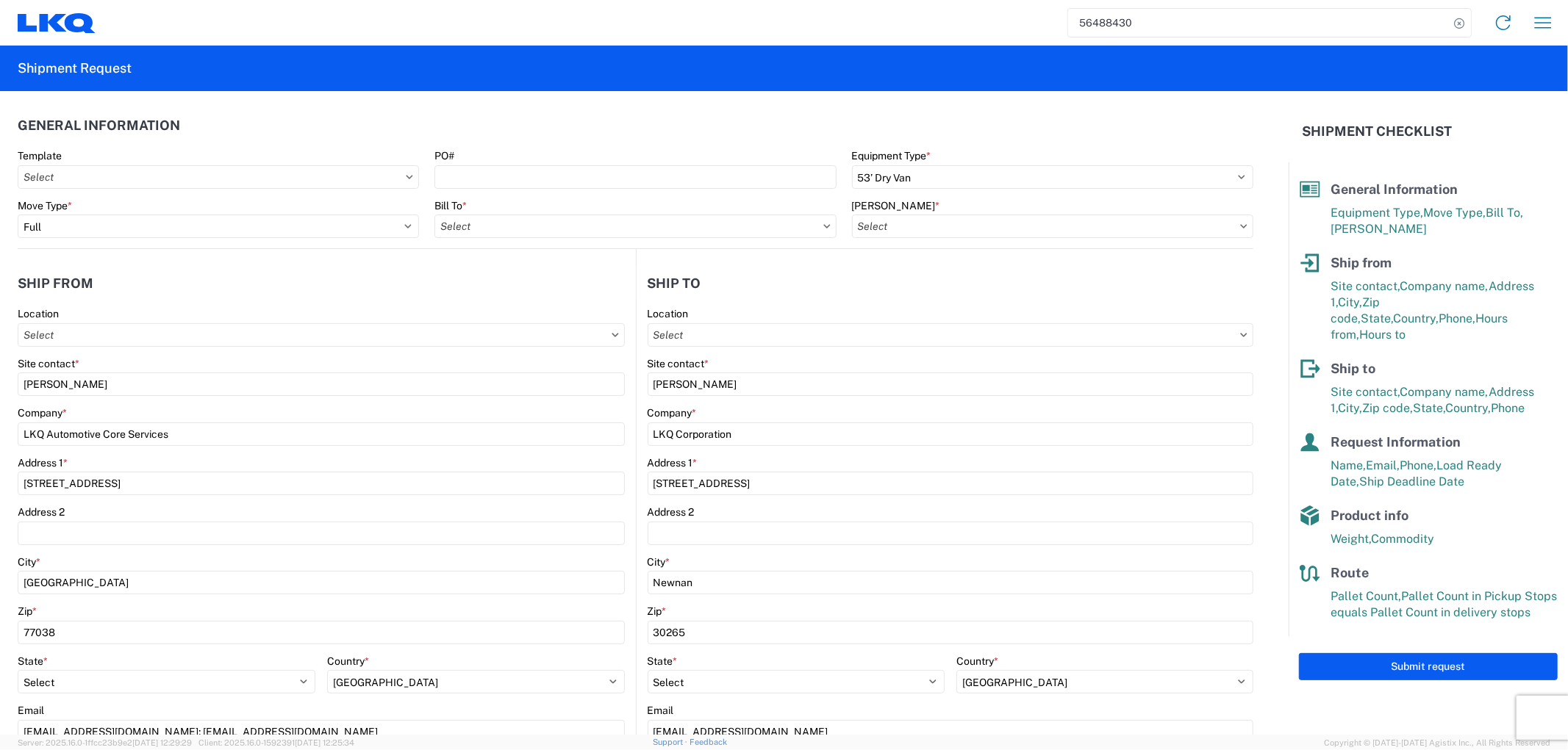
type input "1760 - LKQ Best Core"
type input "1760-1300-50180-0000 - 1760 Freight In - Cores"
type input "1772 - LKQ Atlanta Core Newnan"
type input "1760 - LKQ Best Core"
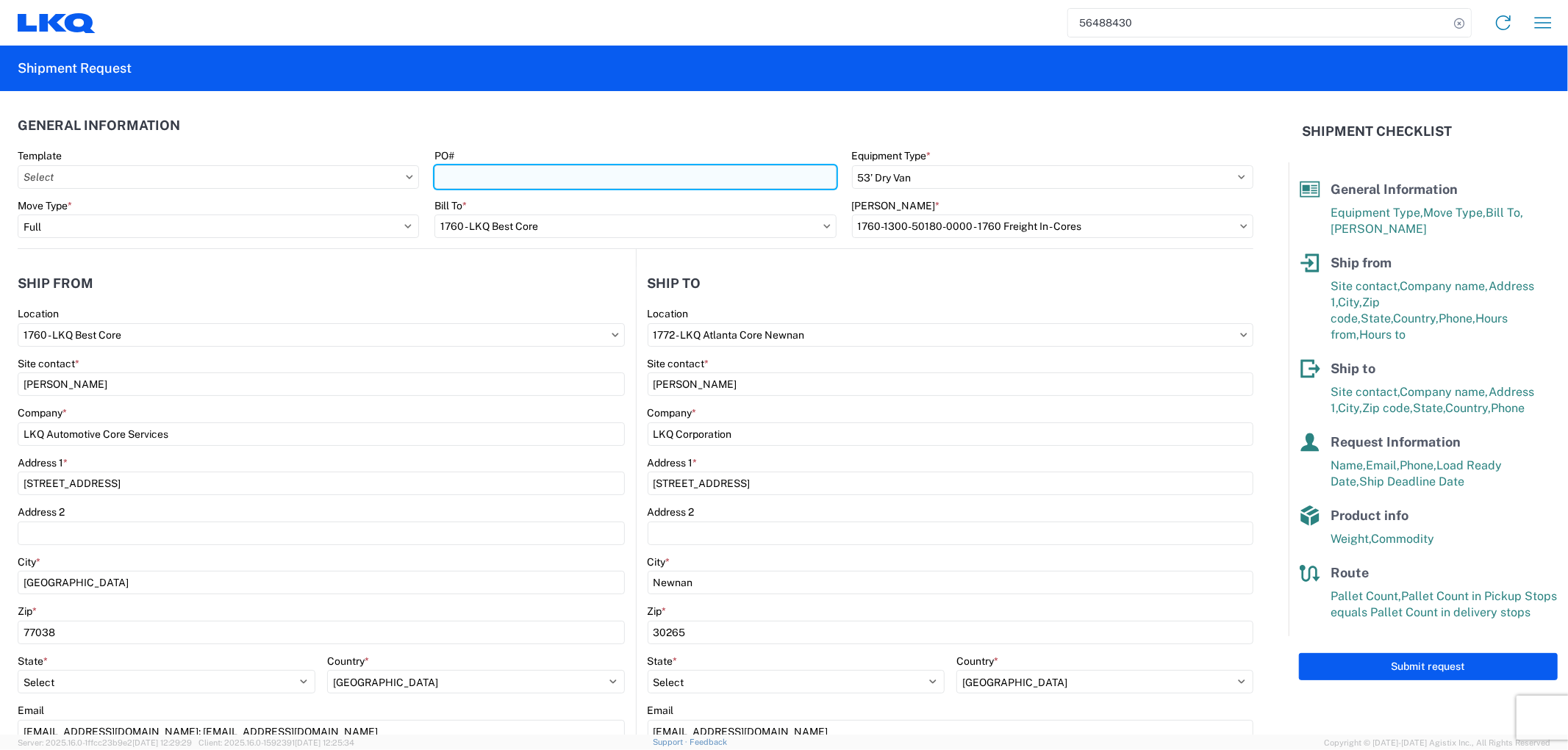
click at [463, 180] on input "PO#" at bounding box center [635, 177] width 402 height 23
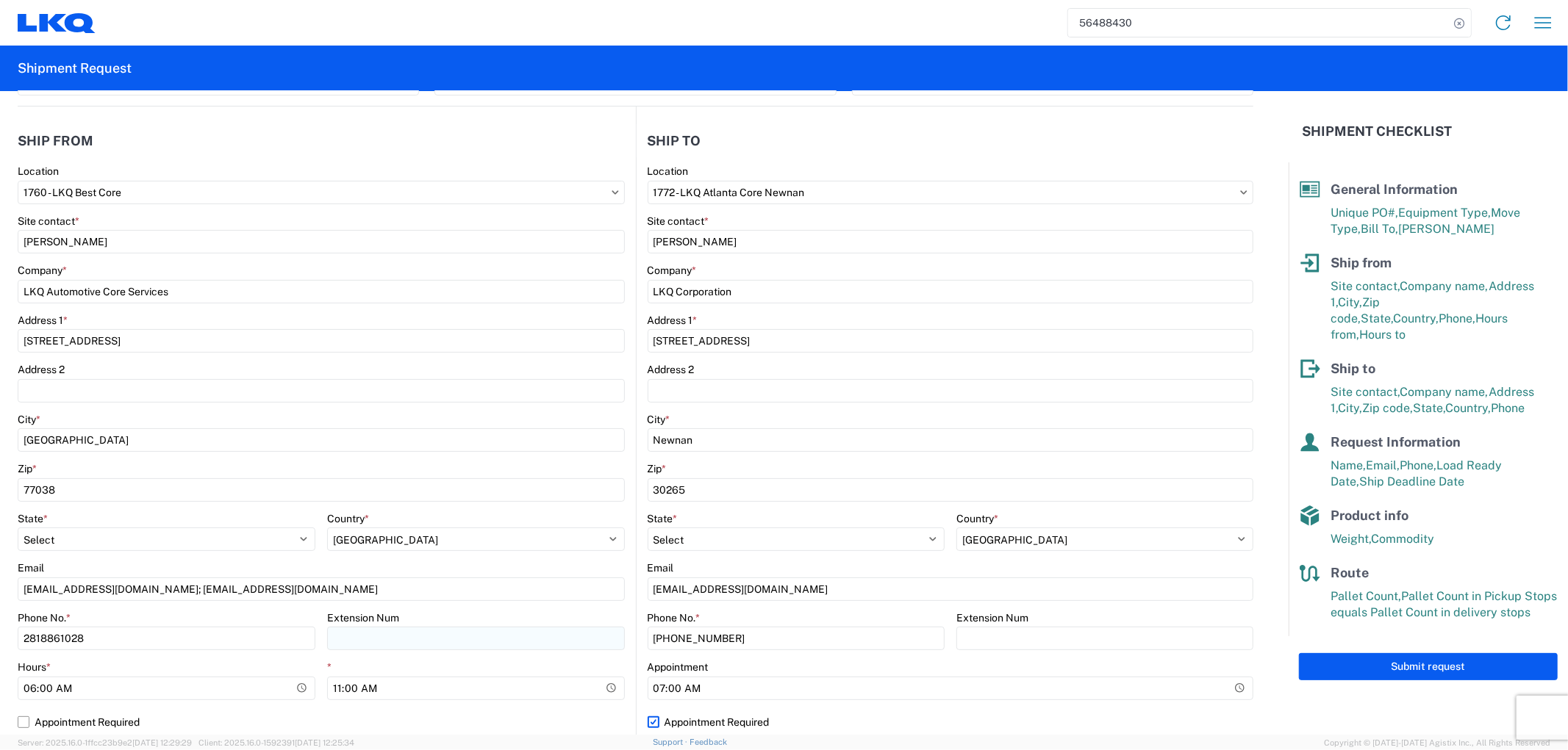
scroll to position [326, 0]
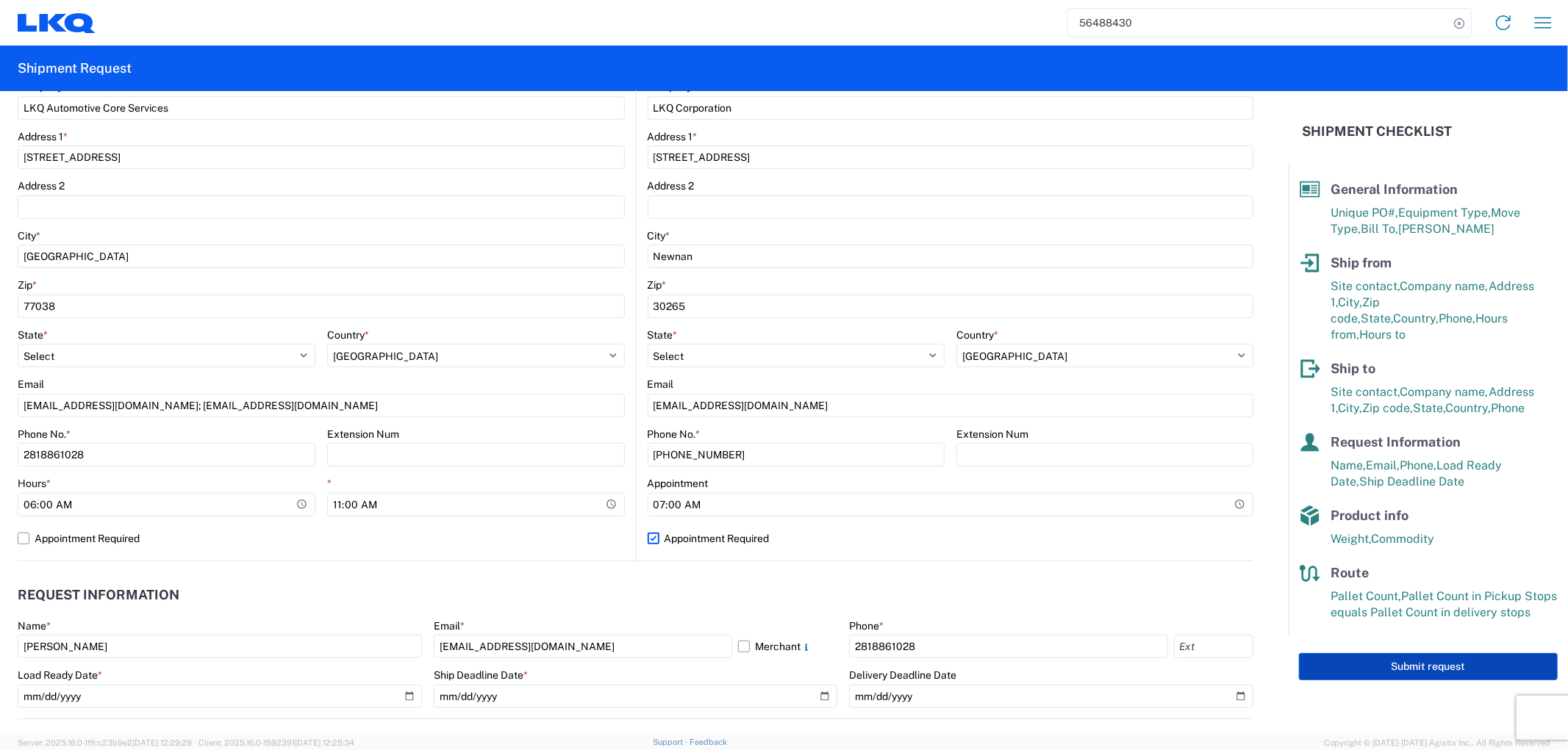
type input "GPS-08152025-2"
click at [1360, 653] on button "Submit request" at bounding box center [1428, 666] width 259 height 27
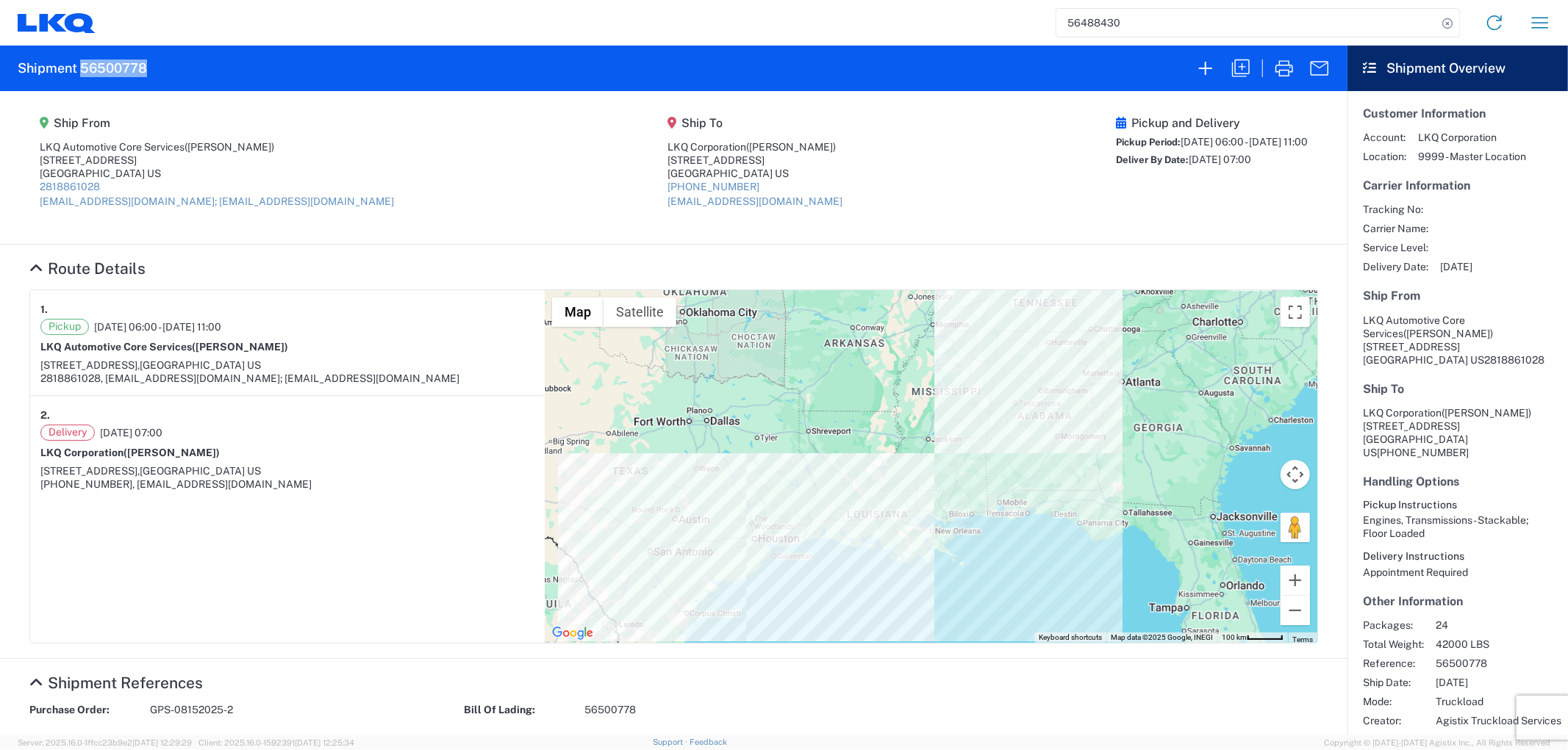
drag, startPoint x: 153, startPoint y: 63, endPoint x: 80, endPoint y: 70, distance: 73.3
click at [80, 70] on agx-form-header "Shipment 56500778" at bounding box center [673, 68] width 1347 height 45
copy h2 "56500778"
